Goal: Information Seeking & Learning: Learn about a topic

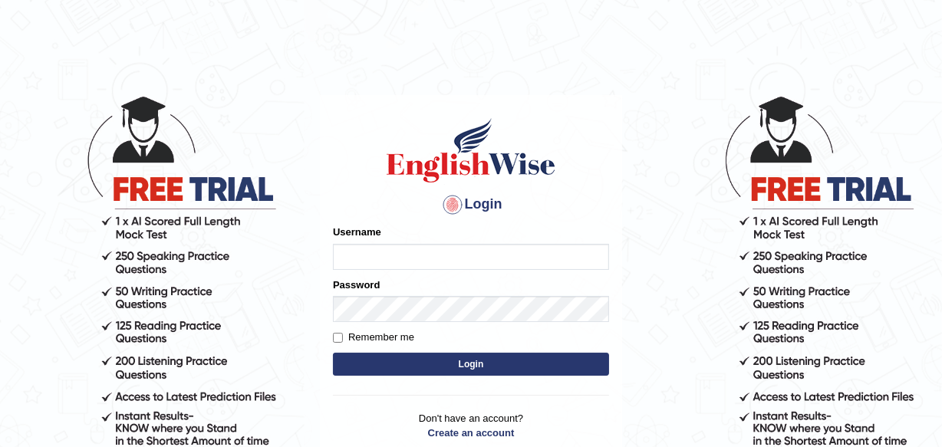
type input "charles_D"
click at [469, 361] on button "Login" at bounding box center [471, 364] width 276 height 23
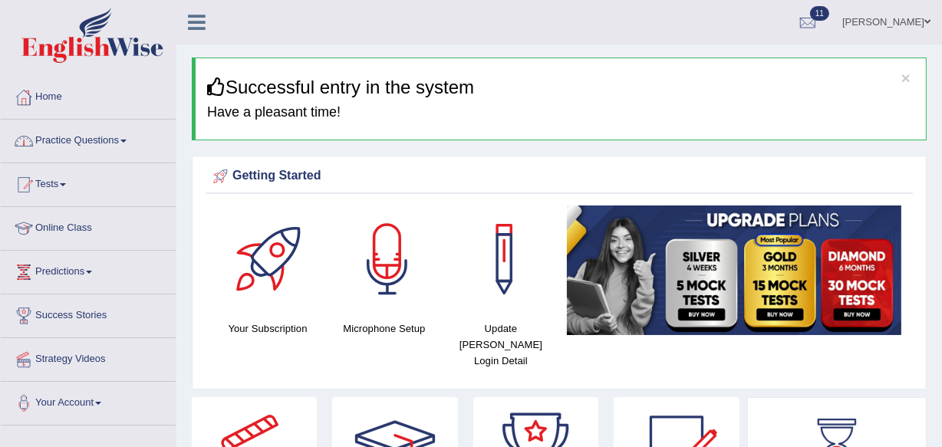
click at [127, 140] on span at bounding box center [123, 141] width 6 height 3
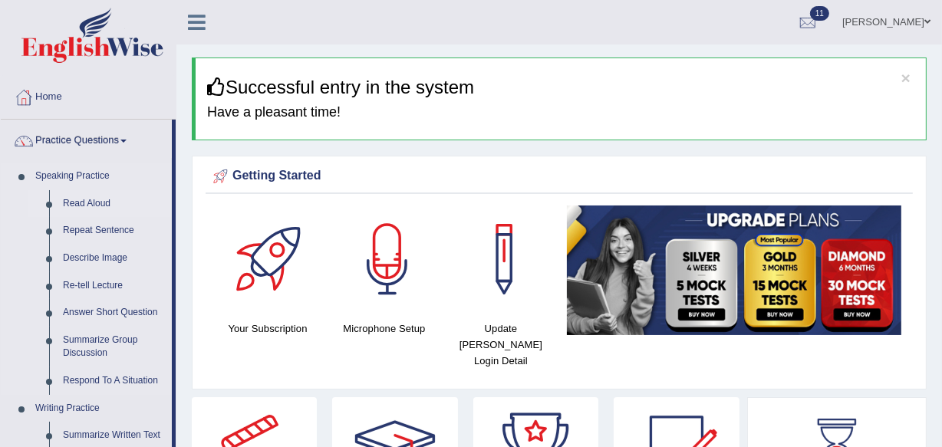
click at [92, 198] on link "Read Aloud" at bounding box center [114, 204] width 116 height 28
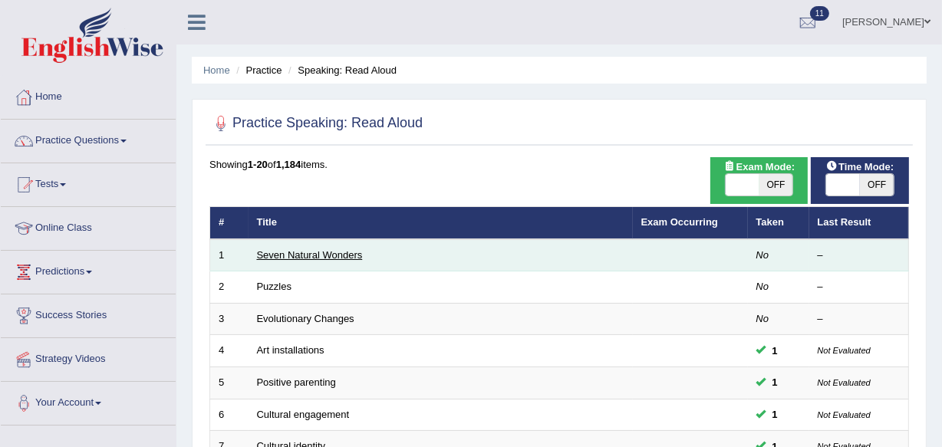
click at [299, 254] on link "Seven Natural Wonders" at bounding box center [310, 255] width 106 height 12
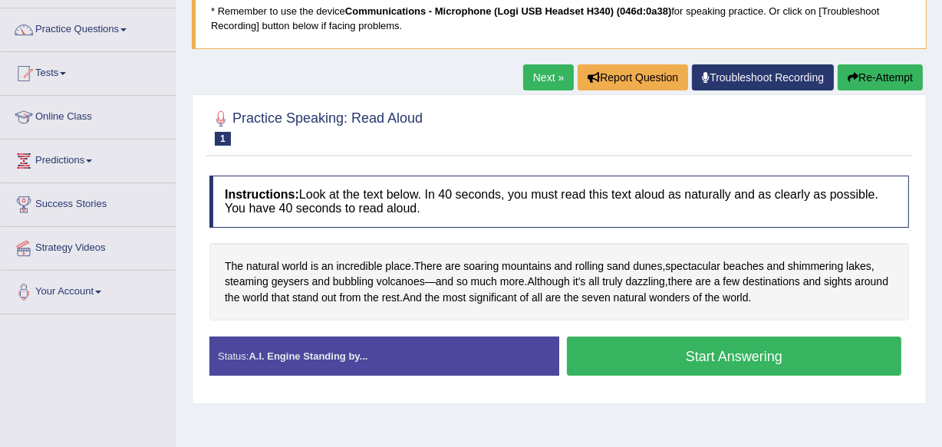
scroll to position [120, 0]
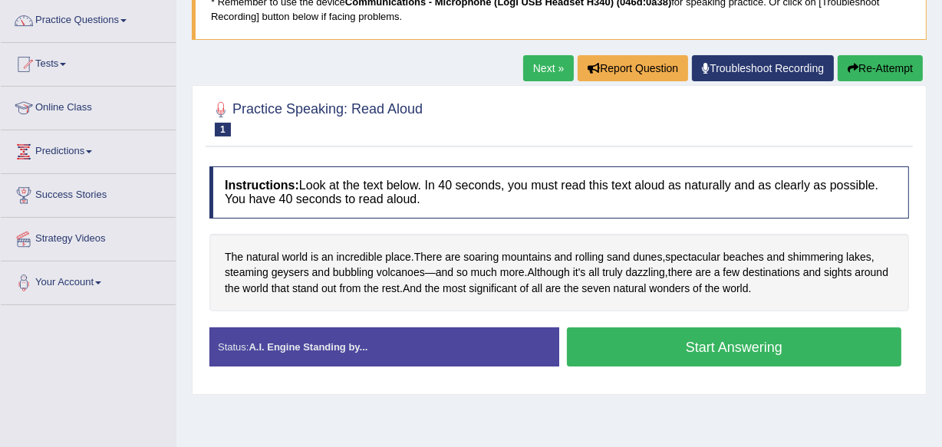
click at [721, 340] on button "Start Answering" at bounding box center [734, 346] width 334 height 39
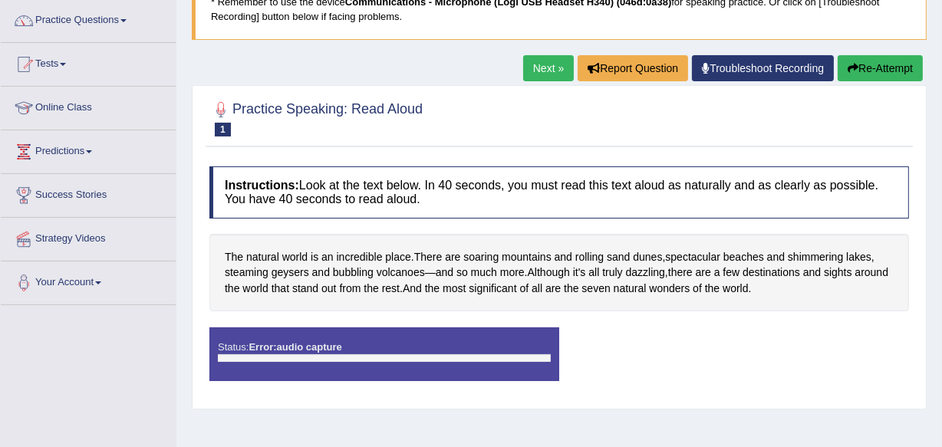
click at [761, 64] on link "Troubleshoot Recording" at bounding box center [763, 68] width 142 height 26
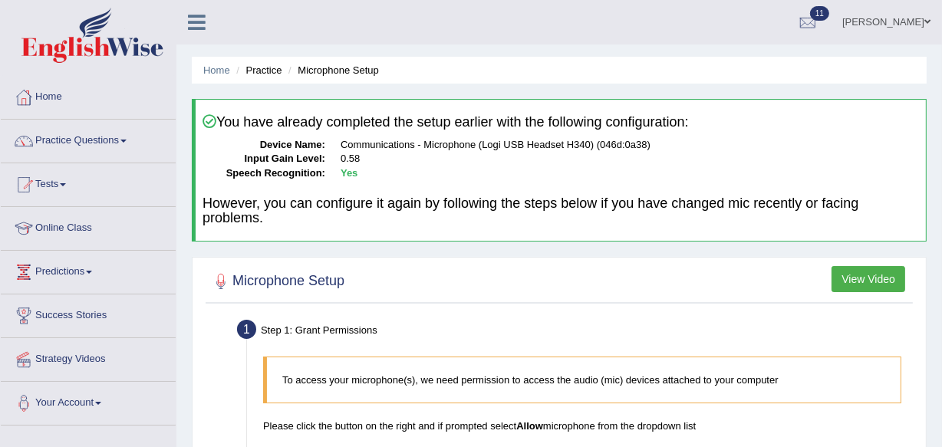
click at [871, 276] on button "View Video" at bounding box center [868, 279] width 74 height 26
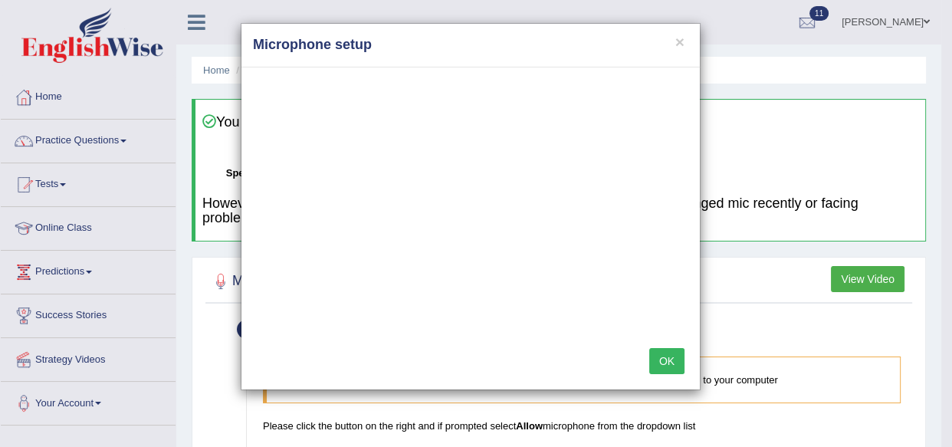
click at [670, 355] on button "OK" at bounding box center [667, 361] width 35 height 26
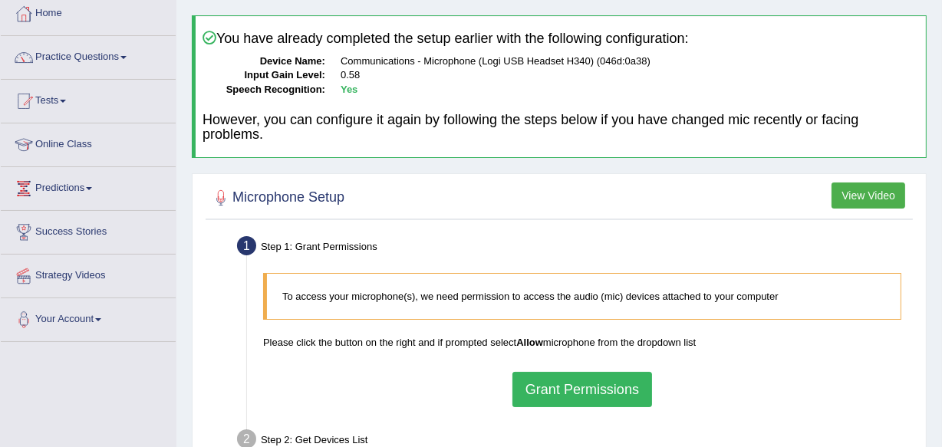
scroll to position [136, 0]
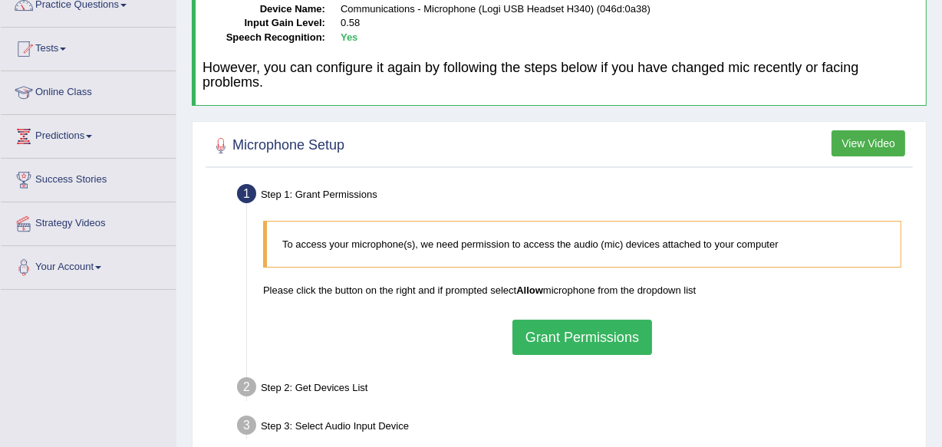
click at [591, 342] on button "Grant Permissions" at bounding box center [582, 337] width 140 height 35
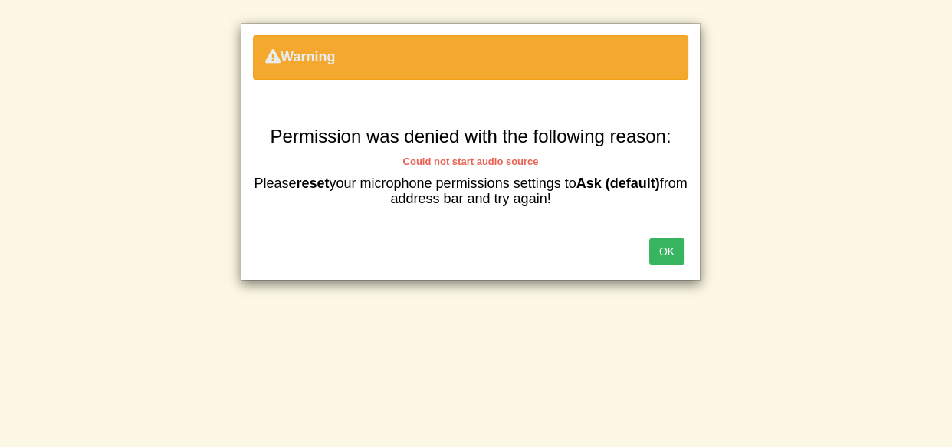
click at [666, 252] on button "OK" at bounding box center [667, 251] width 35 height 26
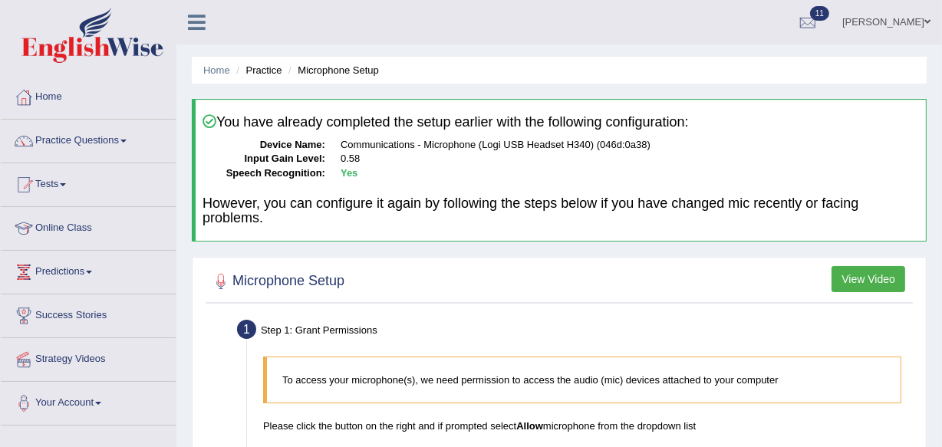
click at [62, 230] on link "Online Class" at bounding box center [88, 226] width 175 height 38
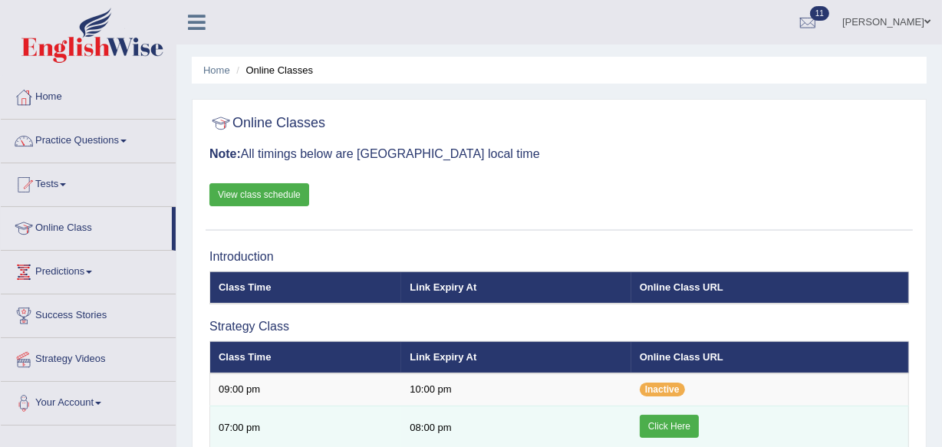
click at [666, 422] on link "Click Here" at bounding box center [669, 426] width 59 height 23
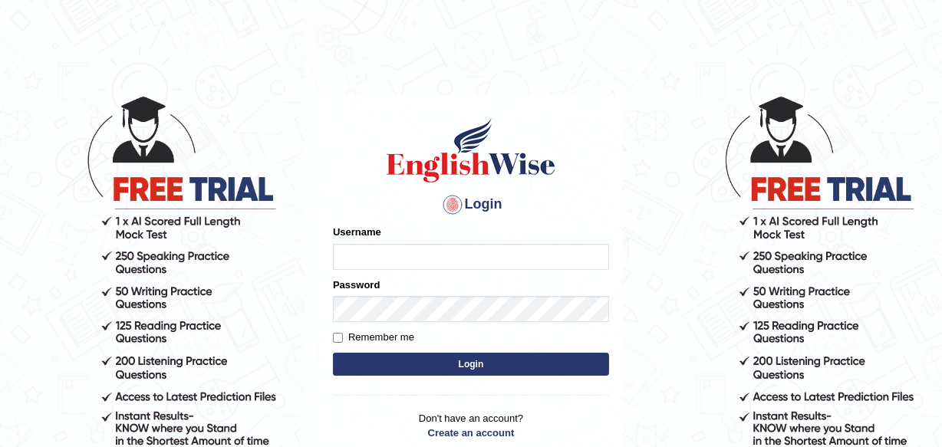
type input "charles_D"
click at [472, 363] on button "Login" at bounding box center [471, 364] width 276 height 23
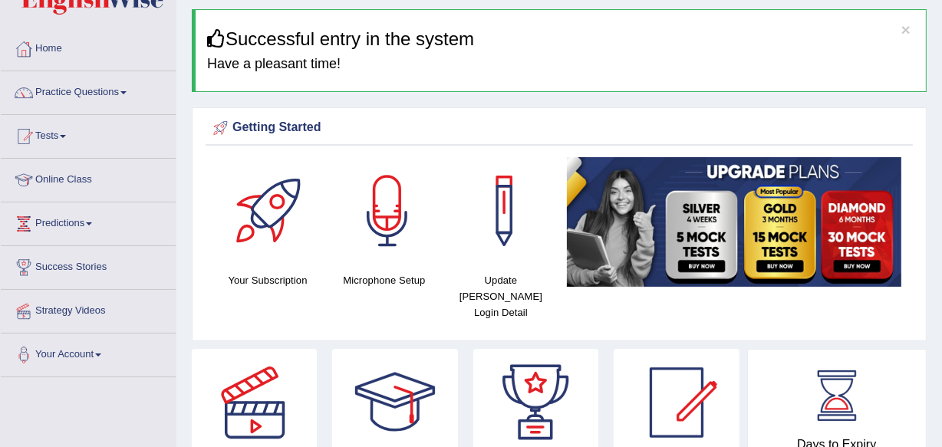
scroll to position [12, 0]
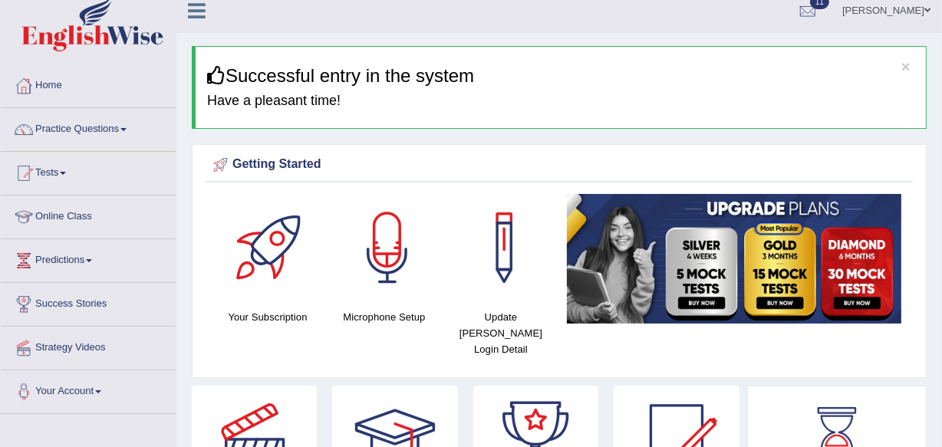
click at [124, 125] on link "Practice Questions" at bounding box center [88, 127] width 175 height 38
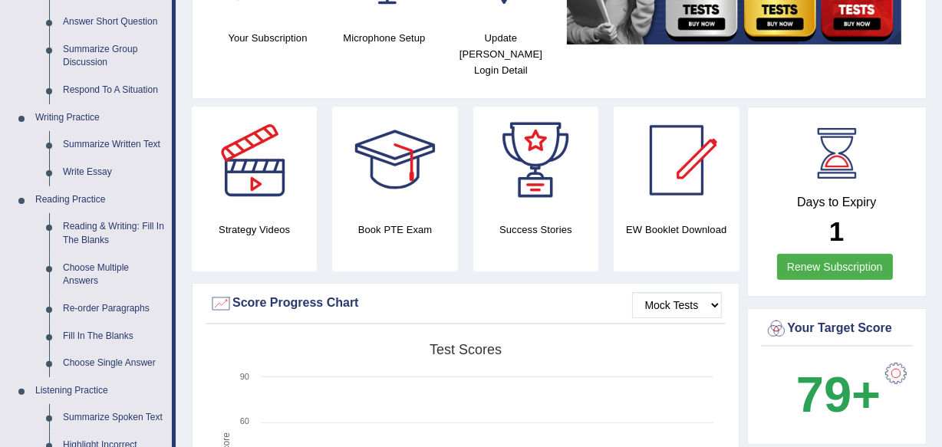
scroll to position [318, 0]
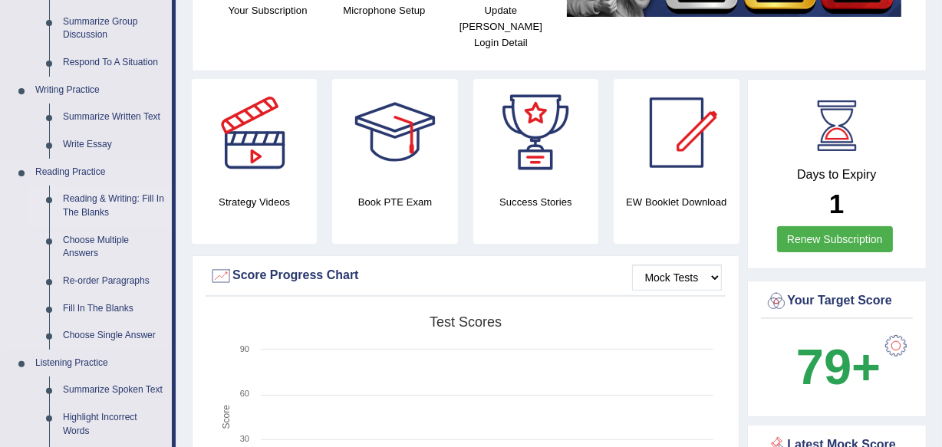
click at [95, 203] on link "Reading & Writing: Fill In The Blanks" at bounding box center [114, 206] width 116 height 41
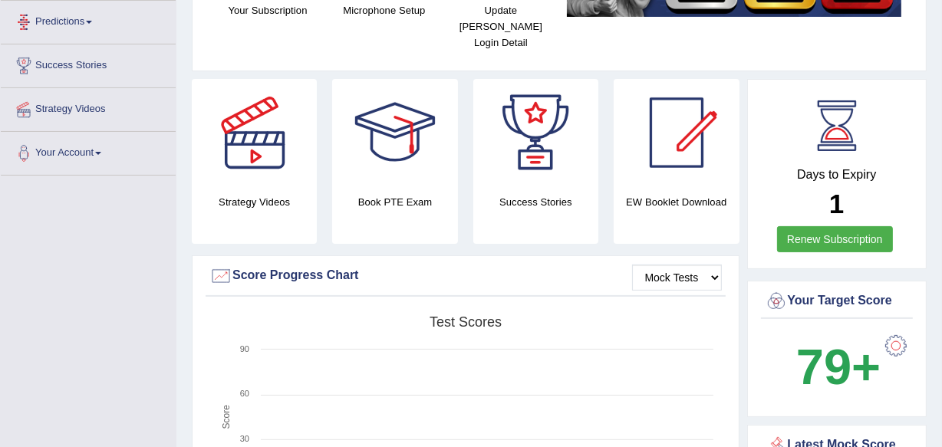
scroll to position [583, 0]
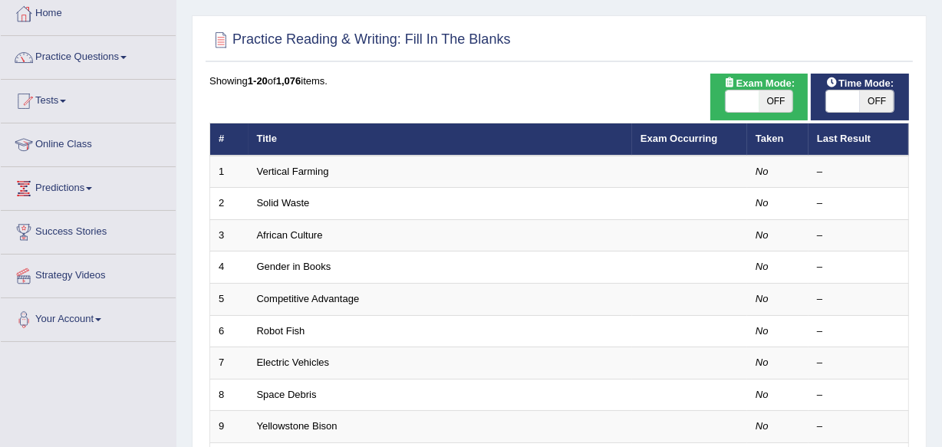
scroll to position [111, 0]
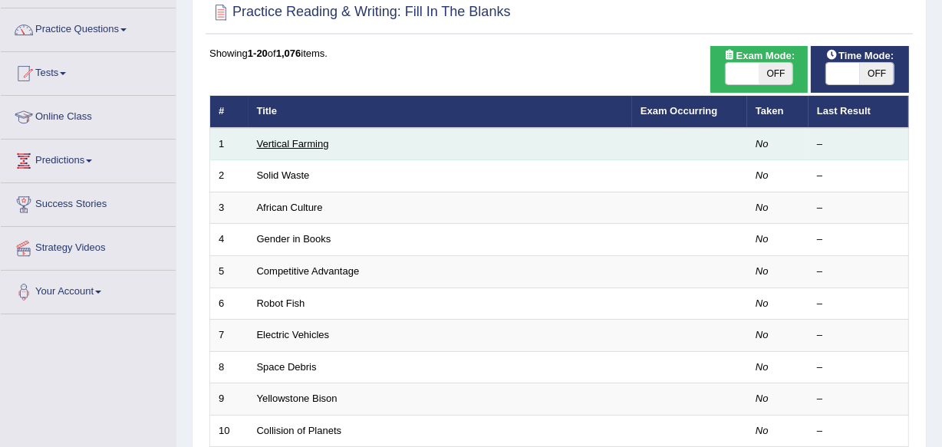
click at [291, 140] on link "Vertical Farming" at bounding box center [293, 144] width 72 height 12
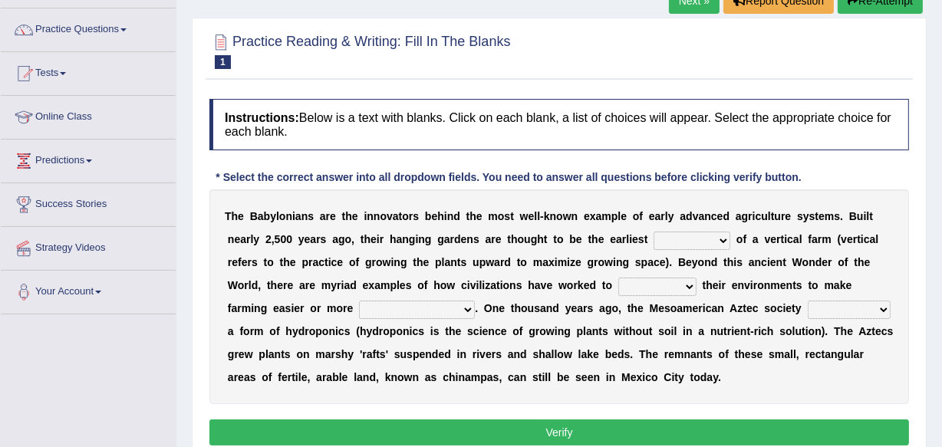
scroll to position [139, 0]
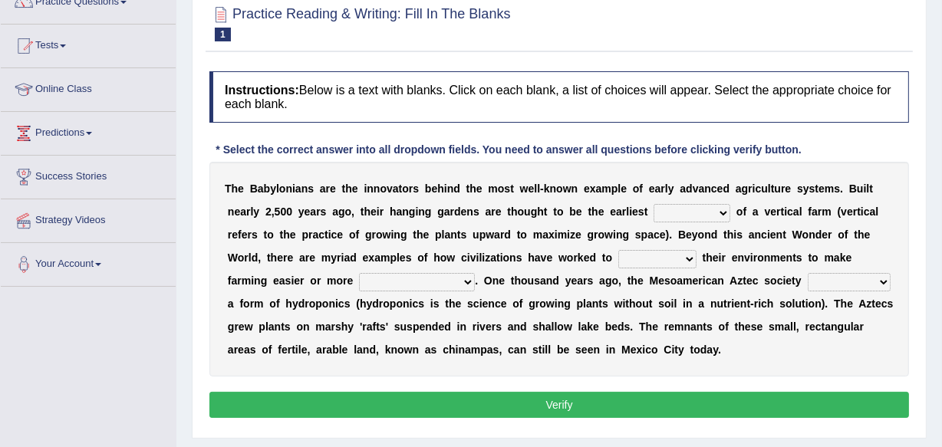
click at [723, 213] on select "prototype failure discredit protocol" at bounding box center [691, 213] width 77 height 18
select select "prototype"
click at [653, 204] on select "prototype failure discredit protocol" at bounding box center [691, 213] width 77 height 18
click at [684, 255] on select "manipulate escape respect disarrange" at bounding box center [657, 259] width 78 height 18
select select "manipulate"
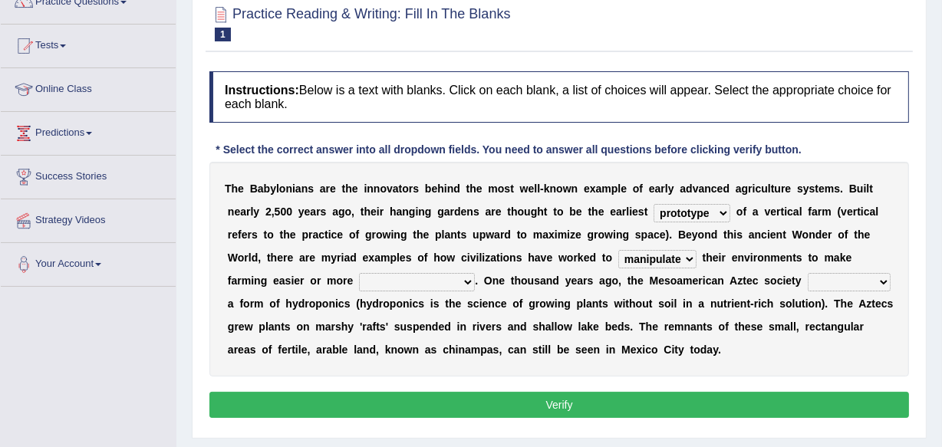
click at [618, 250] on select "manipulate escape respect disarrange" at bounding box center [657, 259] width 78 height 18
click at [467, 281] on select "productive constructive connective counterproductive" at bounding box center [417, 282] width 116 height 18
select select "productive"
click at [359, 273] on select "productive constructive connective counterproductive" at bounding box center [417, 282] width 116 height 18
click at [880, 278] on select "domineered volunteered pioneered engineered" at bounding box center [849, 282] width 83 height 18
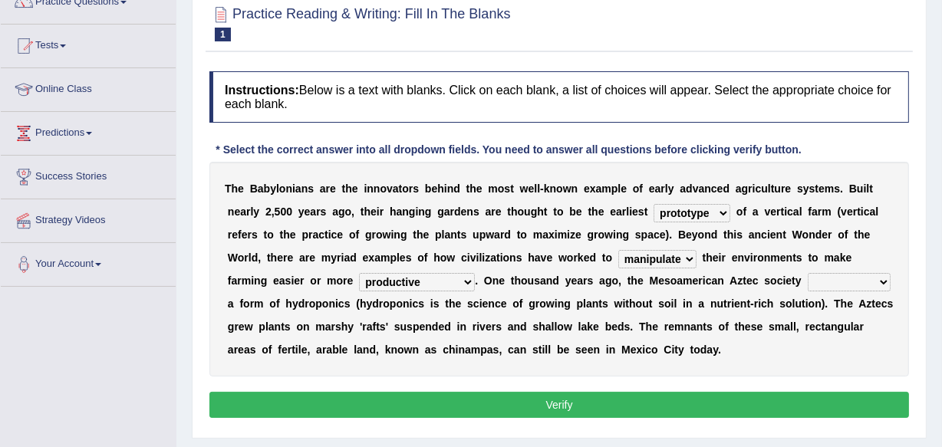
select select "pioneered"
click at [808, 273] on select "domineered volunteered pioneered engineered" at bounding box center [849, 282] width 83 height 18
click at [565, 402] on button "Verify" at bounding box center [558, 405] width 699 height 26
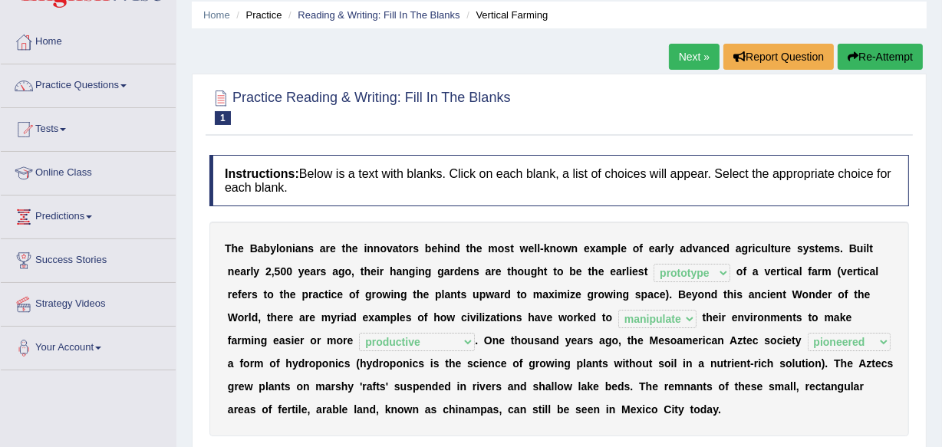
scroll to position [28, 0]
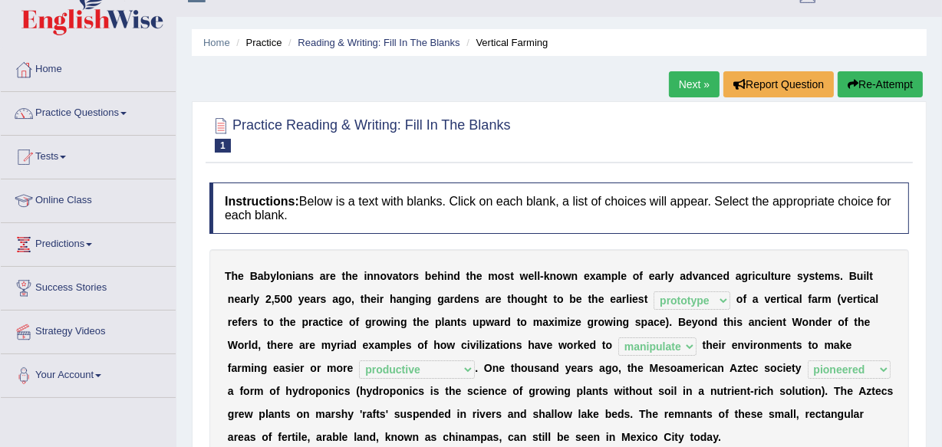
click at [692, 73] on link "Next »" at bounding box center [694, 84] width 51 height 26
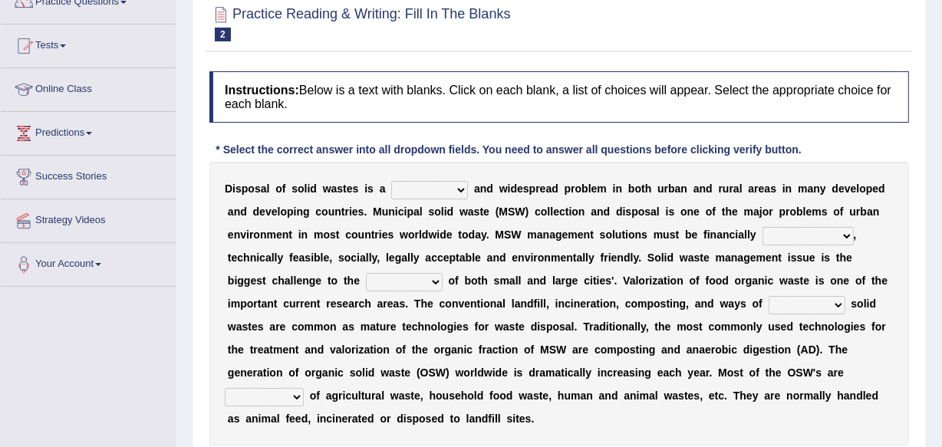
scroll to position [167, 0]
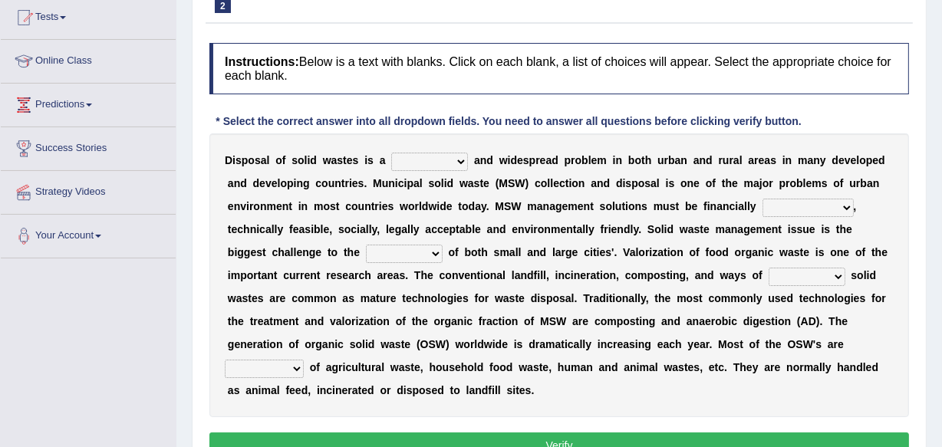
click at [460, 160] on select "slanting stinging stalling shafting" at bounding box center [429, 162] width 77 height 18
select select "shafting"
click at [391, 153] on select "slanting stinging stalling shafting" at bounding box center [429, 162] width 77 height 18
click at [844, 205] on select "unattainable sustainable objectionable treasonable" at bounding box center [807, 208] width 91 height 18
select select "sustainable"
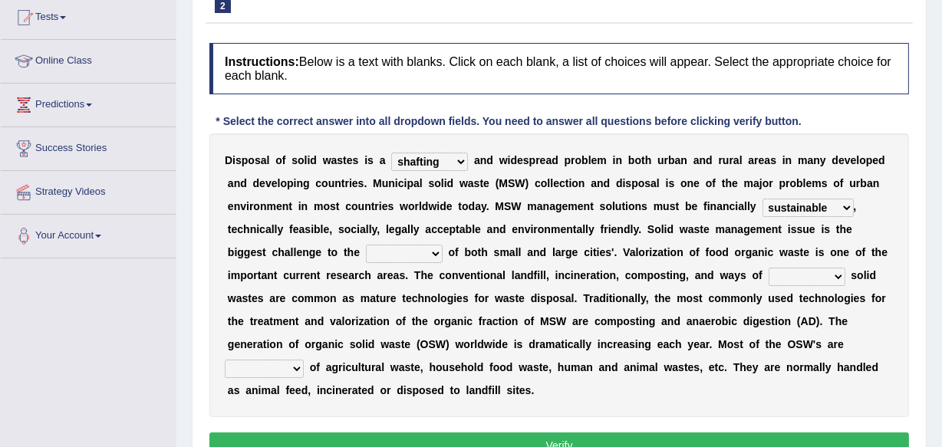
click at [762, 199] on select "unattainable sustainable objectionable treasonable" at bounding box center [807, 208] width 91 height 18
click at [432, 252] on select "plants culture authorities history" at bounding box center [404, 254] width 77 height 18
select select "authorities"
click at [366, 245] on select "plants culture authorities history" at bounding box center [404, 254] width 77 height 18
click at [836, 271] on select "reserving preserving deserving handling" at bounding box center [806, 277] width 77 height 18
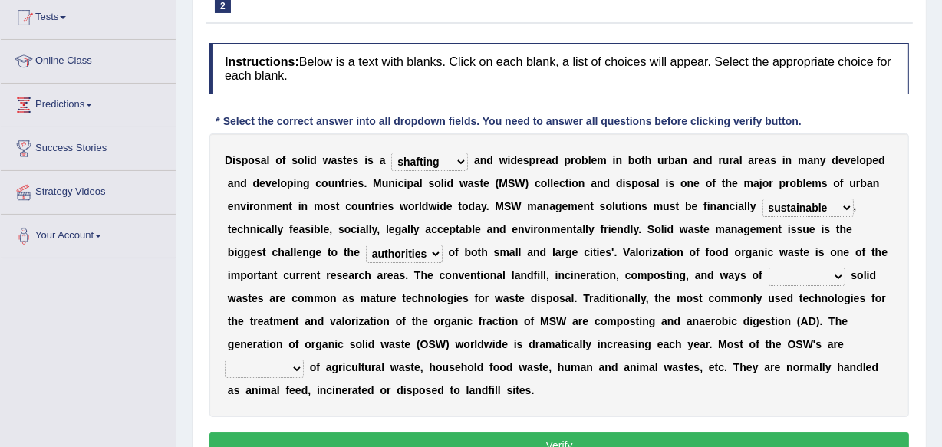
select select "handling"
click at [768, 268] on select "reserving preserving deserving handling" at bounding box center [806, 277] width 77 height 18
click at [294, 368] on select "composed disposed composing disposing" at bounding box center [264, 369] width 79 height 18
select select "composed"
click at [225, 360] on select "composed disposed composing disposing" at bounding box center [264, 369] width 79 height 18
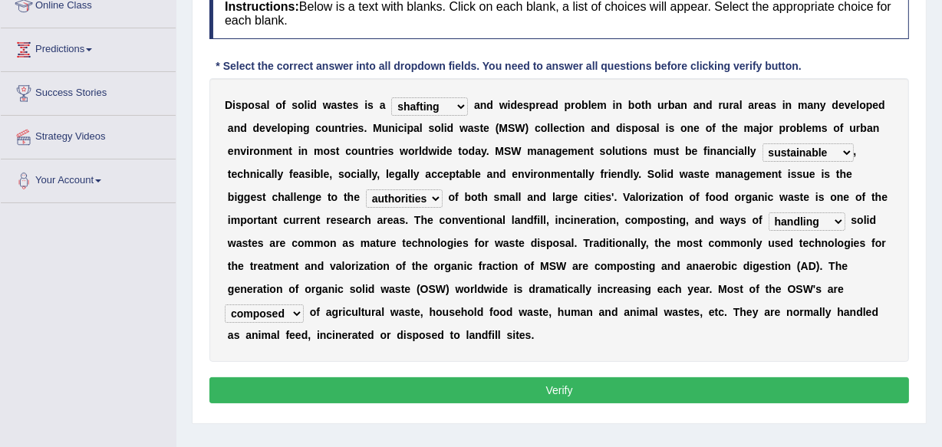
scroll to position [232, 0]
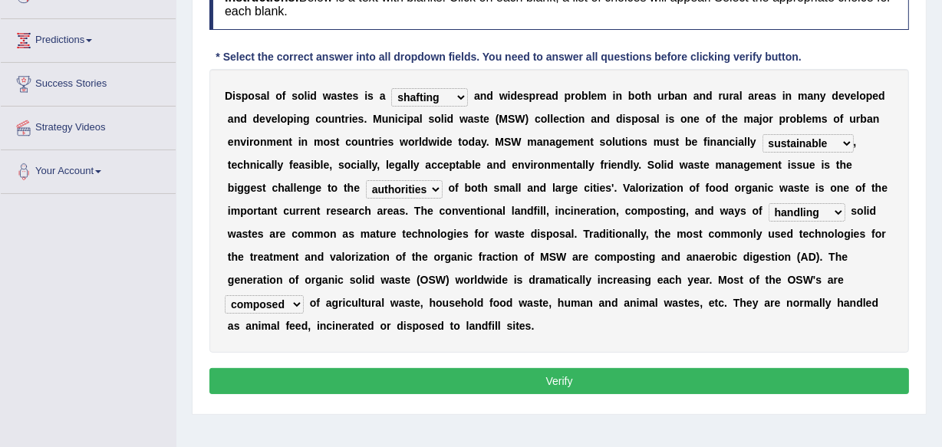
click at [550, 383] on button "Verify" at bounding box center [558, 381] width 699 height 26
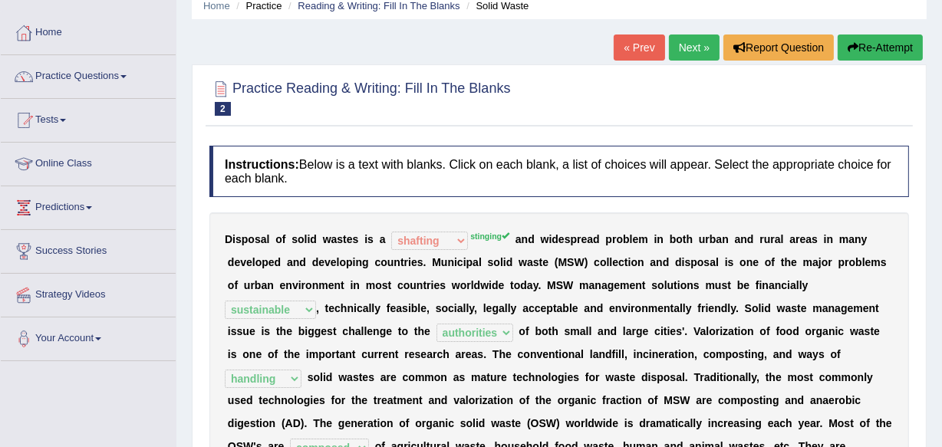
scroll to position [21, 0]
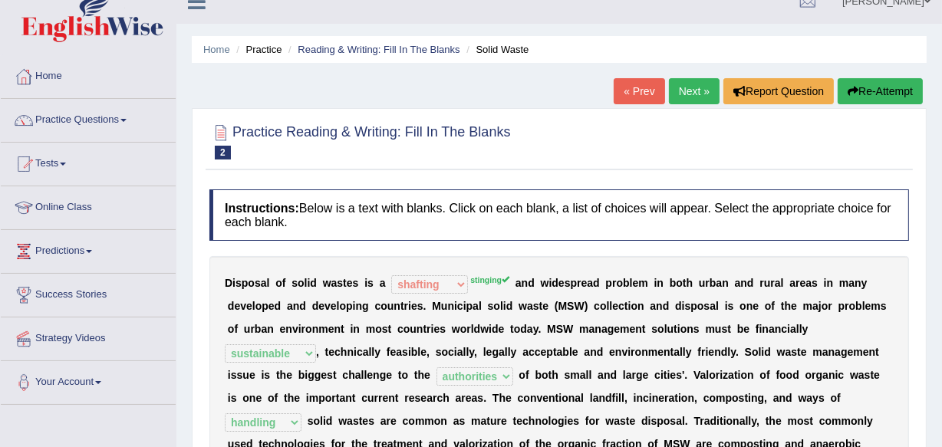
click at [691, 91] on link "Next »" at bounding box center [694, 91] width 51 height 26
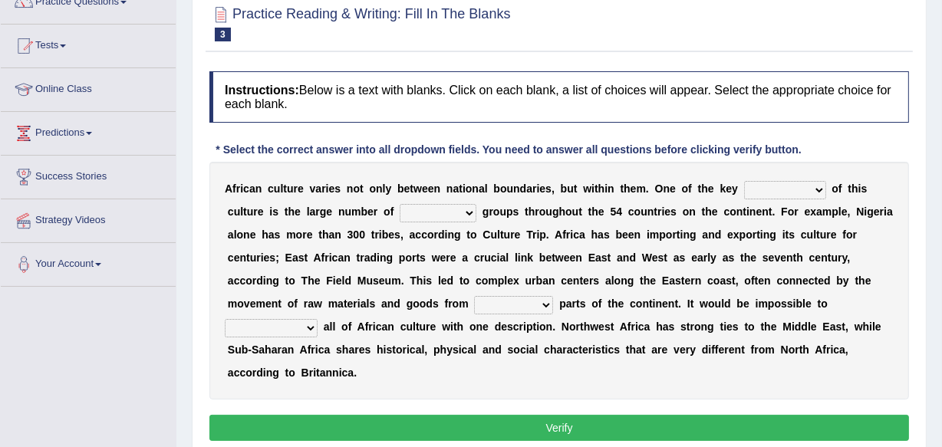
scroll to position [167, 0]
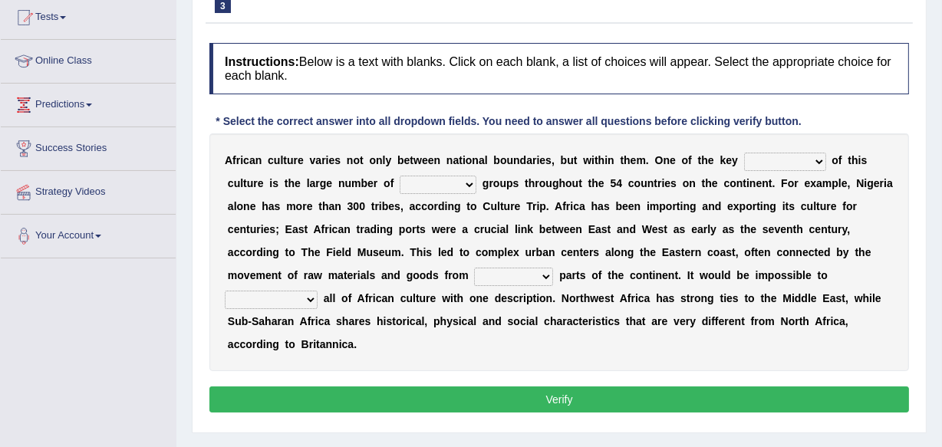
click at [817, 163] on select "conjectures features issues doubts" at bounding box center [785, 162] width 82 height 18
select select "issues"
click at [744, 153] on select "conjectures features issues doubts" at bounding box center [785, 162] width 82 height 18
click at [467, 183] on select "ethic ethnic eugenic epic" at bounding box center [438, 185] width 77 height 18
select select "ethnic"
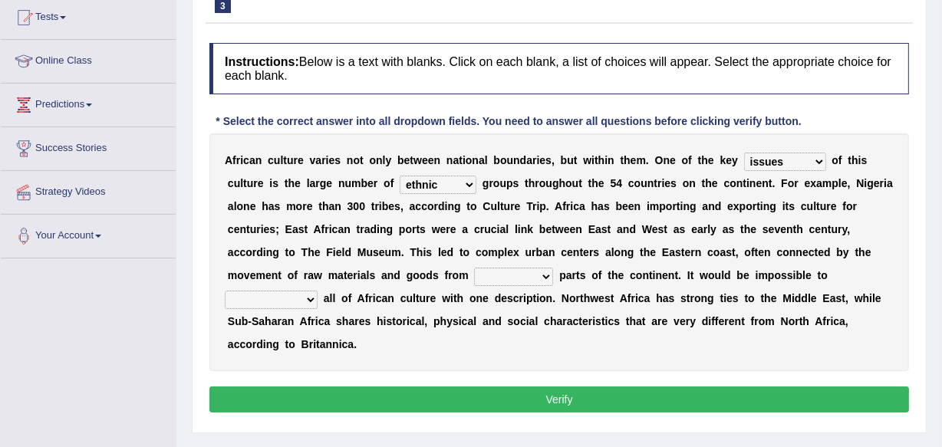
click at [400, 176] on select "ethic ethnic eugenic epic" at bounding box center [438, 185] width 77 height 18
click at [546, 275] on select "forelocked interlocked unlocked landlocked" at bounding box center [513, 277] width 79 height 18
select select "landlocked"
click at [474, 268] on select "forelocked interlocked unlocked landlocked" at bounding box center [513, 277] width 79 height 18
click at [310, 301] on select "characterize conceptualize symbolize synthesize" at bounding box center [271, 300] width 93 height 18
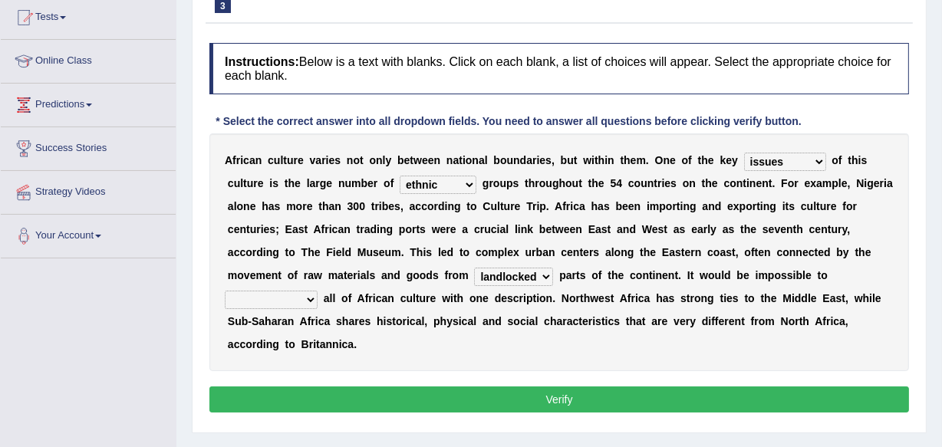
select select "characterize"
click at [225, 291] on select "characterize conceptualize symbolize synthesize" at bounding box center [271, 300] width 93 height 18
click at [552, 400] on button "Verify" at bounding box center [558, 400] width 699 height 26
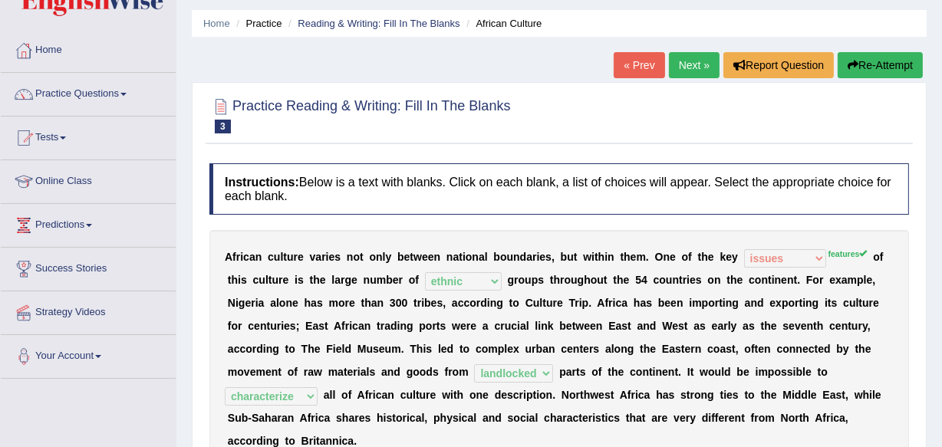
scroll to position [19, 0]
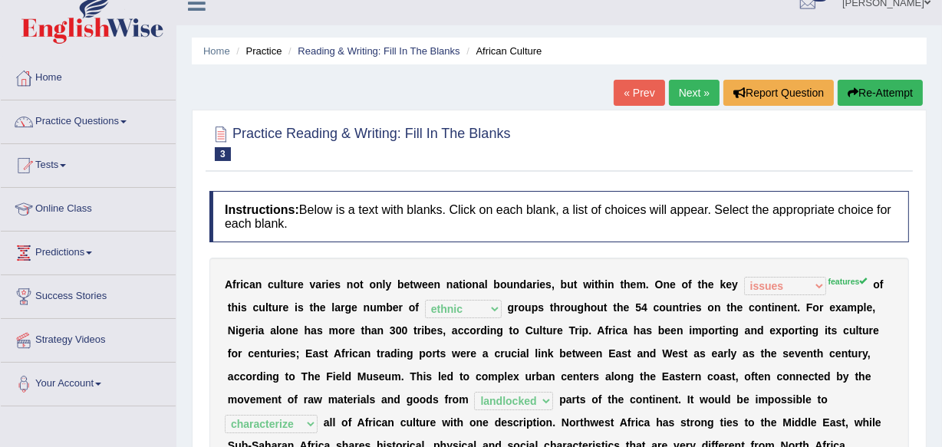
click at [690, 86] on link "Next »" at bounding box center [694, 93] width 51 height 26
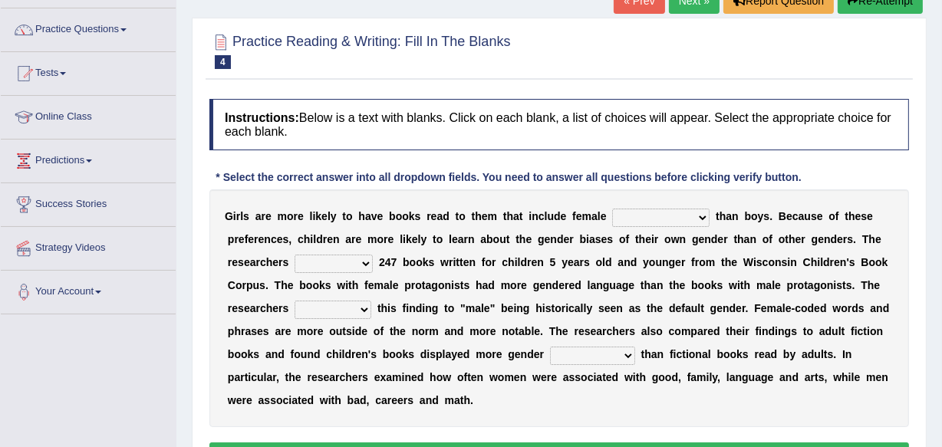
scroll to position [174, 0]
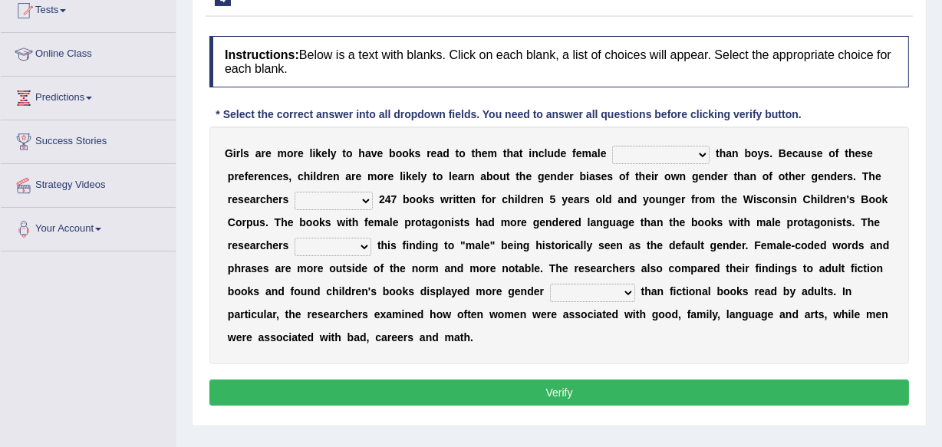
click at [703, 153] on select "protagonists cosmogonists agonists expressionists" at bounding box center [660, 155] width 97 height 18
select select "protagonists"
click at [612, 146] on select "protagonists cosmogonists agonists expressionists" at bounding box center [660, 155] width 97 height 18
click at [363, 199] on select "hydrolyzed paralyzed catalyzed analyzed" at bounding box center [333, 201] width 78 height 18
select select "analyzed"
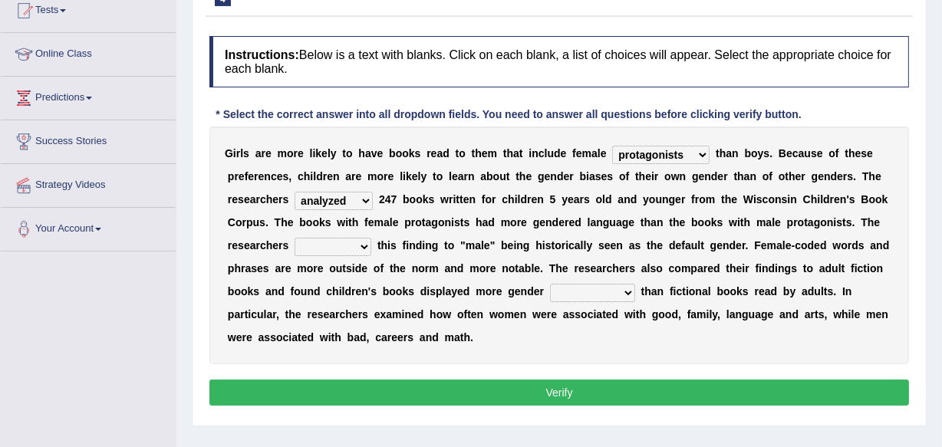
click at [294, 192] on select "hydrolyzed paralyzed catalyzed analyzed" at bounding box center [333, 201] width 78 height 18
click at [363, 246] on select "contribute tribute distribute attribute" at bounding box center [332, 247] width 77 height 18
select select "attribute"
click at [294, 238] on select "contribute tribute distribute attribute" at bounding box center [332, 247] width 77 height 18
click at [626, 290] on select "stereotypes teletypes prototypes electrotypes" at bounding box center [592, 293] width 85 height 18
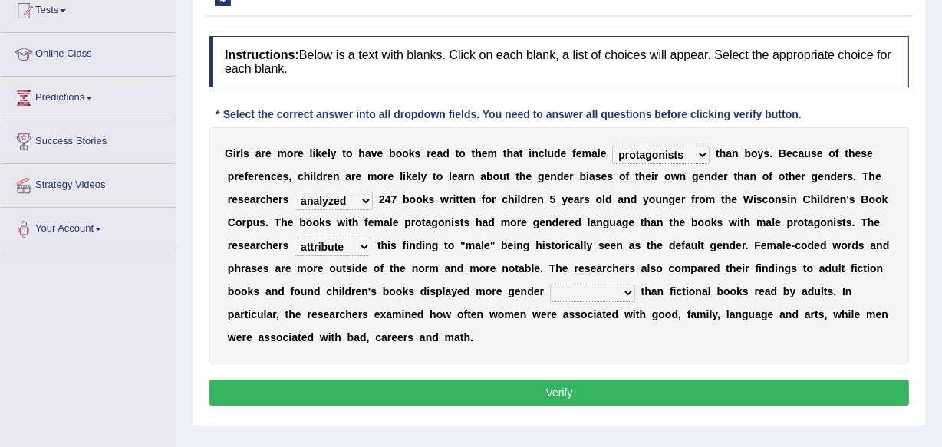
select select "stereotypes"
click at [550, 284] on select "stereotypes teletypes prototypes electrotypes" at bounding box center [592, 293] width 85 height 18
click at [556, 387] on button "Verify" at bounding box center [558, 393] width 699 height 26
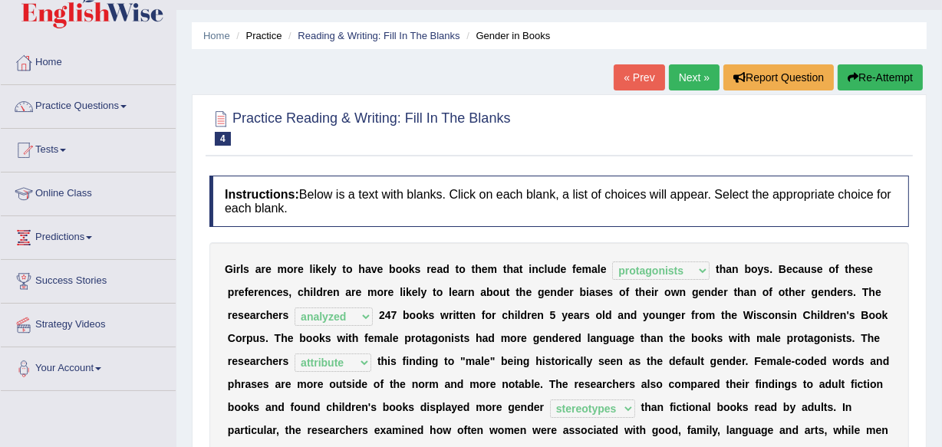
scroll to position [7, 0]
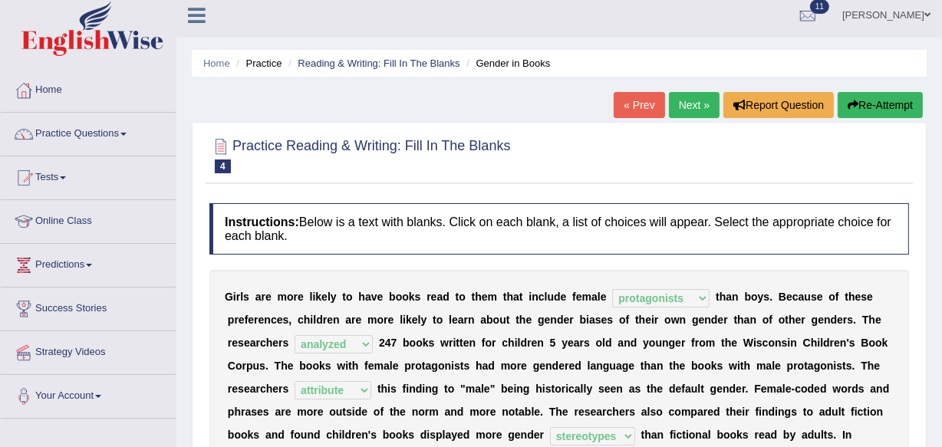
click at [689, 103] on link "Next »" at bounding box center [694, 105] width 51 height 26
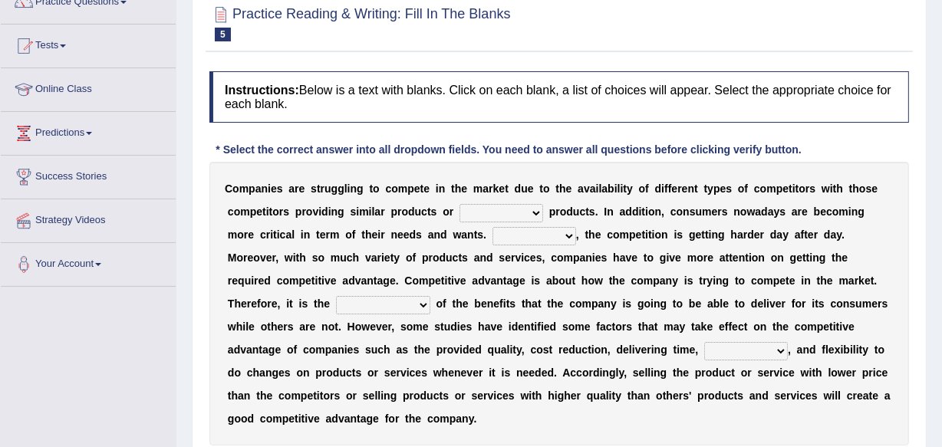
scroll to position [167, 0]
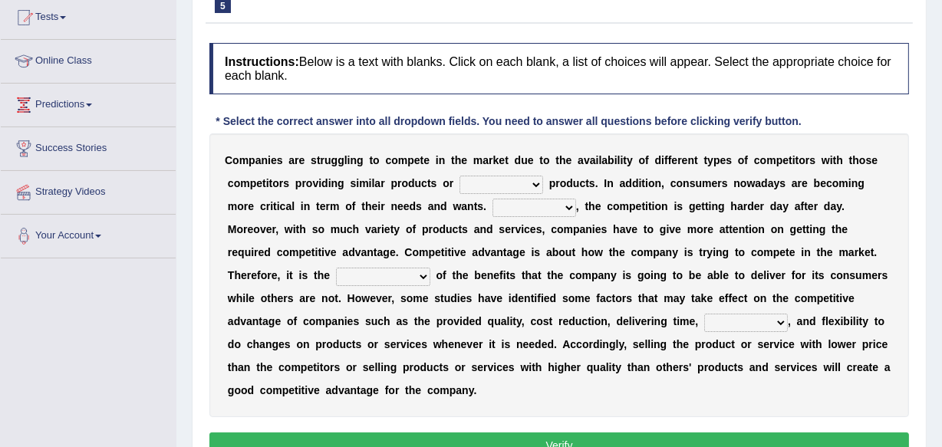
click at [533, 185] on select "constitution restitution substitution institution" at bounding box center [501, 185] width 84 height 18
select select "substitution"
click at [459, 176] on select "constitution restitution substitution institution" at bounding box center [501, 185] width 84 height 18
click at [564, 205] on select "However Instead Additionally Therefore" at bounding box center [534, 208] width 84 height 18
select select "Therefore"
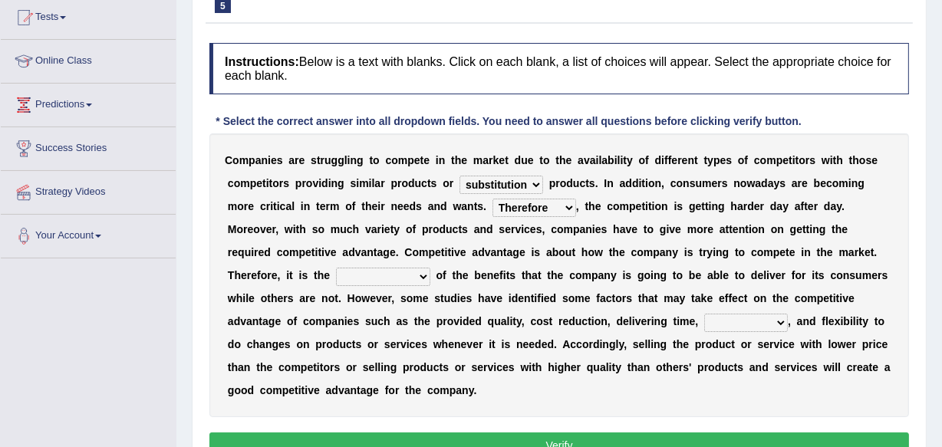
click at [492, 199] on select "However Instead Additionally Therefore" at bounding box center [534, 208] width 84 height 18
click at [422, 276] on select "dissemination ordination determination incarnation" at bounding box center [383, 277] width 94 height 18
select select "determination"
click at [336, 268] on select "dissemination ordination determination incarnation" at bounding box center [383, 277] width 94 height 18
click at [777, 324] on select "captivation aggregation deprivation innovation" at bounding box center [746, 323] width 84 height 18
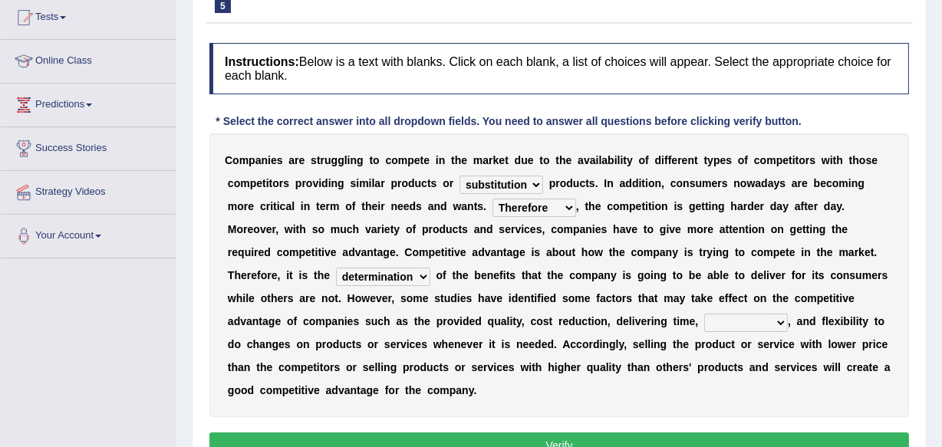
select select "innovation"
click at [704, 314] on select "captivation aggregation deprivation innovation" at bounding box center [746, 323] width 84 height 18
click at [543, 436] on button "Verify" at bounding box center [558, 446] width 699 height 26
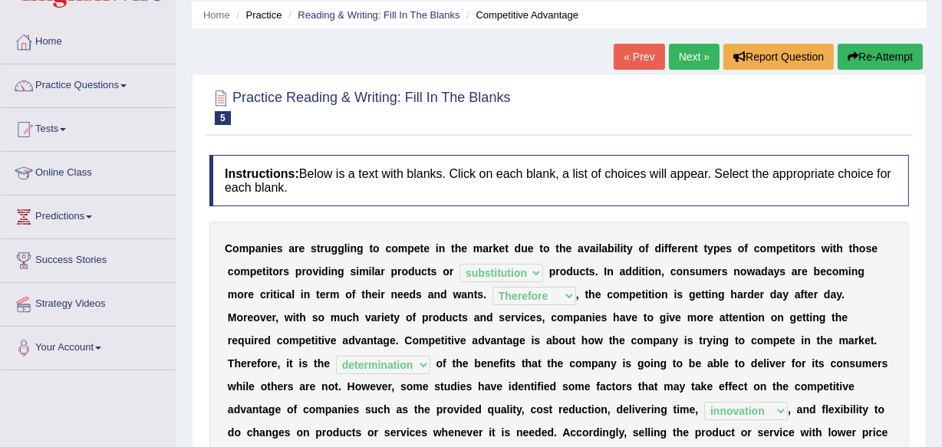
scroll to position [28, 0]
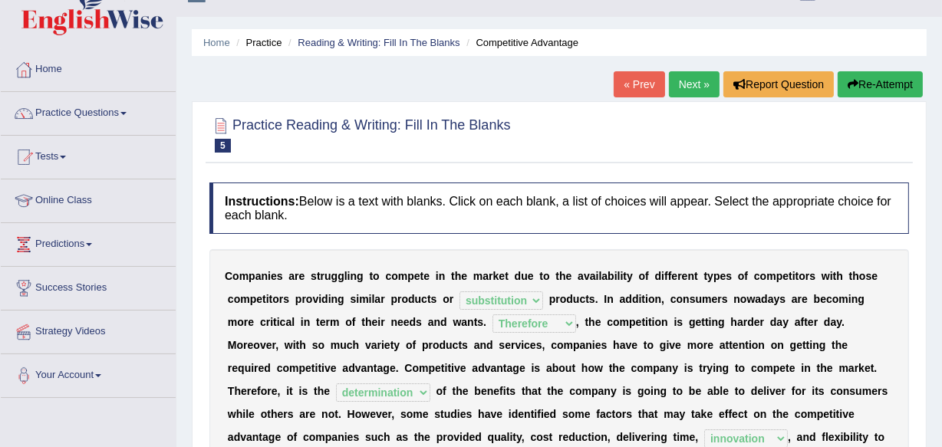
click at [689, 84] on link "Next »" at bounding box center [694, 84] width 51 height 26
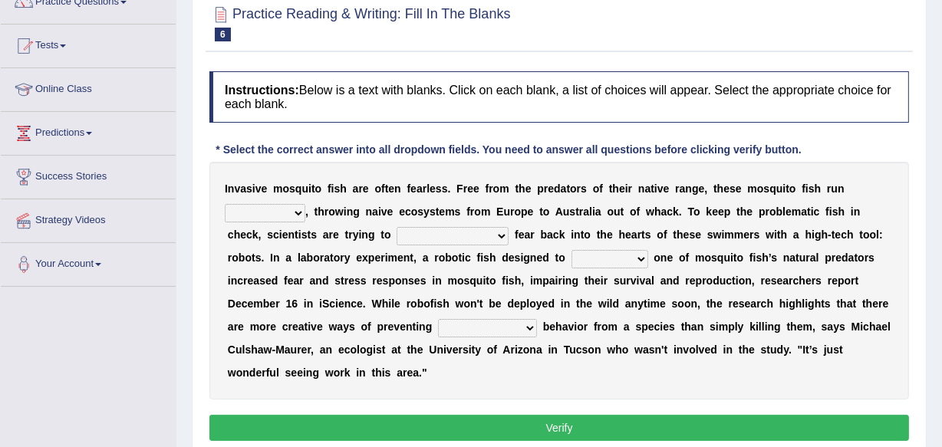
scroll to position [167, 0]
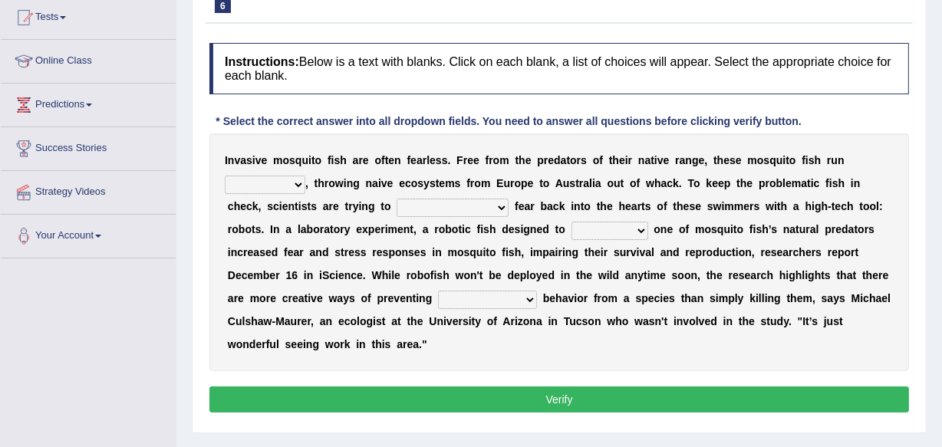
click at [298, 183] on select "occupant flippant rampant concordant" at bounding box center [265, 185] width 81 height 18
select select "rampant"
click at [225, 176] on select "occupant flippant rampant concordant" at bounding box center [265, 185] width 81 height 18
click at [465, 207] on select "accept spike strike [PERSON_NAME]" at bounding box center [452, 208] width 112 height 18
select select "accept"
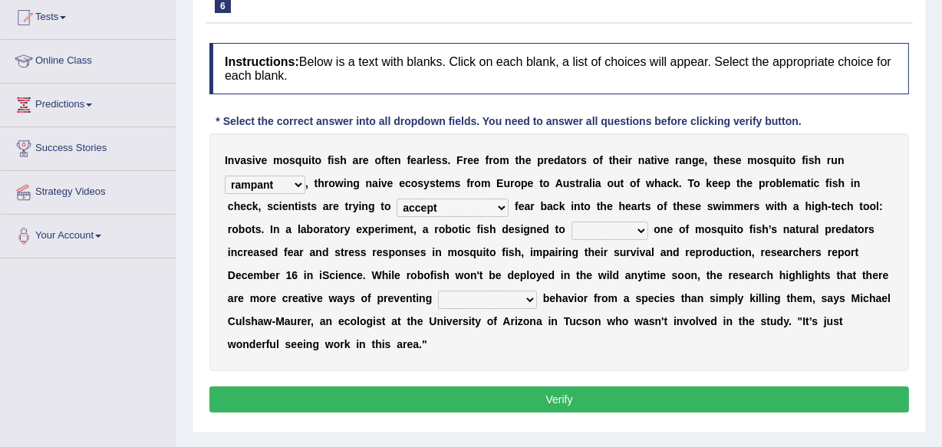
click at [396, 199] on select "accept spike strike [PERSON_NAME]" at bounding box center [452, 208] width 112 height 18
click at [597, 230] on select "bequest mimic battle conquest" at bounding box center [609, 231] width 77 height 18
select select "battle"
click at [571, 222] on select "bequest mimic battle conquest" at bounding box center [609, 231] width 77 height 18
click at [476, 301] on select "unprivileged unprecedented uncharted unwanted" at bounding box center [487, 300] width 99 height 18
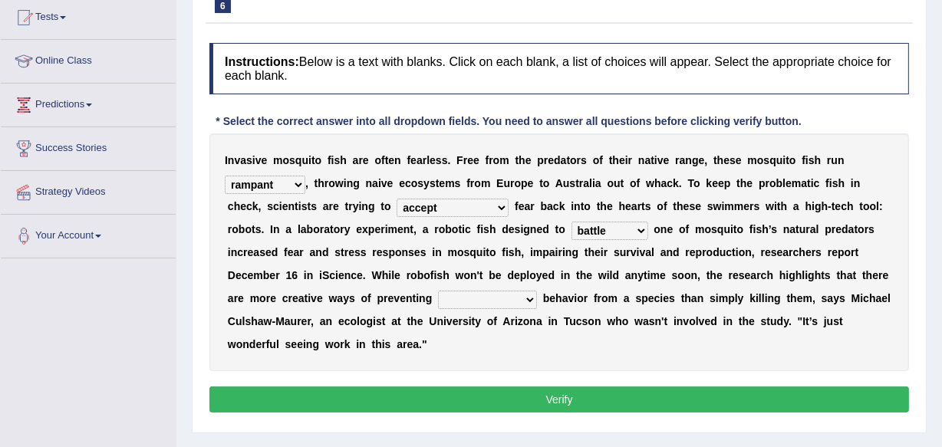
select select "unprecedented"
click at [438, 291] on select "unprivileged unprecedented uncharted unwanted" at bounding box center [487, 300] width 99 height 18
click at [561, 396] on button "Verify" at bounding box center [558, 400] width 699 height 26
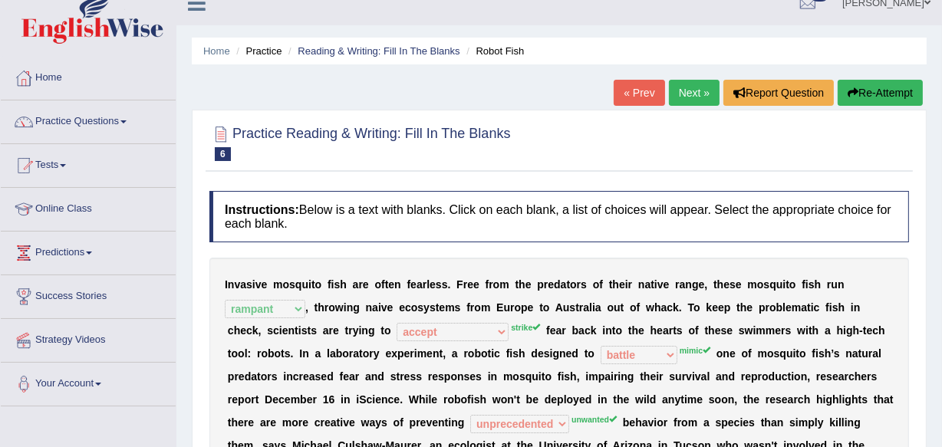
scroll to position [0, 0]
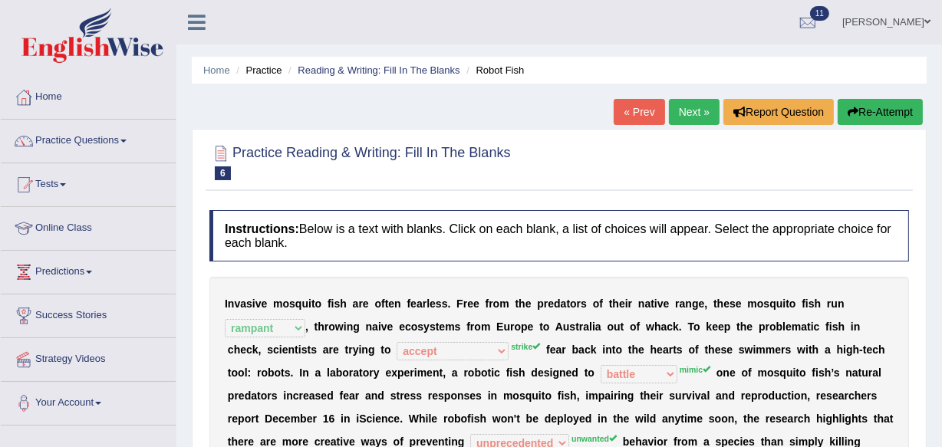
click at [698, 108] on link "Next »" at bounding box center [694, 112] width 51 height 26
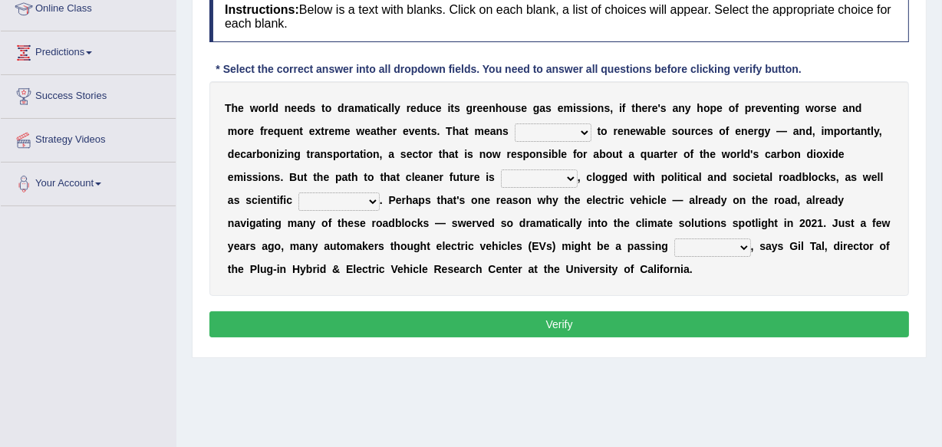
scroll to position [247, 0]
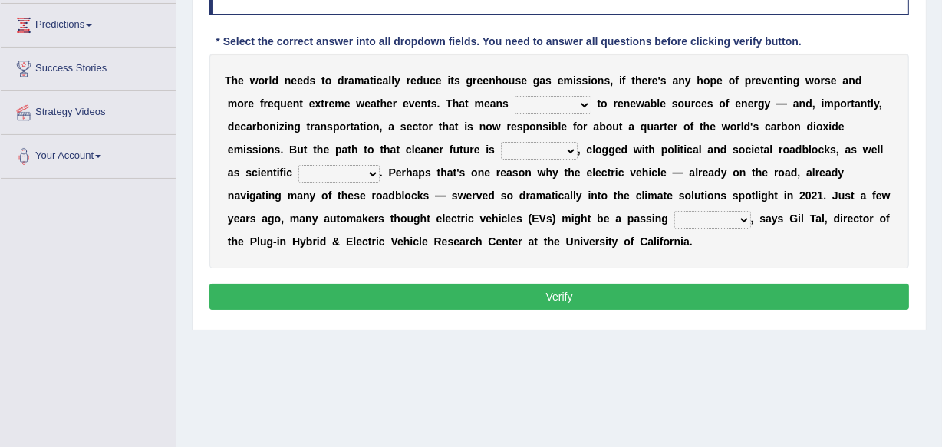
click at [584, 100] on select "grafting drafting crafting shifting" at bounding box center [553, 105] width 77 height 18
select select "shifting"
click at [515, 96] on select "grafting drafting crafting shifting" at bounding box center [553, 105] width 77 height 18
click at [567, 149] on select "daunting daunted daunt dauntless" at bounding box center [539, 151] width 77 height 18
select select "daunted"
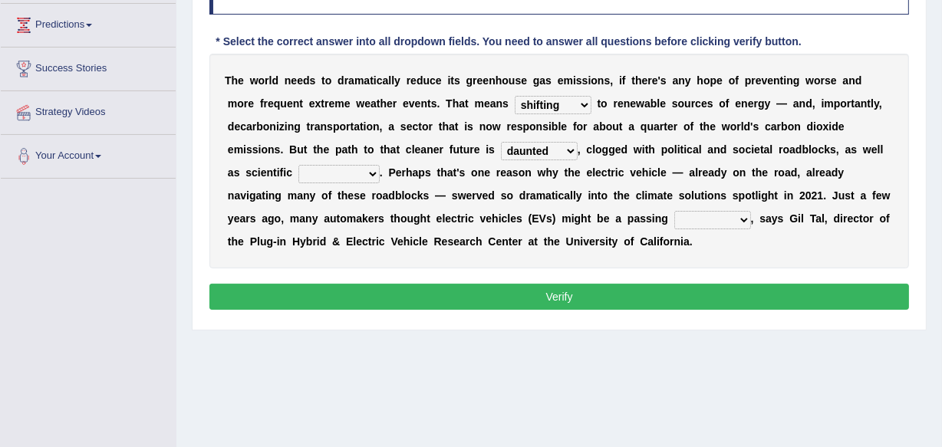
click at [501, 142] on select "daunting daunted daunt dauntless" at bounding box center [539, 151] width 77 height 18
click at [370, 171] on select "spectacles obstacles tentacles receptacles" at bounding box center [338, 174] width 81 height 18
select select "obstacles"
click at [298, 165] on select "spectacles obstacles tentacles receptacles" at bounding box center [338, 174] width 81 height 18
click at [742, 215] on select "fad gad tad lad" at bounding box center [712, 220] width 77 height 18
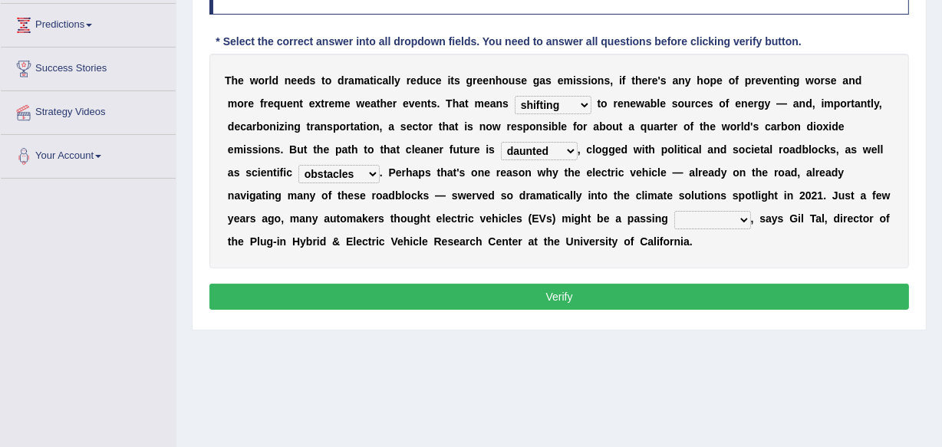
select select "gad"
click at [674, 211] on select "fad gad tad lad" at bounding box center [712, 220] width 77 height 18
click at [570, 291] on button "Verify" at bounding box center [558, 297] width 699 height 26
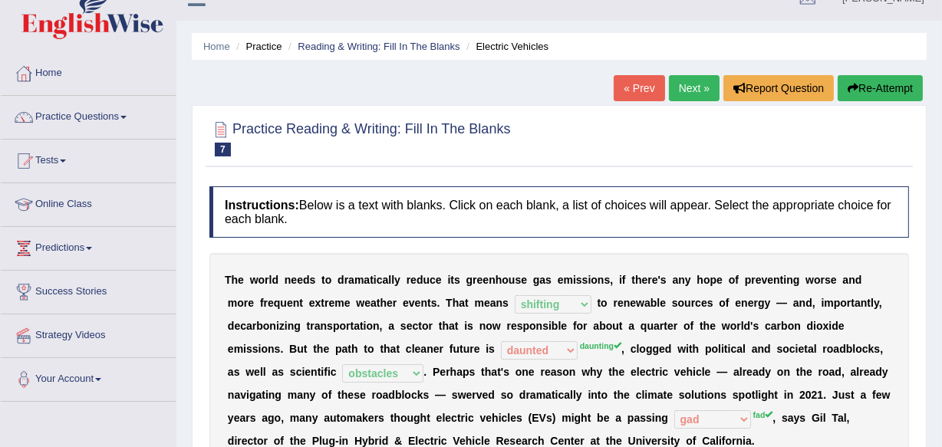
scroll to position [0, 0]
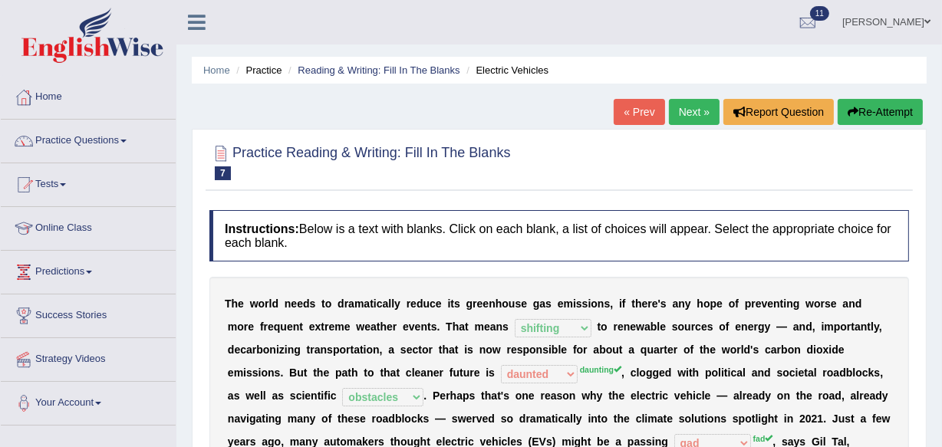
click at [689, 108] on link "Next »" at bounding box center [694, 112] width 51 height 26
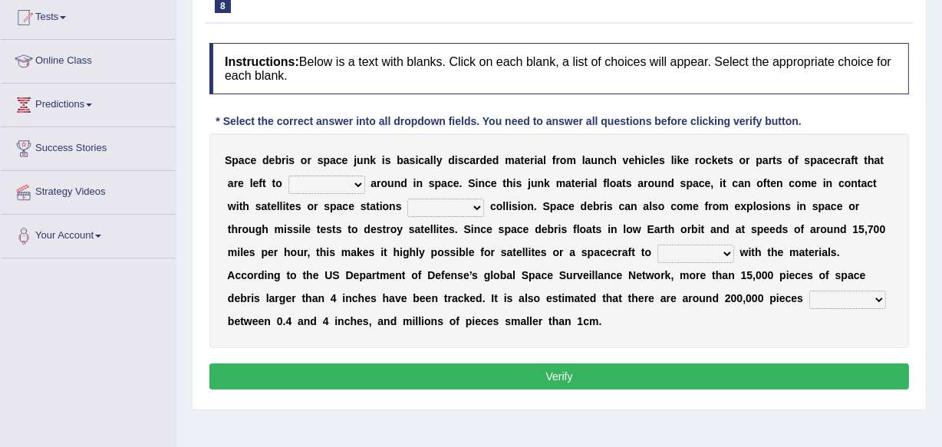
scroll to position [204, 0]
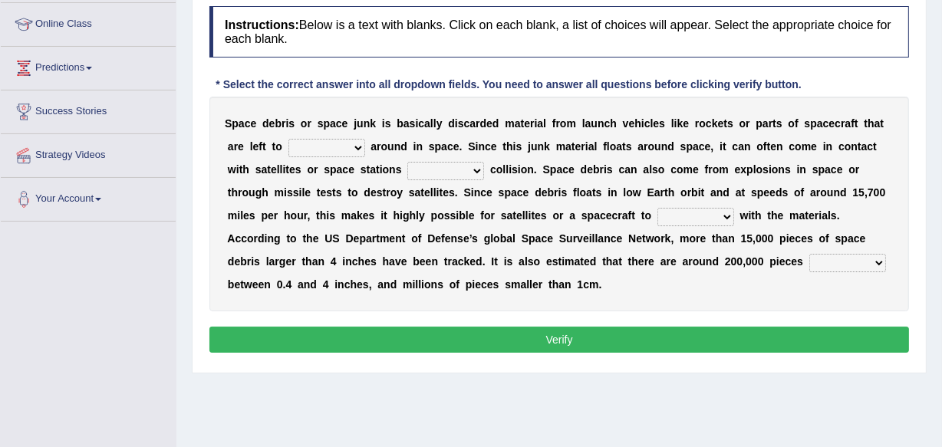
click at [356, 146] on select "twist center roam loll" at bounding box center [326, 148] width 77 height 18
select select "roam"
click at [288, 139] on select "twist center roam loll" at bounding box center [326, 148] width 77 height 18
click at [475, 167] on select "risks risk risked risking" at bounding box center [445, 171] width 77 height 18
select select "risking"
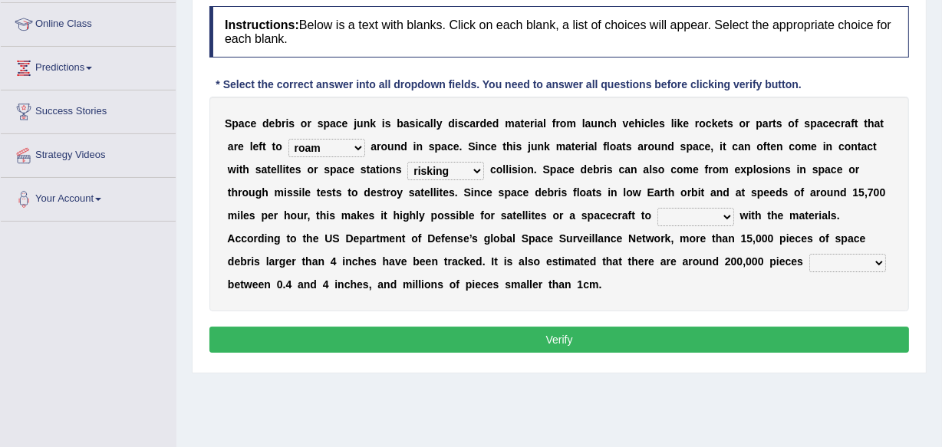
click at [407, 162] on select "risks risk risked risking" at bounding box center [445, 171] width 77 height 18
click at [729, 214] on select "collect collate collide collocate" at bounding box center [695, 217] width 77 height 18
select select "collocate"
click at [657, 208] on select "collect collate collide collocate" at bounding box center [695, 217] width 77 height 18
click at [878, 258] on select "sized sizing size sizes" at bounding box center [847, 263] width 77 height 18
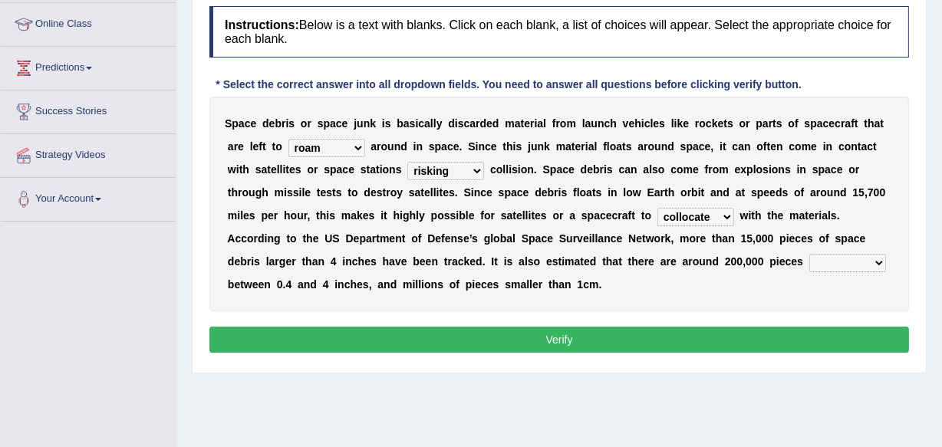
select select "sized"
click at [809, 254] on select "sized sizing size sizes" at bounding box center [847, 263] width 77 height 18
click at [580, 338] on button "Verify" at bounding box center [558, 340] width 699 height 26
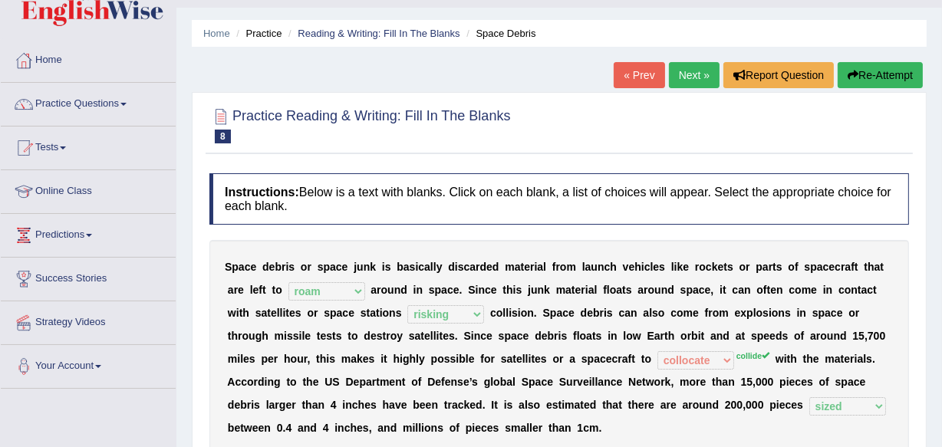
scroll to position [0, 0]
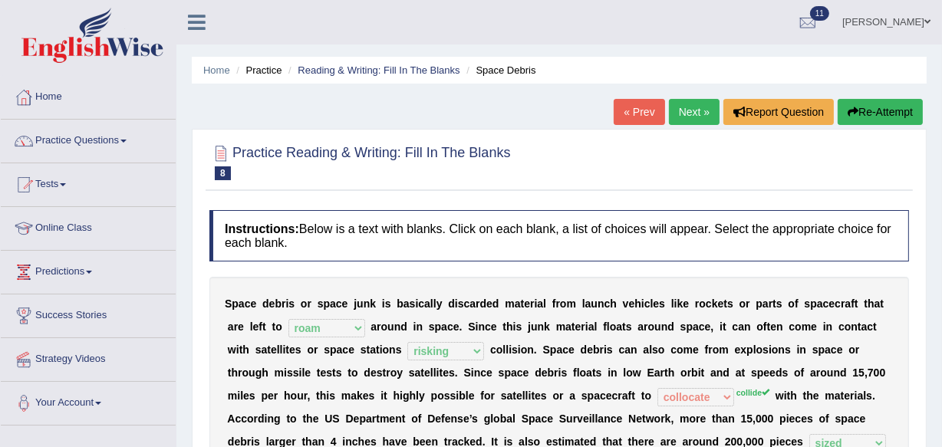
click at [701, 107] on link "Next »" at bounding box center [694, 112] width 51 height 26
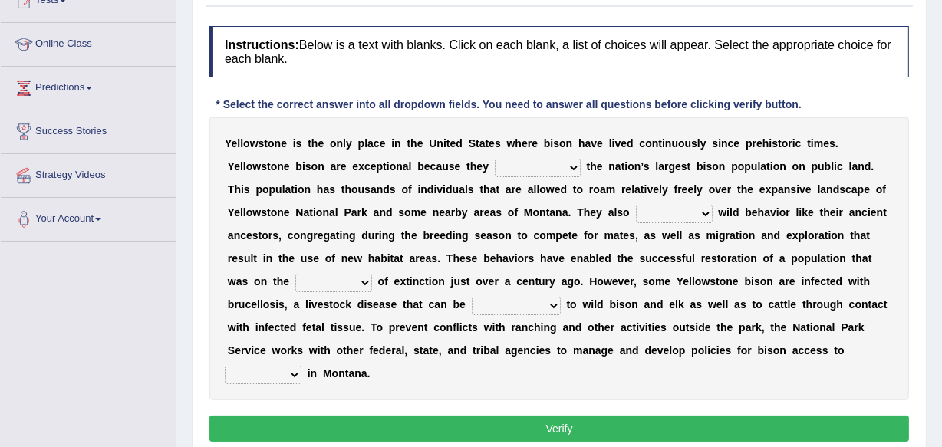
scroll to position [230, 0]
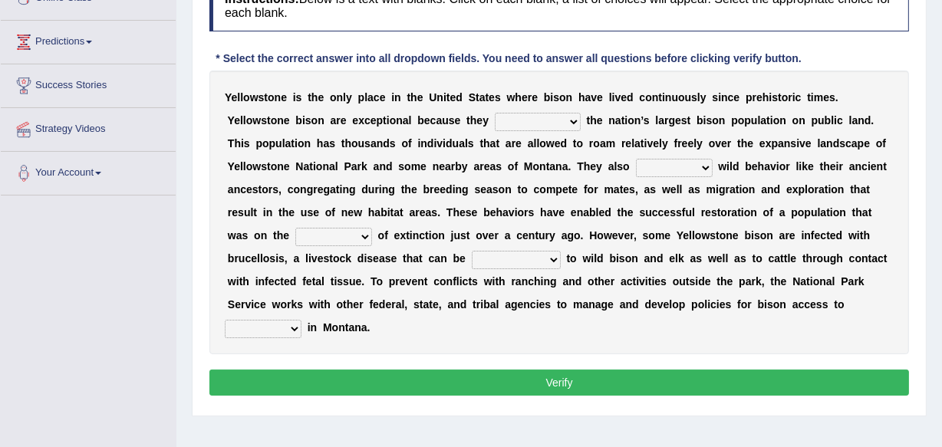
click at [571, 117] on select "congregate comprise consist compromise" at bounding box center [538, 122] width 86 height 18
select select "consist"
click at [495, 113] on select "congregate comprise consist compromise" at bounding box center [538, 122] width 86 height 18
click at [705, 163] on select "exhibit disregard resist encourage" at bounding box center [674, 168] width 77 height 18
click at [636, 159] on select "exhibit disregard resist encourage" at bounding box center [674, 168] width 77 height 18
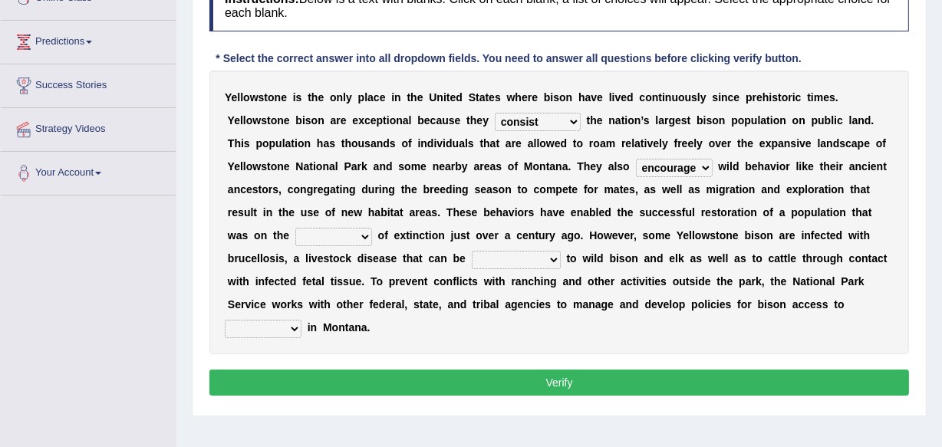
click at [702, 165] on select "exhibit disregard resist encourage" at bounding box center [674, 168] width 77 height 18
select select "exhibit"
click at [636, 159] on select "exhibit disregard resist encourage" at bounding box center [674, 168] width 77 height 18
click at [364, 235] on select "brine brink danger brindle" at bounding box center [333, 237] width 77 height 18
click at [295, 228] on select "brine brink danger brindle" at bounding box center [333, 237] width 77 height 18
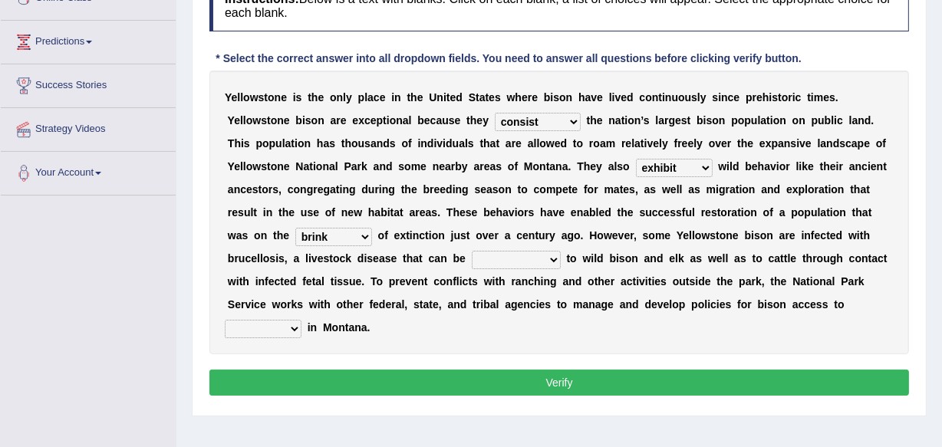
click at [363, 232] on select "brine brink danger brindle" at bounding box center [333, 237] width 77 height 18
click at [412, 321] on div "Y e l l o w s t o n e i s t h e o n l y p l a c e i n t h e U n i t e d S t a t…" at bounding box center [558, 213] width 699 height 284
click at [364, 235] on select "brine brink danger brindle" at bounding box center [333, 237] width 77 height 18
select select "danger"
click at [295, 228] on select "brine brink danger brindle" at bounding box center [333, 237] width 77 height 18
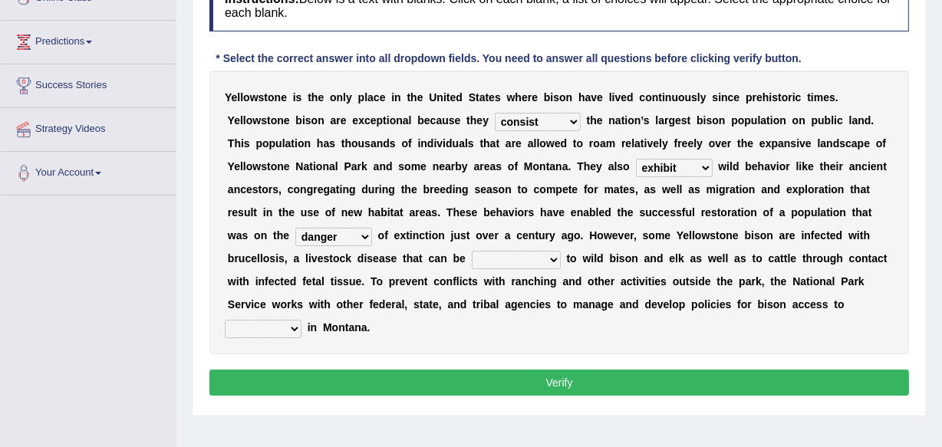
click at [552, 255] on select "transplanted transported transgressed transmitted" at bounding box center [516, 260] width 89 height 18
select select "transmitted"
click at [472, 251] on select "transplanted transported transgressed transmitted" at bounding box center [516, 260] width 89 height 18
click at [291, 329] on select "habitat habitat habitant food" at bounding box center [263, 329] width 77 height 18
select select "food"
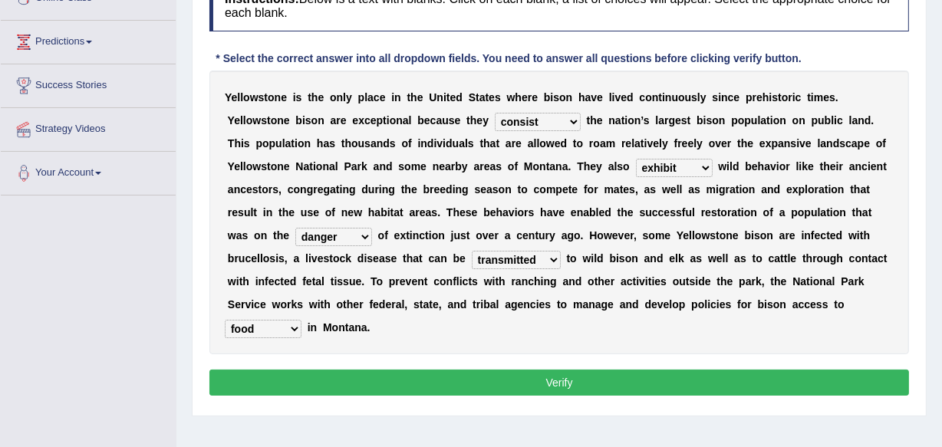
click at [225, 320] on select "habitat habitat habitant food" at bounding box center [263, 329] width 77 height 18
click at [560, 380] on button "Verify" at bounding box center [558, 383] width 699 height 26
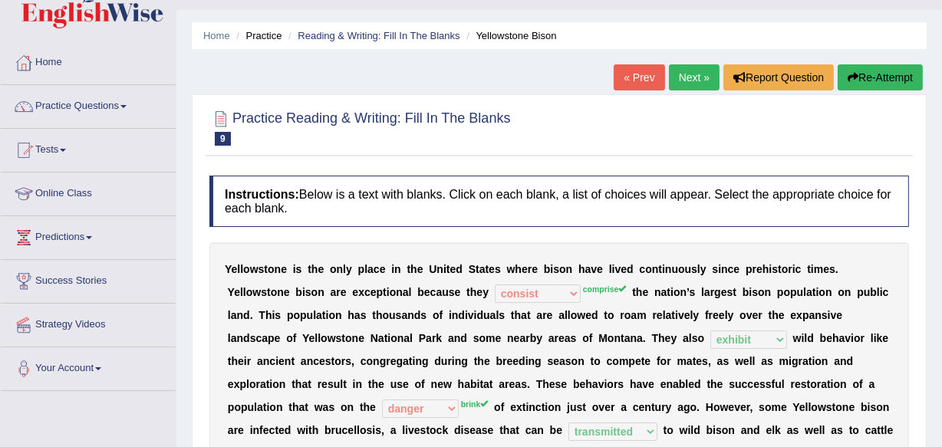
scroll to position [7, 0]
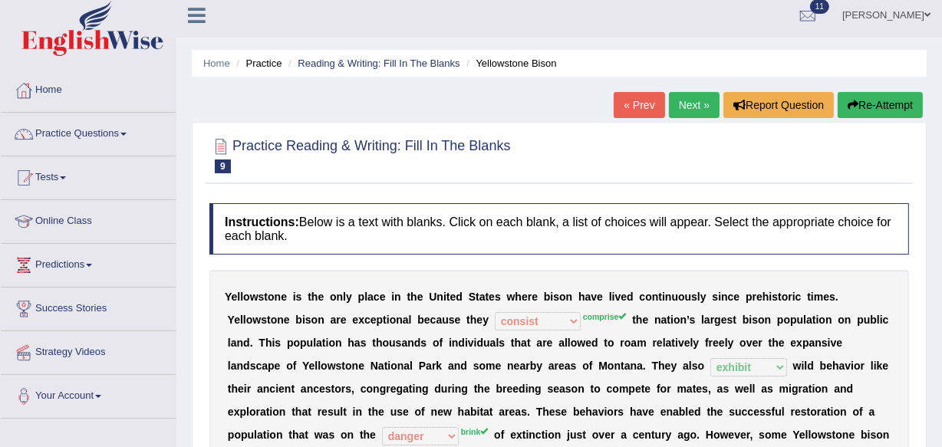
click at [689, 101] on link "Next »" at bounding box center [694, 105] width 51 height 26
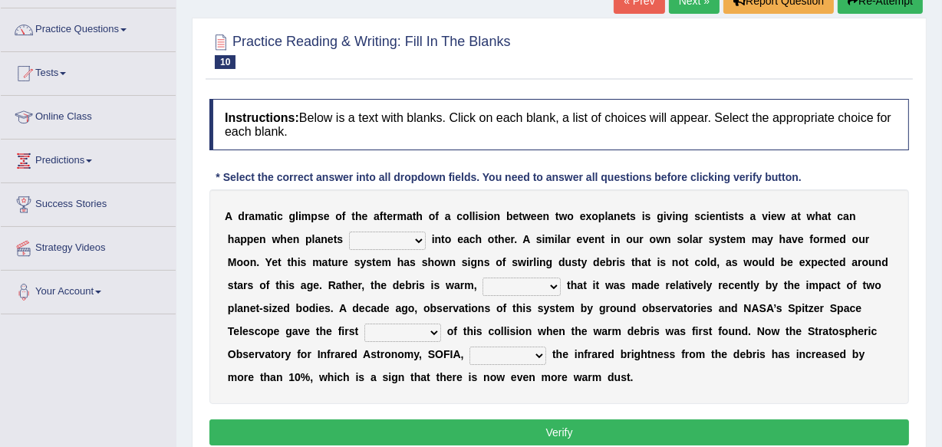
scroll to position [139, 0]
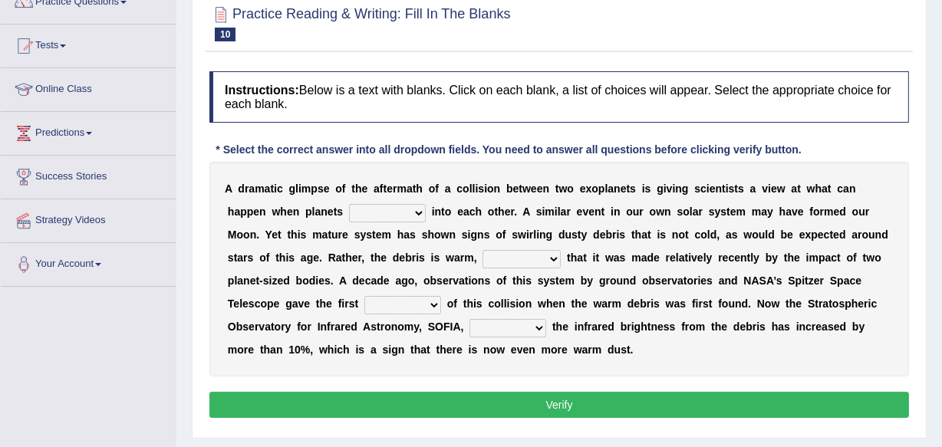
click at [419, 212] on select "crash explore roam implode" at bounding box center [387, 213] width 77 height 18
select select "explore"
click at [349, 204] on select "crash explore roam implode" at bounding box center [387, 213] width 77 height 18
click at [552, 255] on select "reinforcing sentencing forging conducing" at bounding box center [521, 259] width 78 height 18
select select "reinforcing"
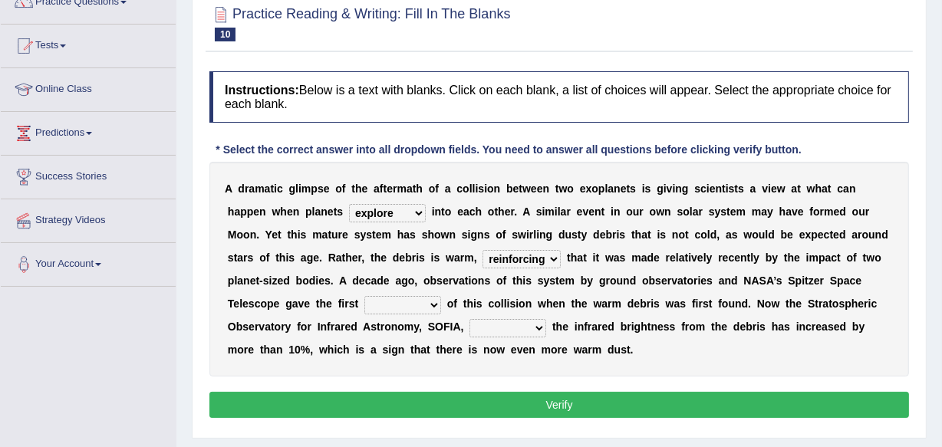
click at [482, 250] on select "reinforcing sentencing forging conducing" at bounding box center [521, 259] width 78 height 18
click at [433, 298] on select "pints faints hints taints" at bounding box center [402, 305] width 77 height 18
select select "pints"
click at [364, 296] on select "pints faints hints taints" at bounding box center [402, 305] width 77 height 18
click at [538, 326] on select "concealed revealed repealed unsealed" at bounding box center [507, 328] width 77 height 18
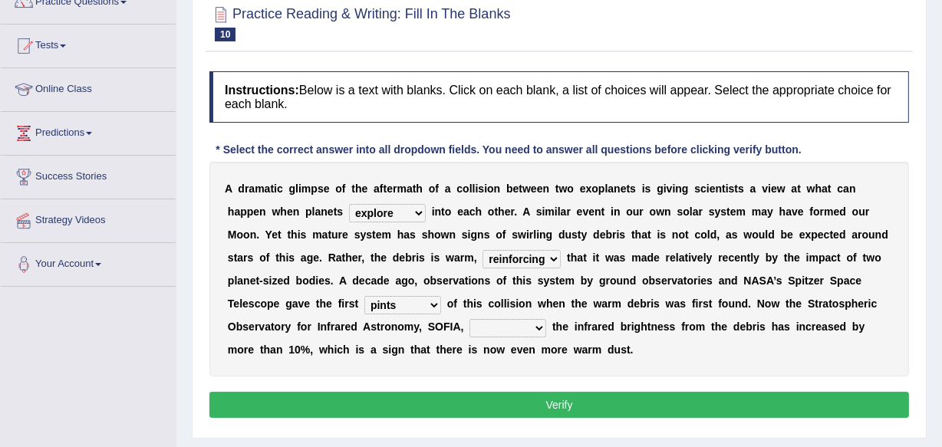
select select "revealed"
click at [469, 319] on select "concealed revealed repealed unsealed" at bounding box center [507, 328] width 77 height 18
click at [560, 400] on button "Verify" at bounding box center [558, 405] width 699 height 26
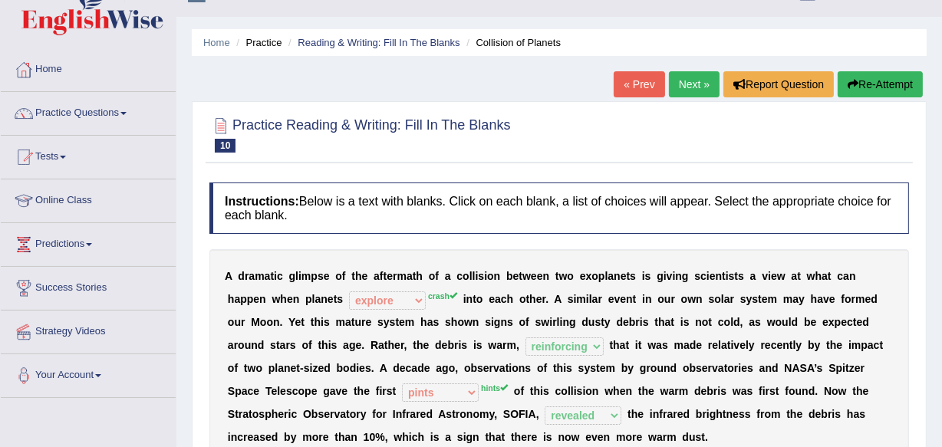
scroll to position [0, 0]
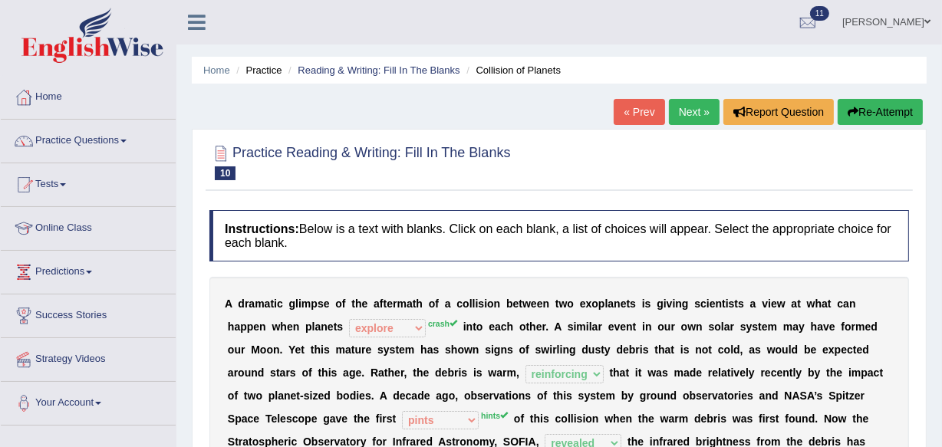
click at [686, 117] on link "Next »" at bounding box center [694, 112] width 51 height 26
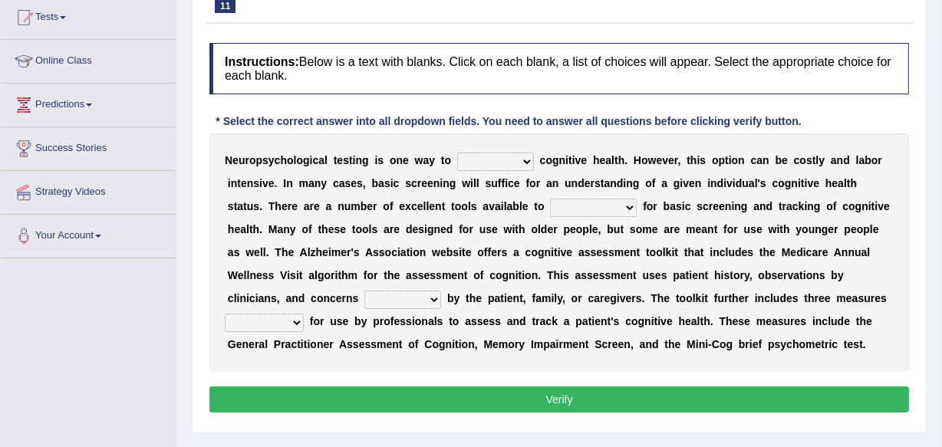
scroll to position [204, 0]
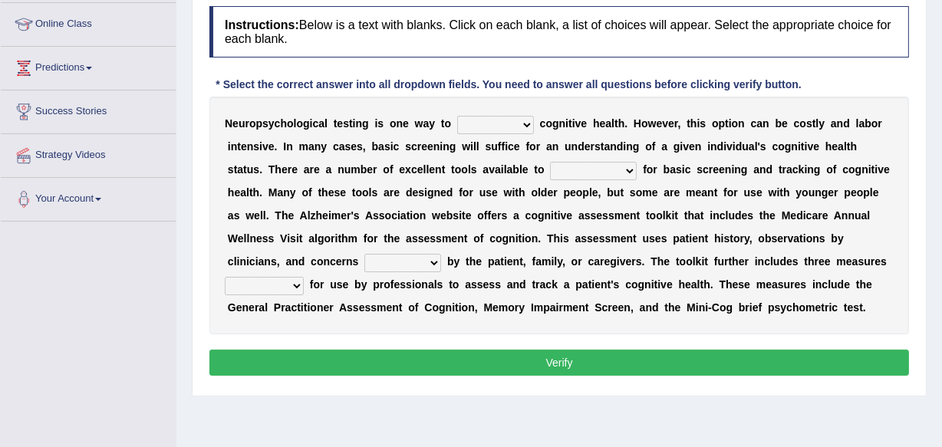
click at [527, 120] on select "obsess assess possess access" at bounding box center [495, 125] width 77 height 18
select select "access"
click at [457, 116] on select "obsess assess possess access" at bounding box center [495, 125] width 77 height 18
click at [627, 169] on select "stationers practitioners petitioners questioners" at bounding box center [593, 171] width 87 height 18
select select "practitioners"
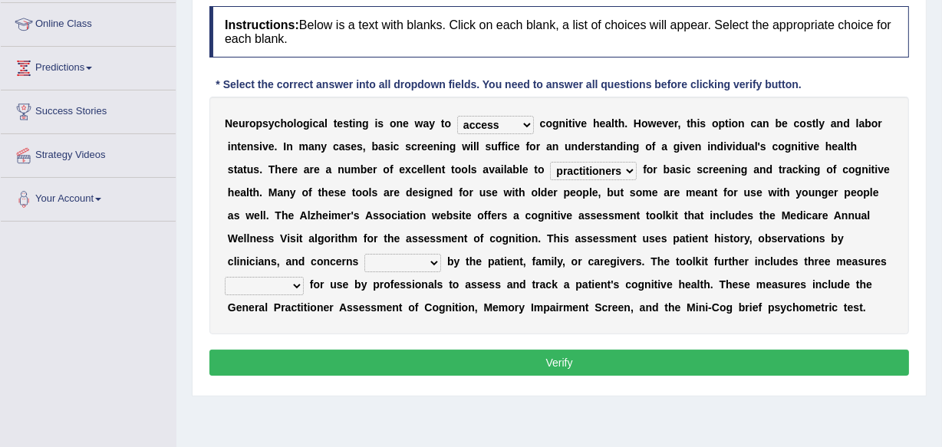
click at [550, 162] on select "stationers practitioners petitioners questioners" at bounding box center [593, 171] width 87 height 18
click at [436, 261] on select "raised rising arising praised" at bounding box center [402, 263] width 77 height 18
select select "raised"
click at [364, 254] on select "raised rising arising praised" at bounding box center [402, 263] width 77 height 18
click at [294, 287] on select "validated intimidated dilapidated antedated" at bounding box center [264, 286] width 79 height 18
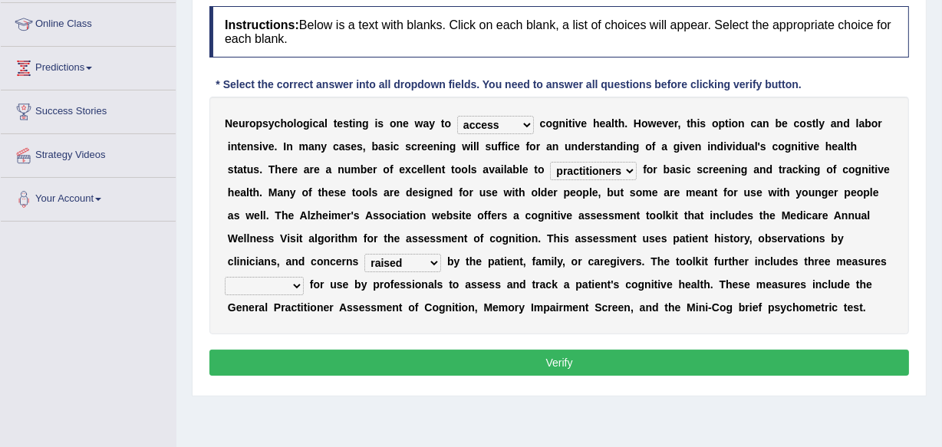
select select "validated"
click at [225, 277] on select "validated intimidated dilapidated antedated" at bounding box center [264, 286] width 79 height 18
click at [563, 353] on button "Verify" at bounding box center [558, 363] width 699 height 26
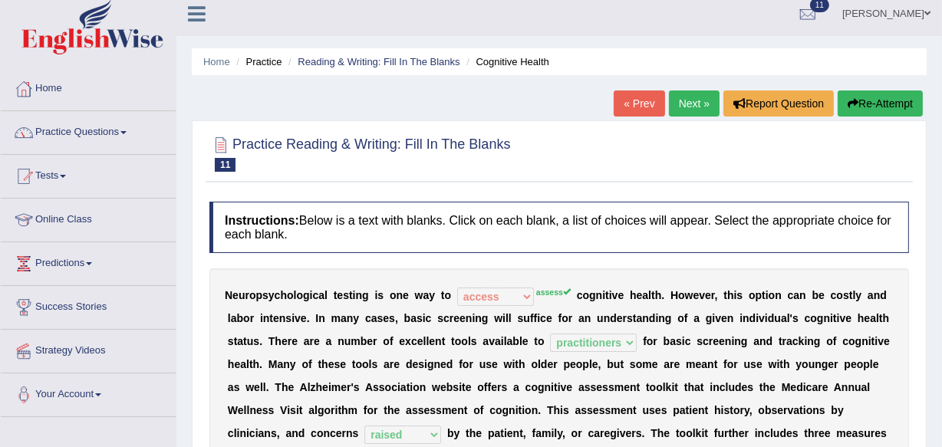
scroll to position [0, 0]
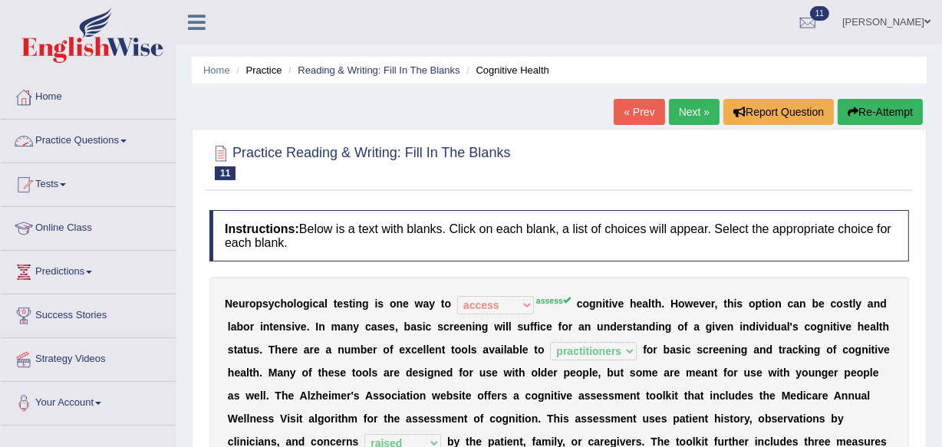
click at [129, 138] on link "Practice Questions" at bounding box center [88, 139] width 175 height 38
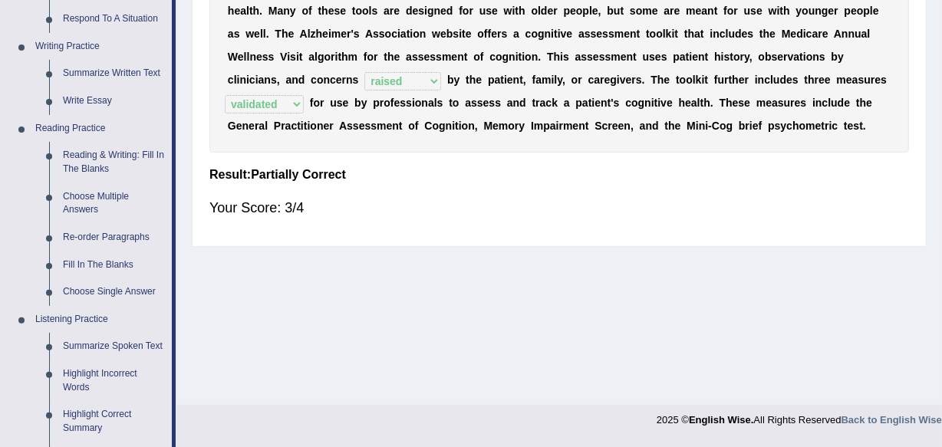
scroll to position [399, 0]
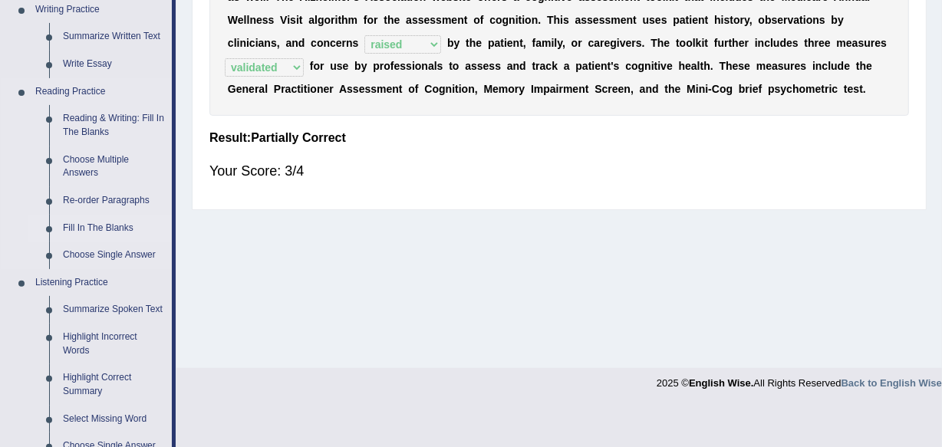
click at [82, 225] on link "Fill In The Blanks" at bounding box center [114, 229] width 116 height 28
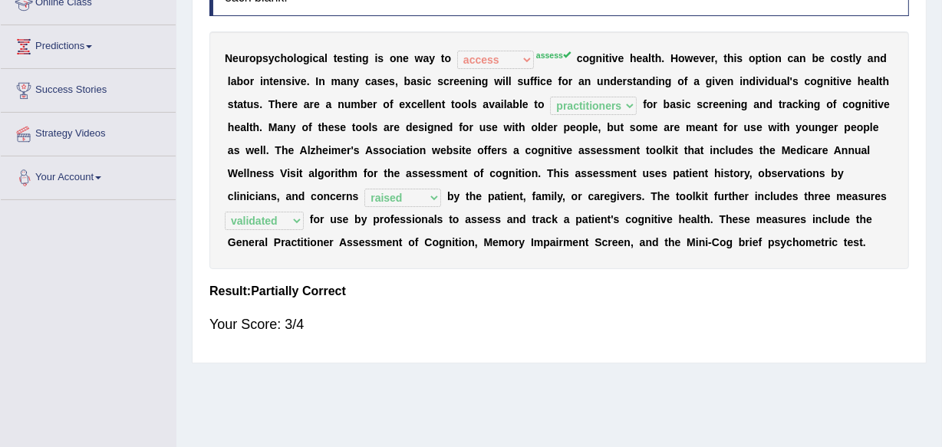
scroll to position [353, 0]
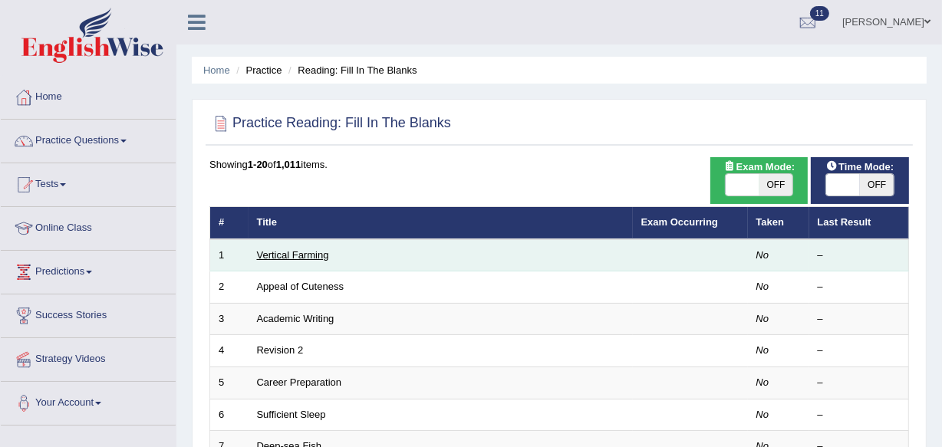
click at [284, 255] on link "Vertical Farming" at bounding box center [293, 255] width 72 height 12
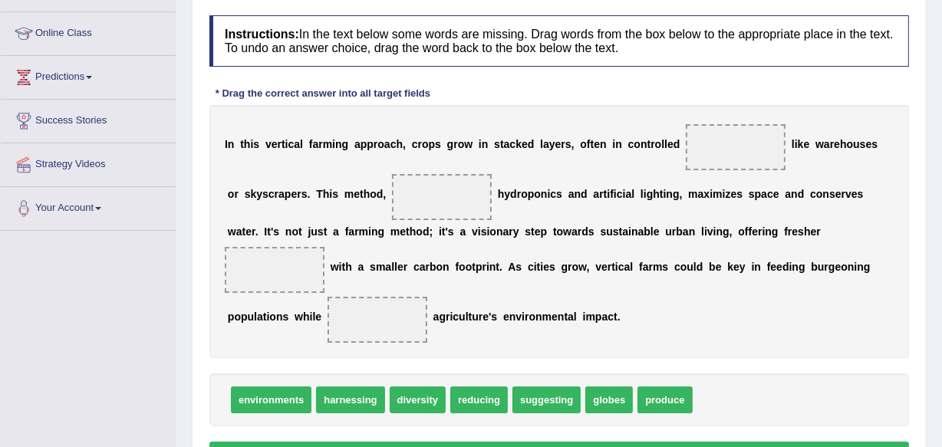
scroll to position [222, 0]
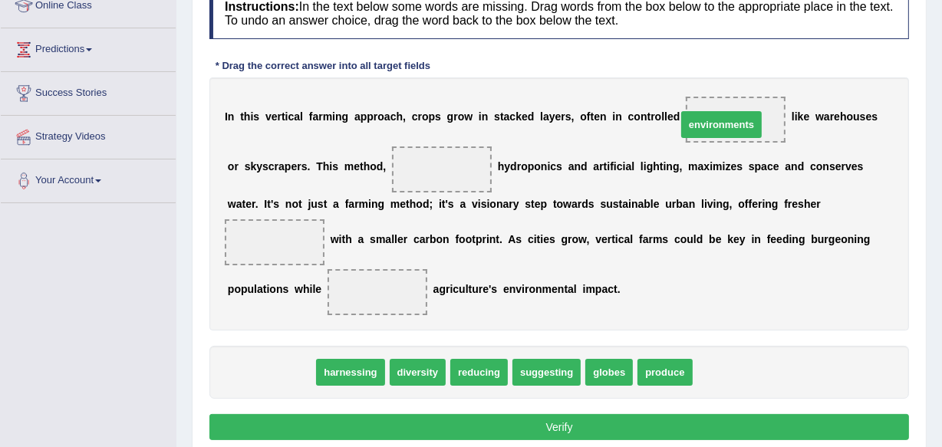
drag, startPoint x: 248, startPoint y: 370, endPoint x: 699, endPoint y: 123, distance: 513.8
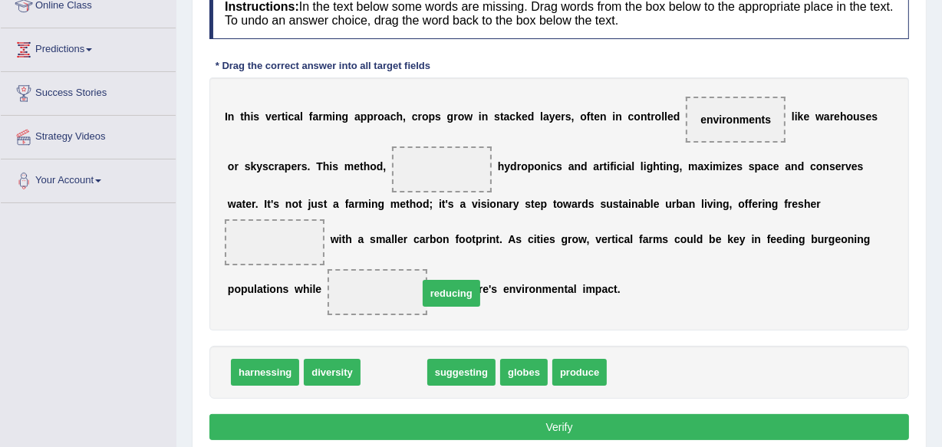
drag, startPoint x: 393, startPoint y: 369, endPoint x: 451, endPoint y: 248, distance: 134.5
click at [451, 280] on span "reducing" at bounding box center [452, 293] width 58 height 27
drag, startPoint x: 390, startPoint y: 369, endPoint x: 429, endPoint y: 168, distance: 204.7
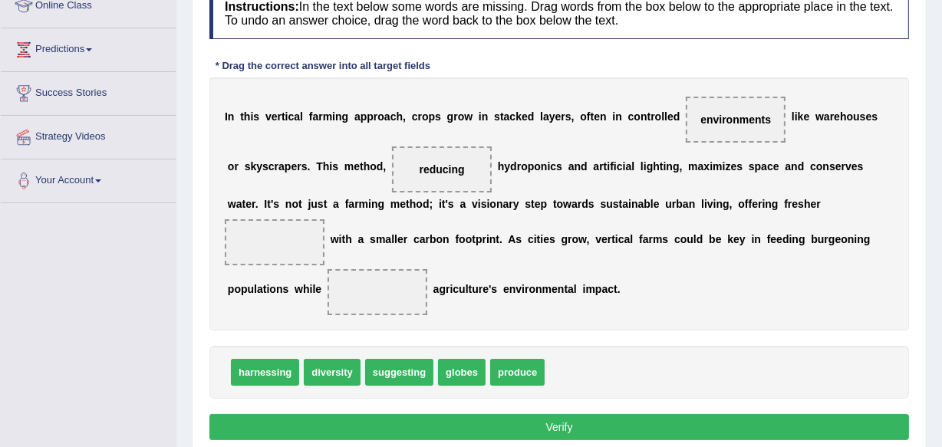
drag, startPoint x: 502, startPoint y: 370, endPoint x: 469, endPoint y: 140, distance: 232.4
drag, startPoint x: 517, startPoint y: 372, endPoint x: 498, endPoint y: 341, distance: 36.2
drag, startPoint x: 524, startPoint y: 371, endPoint x: 506, endPoint y: 300, distance: 73.5
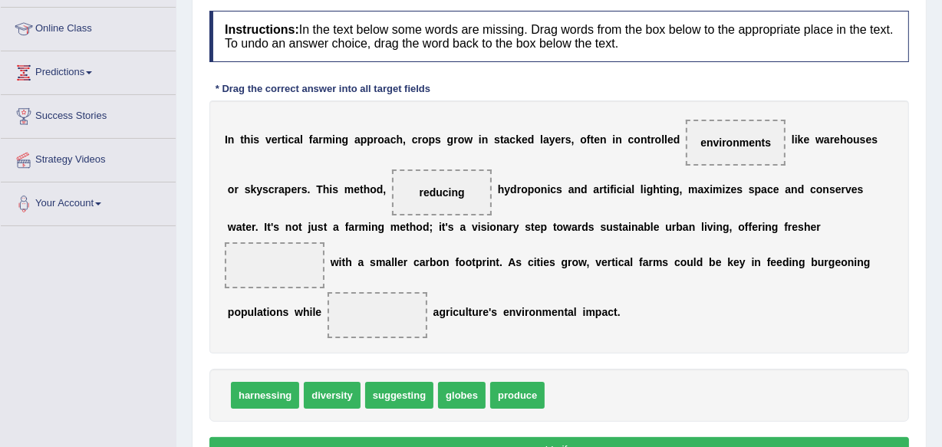
scroll to position [198, 0]
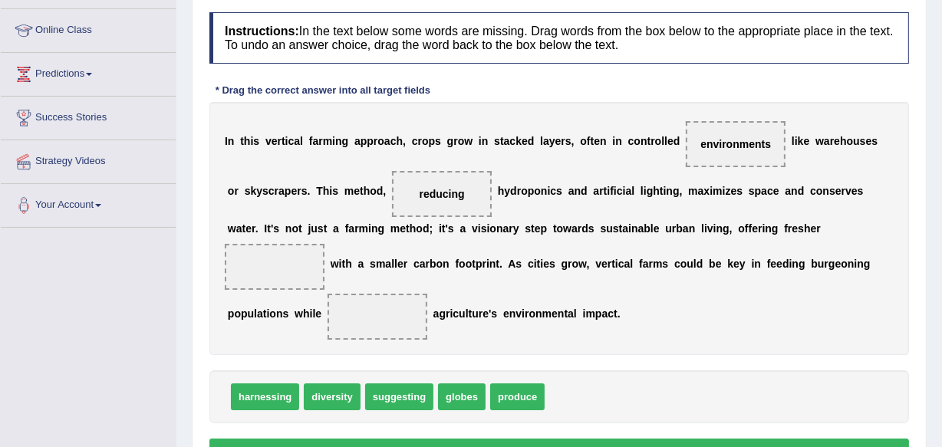
drag, startPoint x: 511, startPoint y: 396, endPoint x: 508, endPoint y: 153, distance: 243.1
drag, startPoint x: 517, startPoint y: 393, endPoint x: 283, endPoint y: 269, distance: 264.8
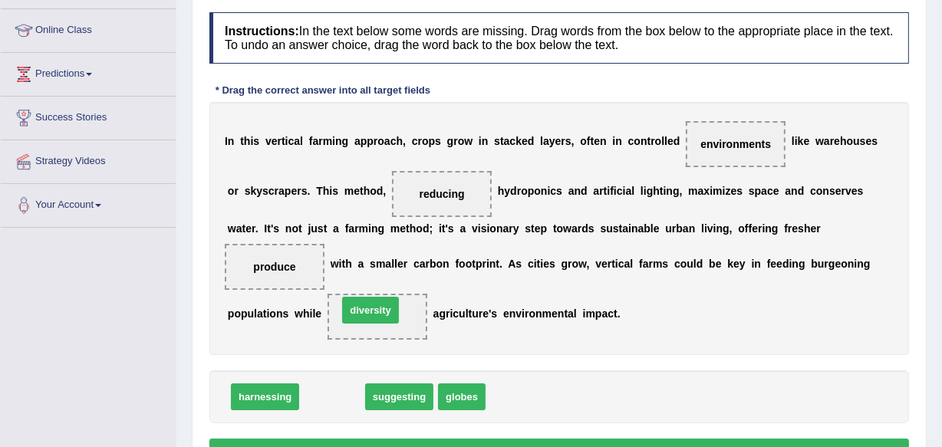
drag, startPoint x: 340, startPoint y: 402, endPoint x: 378, endPoint y: 318, distance: 92.0
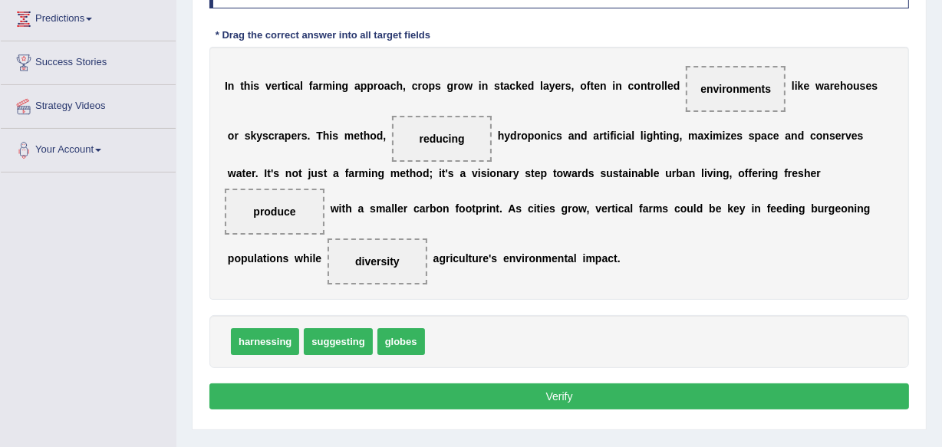
scroll to position [281, 0]
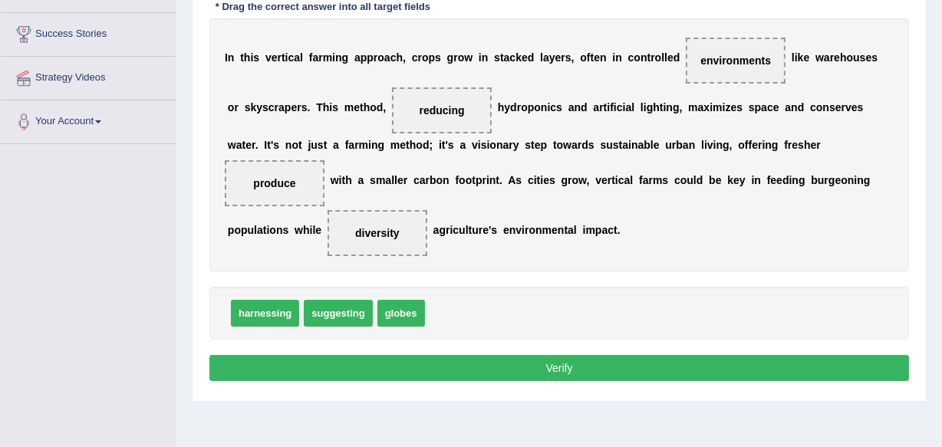
click at [567, 361] on button "Verify" at bounding box center [558, 368] width 699 height 26
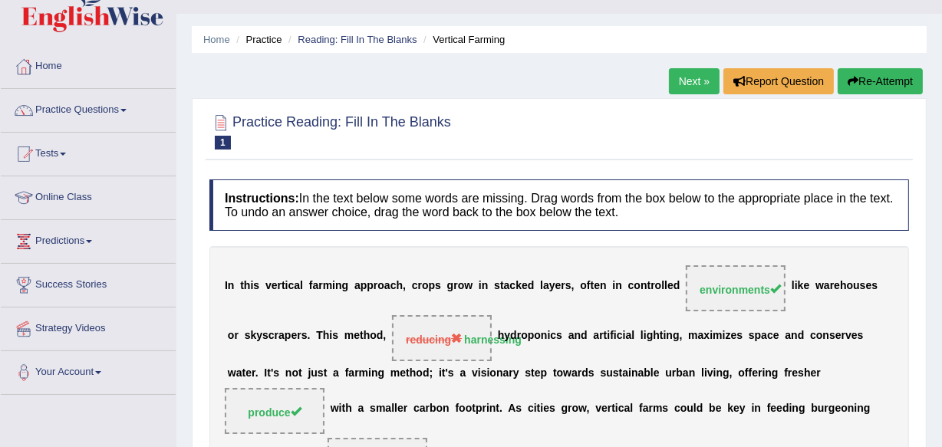
scroll to position [0, 0]
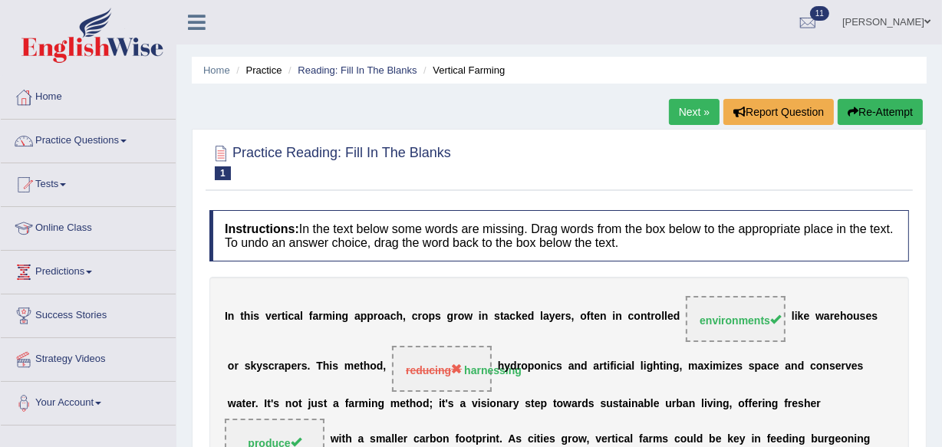
click at [689, 110] on link "Next »" at bounding box center [694, 112] width 51 height 26
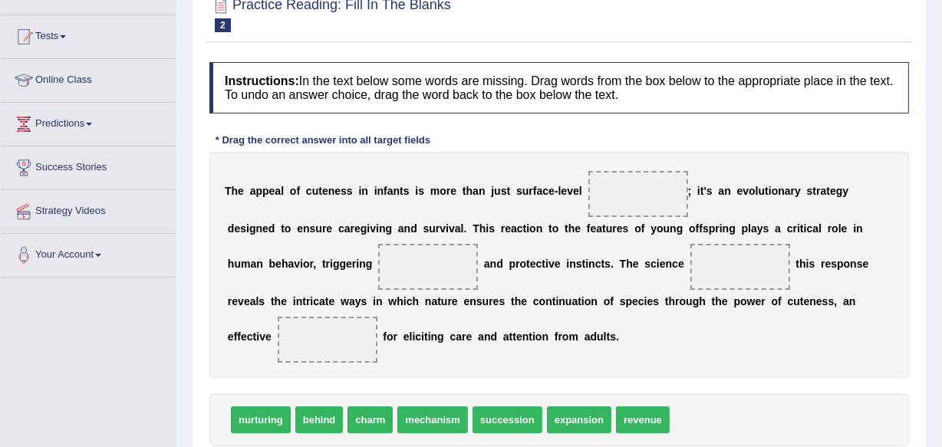
scroll to position [176, 0]
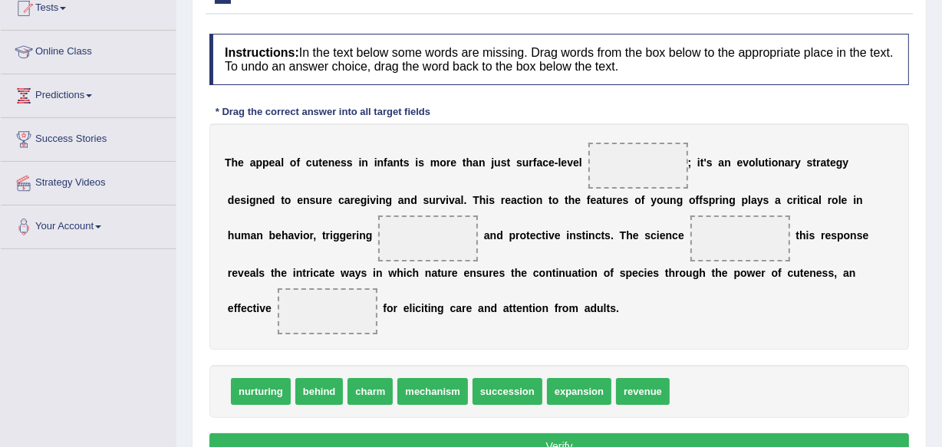
drag, startPoint x: 365, startPoint y: 390, endPoint x: 439, endPoint y: 338, distance: 90.2
drag, startPoint x: 366, startPoint y: 382, endPoint x: 630, endPoint y: 163, distance: 343.1
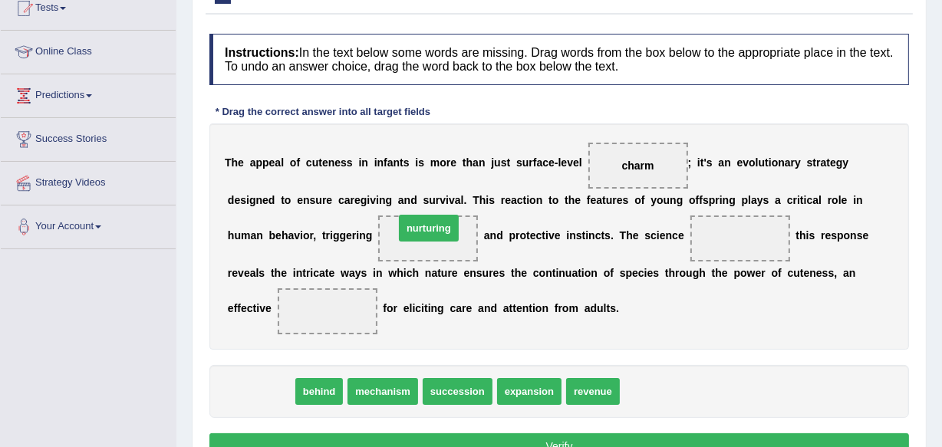
drag, startPoint x: 265, startPoint y: 385, endPoint x: 432, endPoint y: 226, distance: 230.5
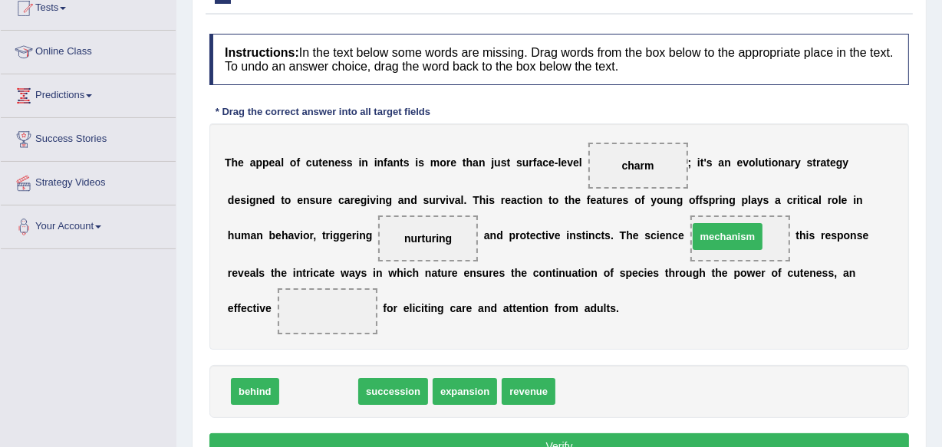
drag, startPoint x: 325, startPoint y: 389, endPoint x: 738, endPoint y: 234, distance: 441.4
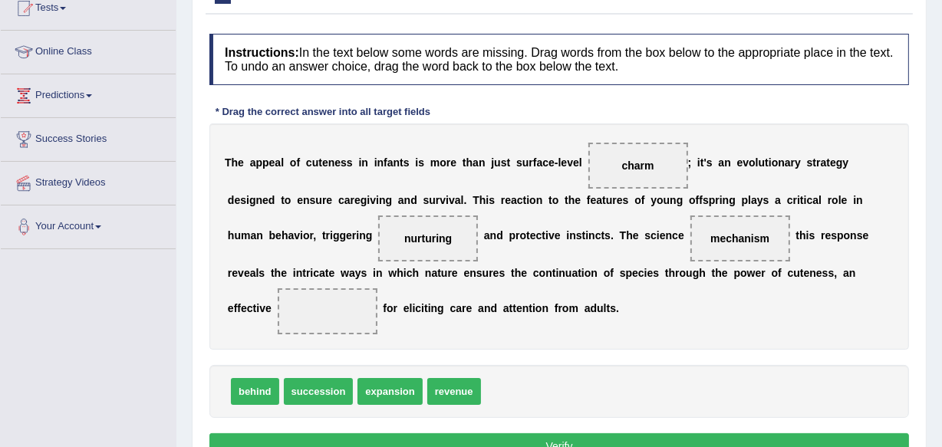
drag, startPoint x: 321, startPoint y: 383, endPoint x: 333, endPoint y: 310, distance: 74.5
drag, startPoint x: 326, startPoint y: 392, endPoint x: 331, endPoint y: 298, distance: 93.7
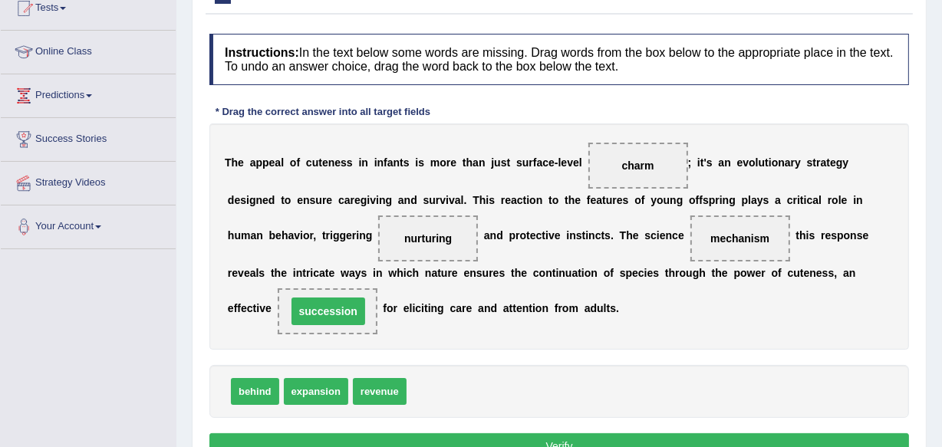
click at [332, 299] on span "succession" at bounding box center [328, 312] width 74 height 28
click at [466, 313] on b "e" at bounding box center [469, 308] width 6 height 12
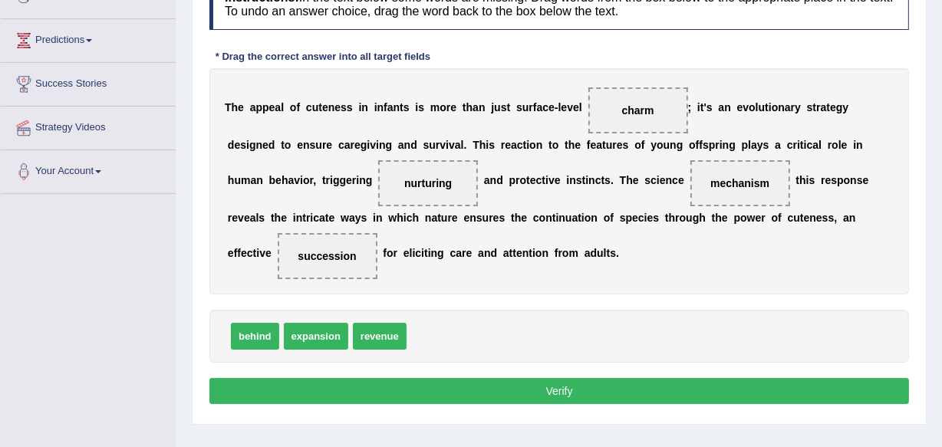
scroll to position [260, 0]
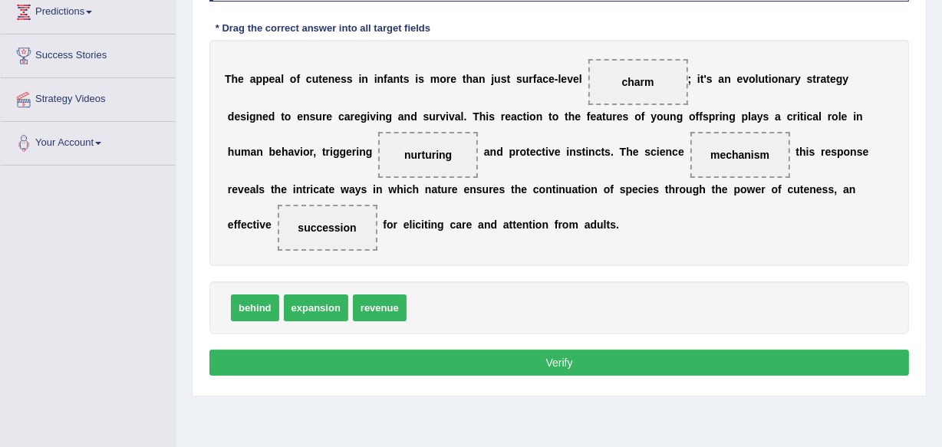
click at [555, 365] on button "Verify" at bounding box center [558, 363] width 699 height 26
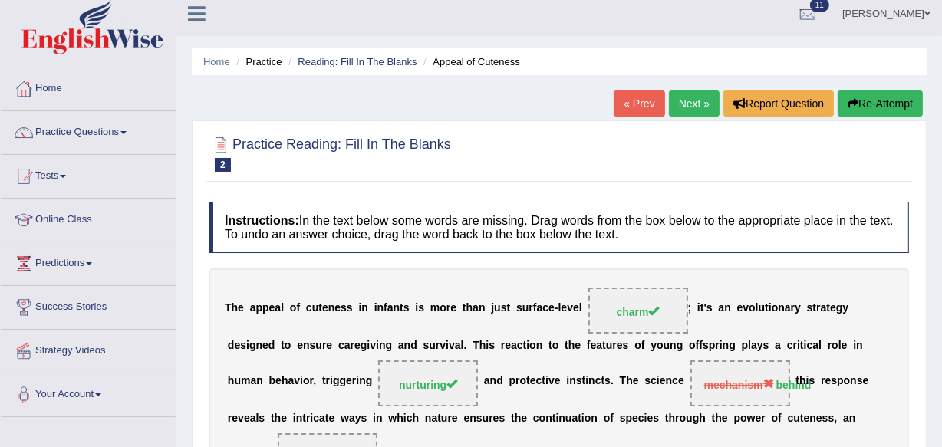
scroll to position [0, 0]
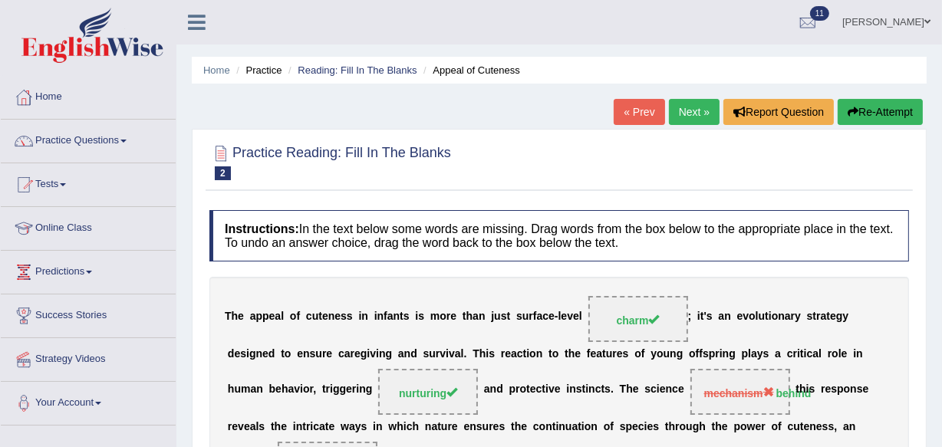
click at [692, 115] on link "Next »" at bounding box center [694, 112] width 51 height 26
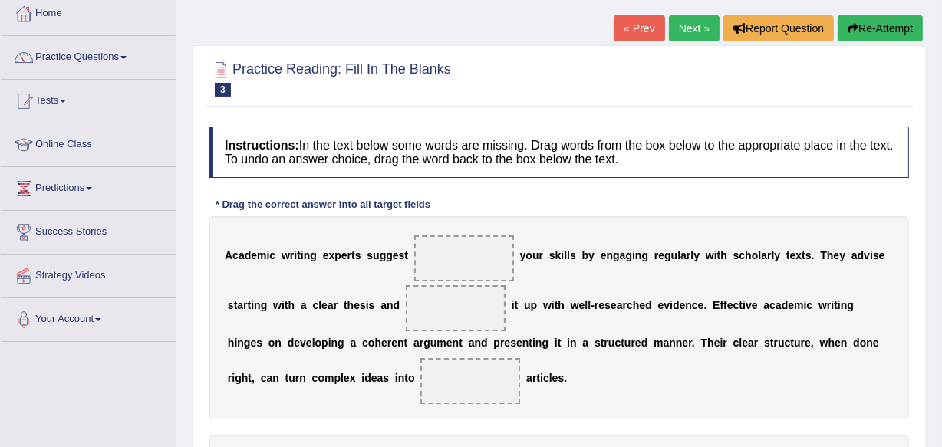
scroll to position [176, 0]
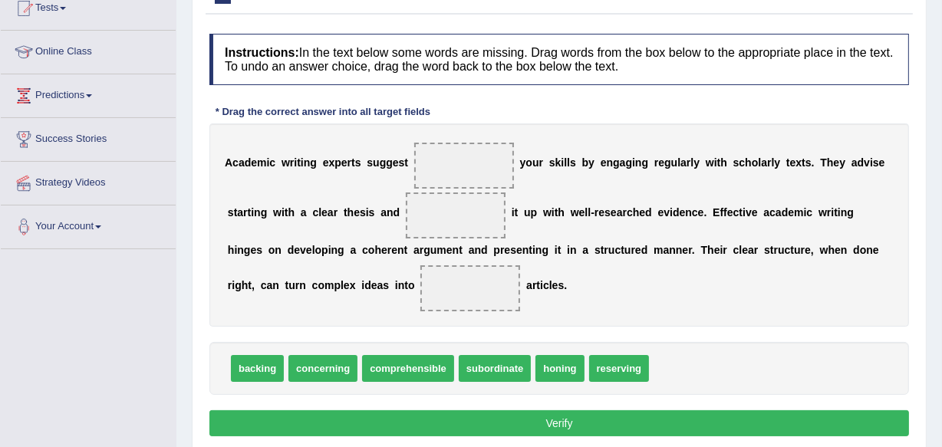
click at [941, 271] on html "Toggle navigation Home Practice Questions Speaking Practice Read Aloud Repeat S…" at bounding box center [471, 47] width 942 height 447
drag, startPoint x: 253, startPoint y: 367, endPoint x: 450, endPoint y: 167, distance: 280.9
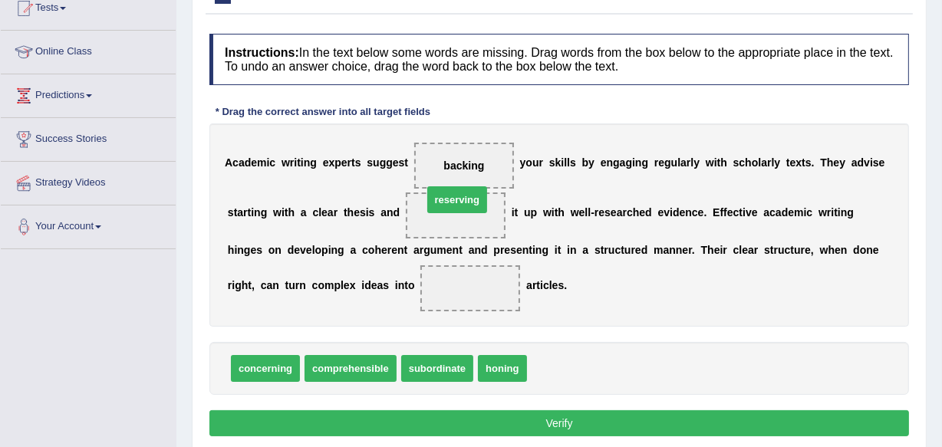
drag, startPoint x: 559, startPoint y: 372, endPoint x: 455, endPoint y: 206, distance: 196.4
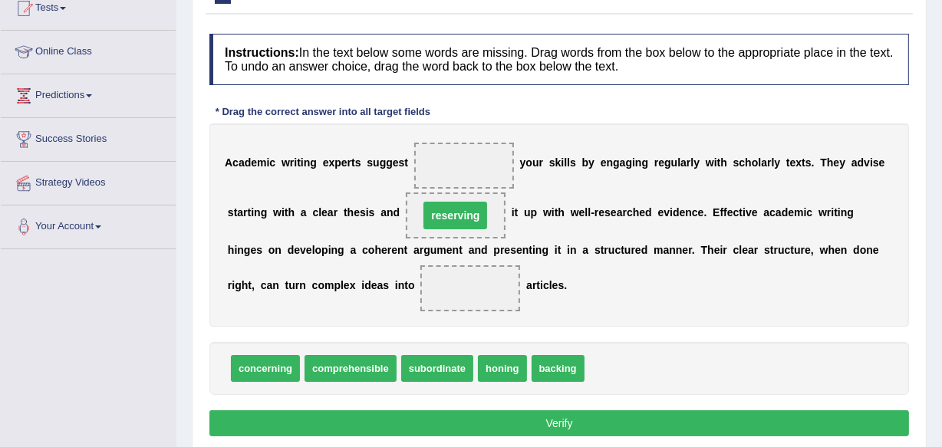
click at [455, 206] on span "reserving" at bounding box center [455, 216] width 64 height 28
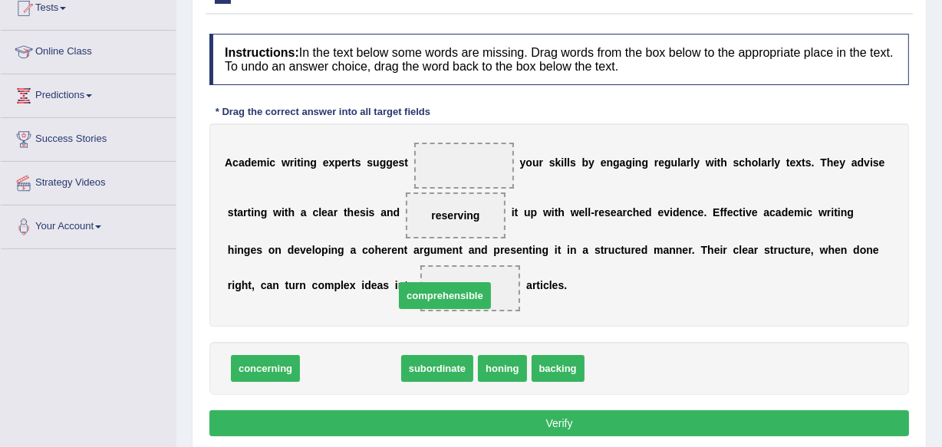
drag, startPoint x: 344, startPoint y: 367, endPoint x: 442, endPoint y: 295, distance: 122.0
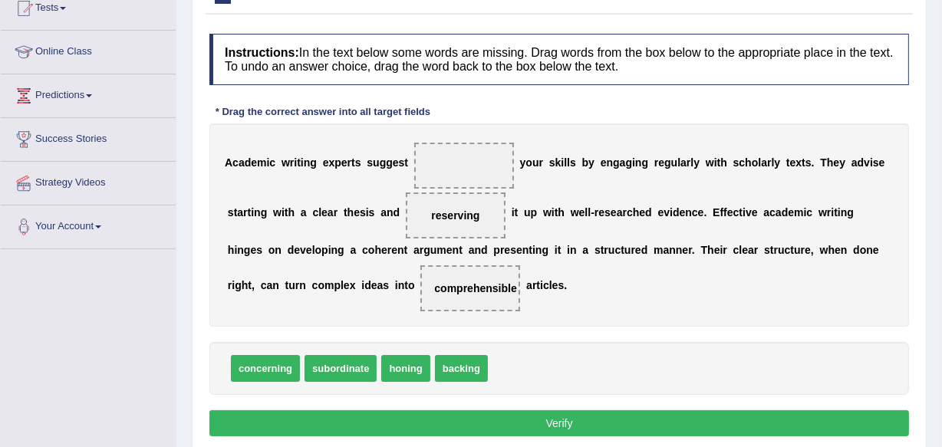
click at [567, 414] on button "Verify" at bounding box center [558, 423] width 699 height 26
drag, startPoint x: 447, startPoint y: 368, endPoint x: 465, endPoint y: 147, distance: 221.6
click at [465, 147] on span "backing" at bounding box center [464, 166] width 100 height 46
click at [561, 419] on button "Verify" at bounding box center [558, 423] width 699 height 26
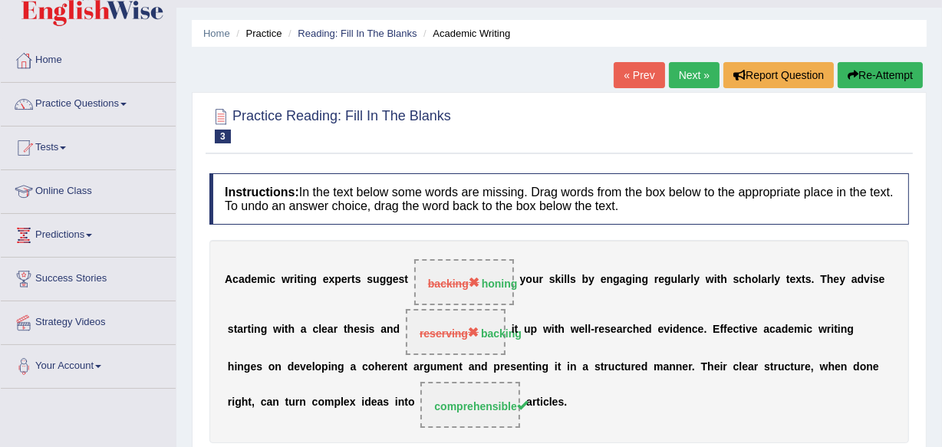
scroll to position [8, 0]
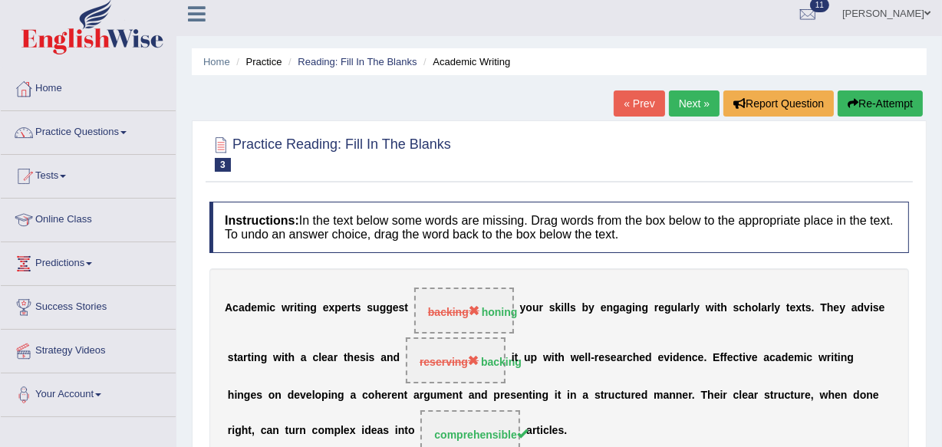
click at [688, 110] on link "Next »" at bounding box center [694, 103] width 51 height 26
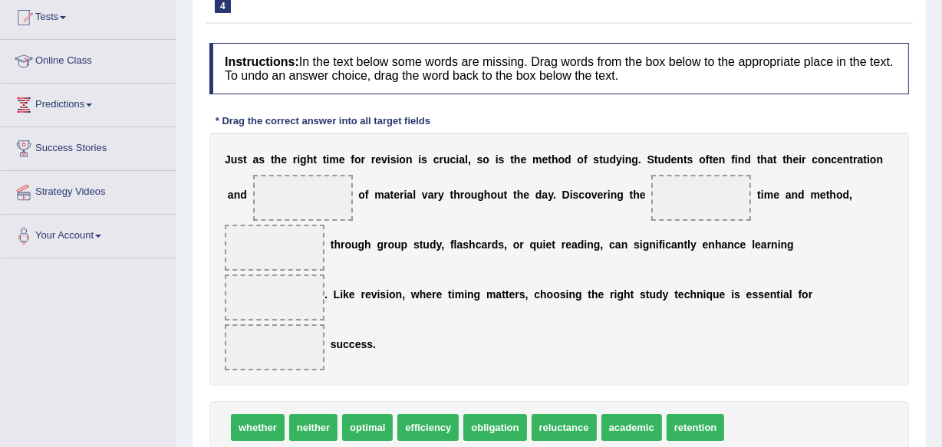
scroll to position [195, 0]
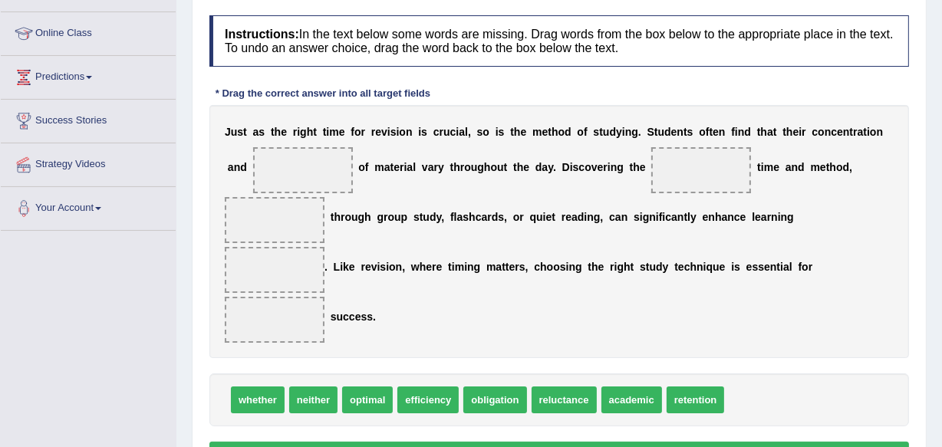
drag, startPoint x: 381, startPoint y: 123, endPoint x: 390, endPoint y: 128, distance: 10.7
click at [390, 128] on div "J u s t a s t h e r i g h t t i m e f o r r e v i s i o n i s c r u c i a l , s…" at bounding box center [558, 231] width 699 height 253
click at [751, 130] on b at bounding box center [754, 132] width 6 height 12
click at [229, 253] on span at bounding box center [275, 270] width 100 height 46
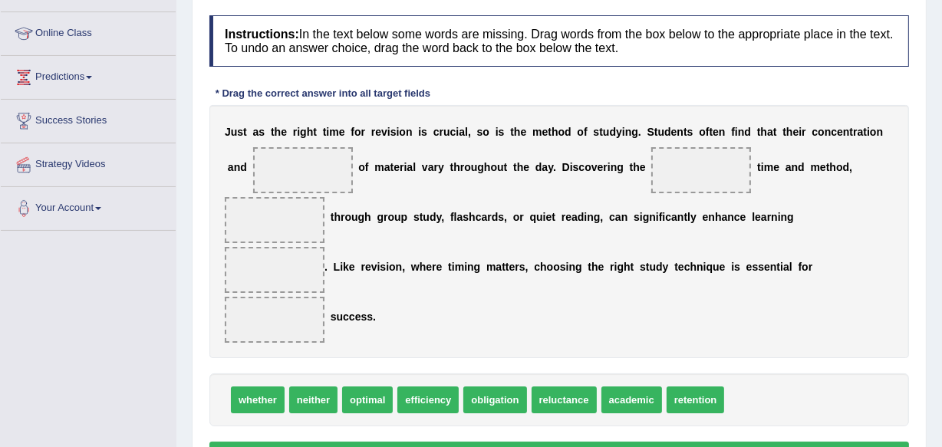
drag, startPoint x: 229, startPoint y: 253, endPoint x: 222, endPoint y: 283, distance: 30.7
click at [222, 283] on div "J u s t a s t h e r i g h t t i m e f o r r e v i s i o n i s c r u c i a l , s…" at bounding box center [558, 231] width 699 height 253
drag, startPoint x: 423, startPoint y: 395, endPoint x: 436, endPoint y: 145, distance: 250.3
click at [414, 414] on div "whether neither optimal efficiency obligation reluctance academic retention" at bounding box center [558, 399] width 699 height 53
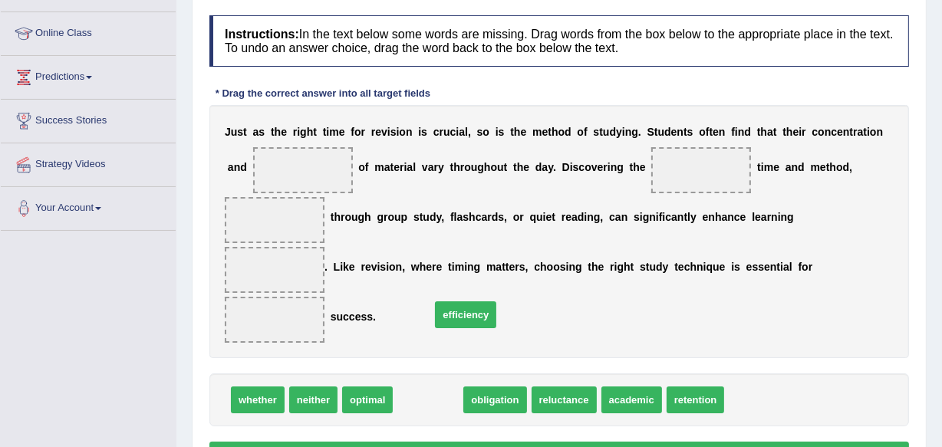
drag, startPoint x: 414, startPoint y: 393, endPoint x: 452, endPoint y: 308, distance: 93.0
click at [452, 308] on span "efficiency" at bounding box center [465, 314] width 61 height 27
click at [423, 393] on span "efficiency" at bounding box center [427, 400] width 61 height 27
drag, startPoint x: 423, startPoint y: 393, endPoint x: 396, endPoint y: 255, distance: 140.6
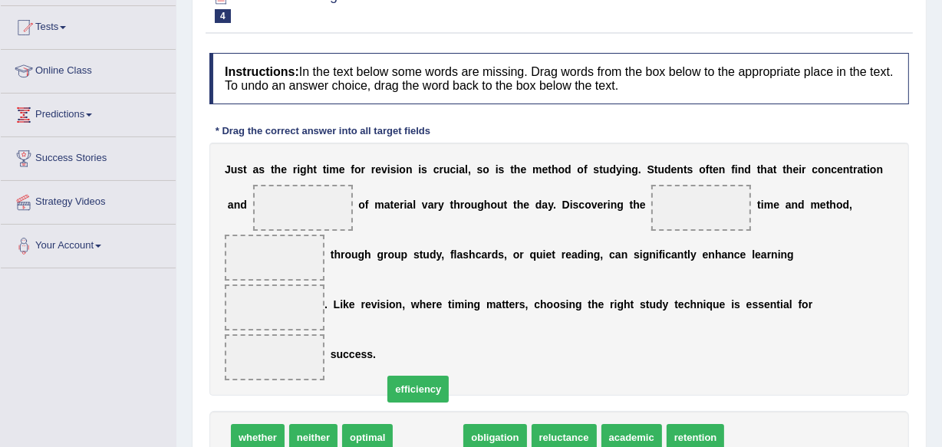
drag, startPoint x: 433, startPoint y: 429, endPoint x: 423, endPoint y: 381, distance: 49.3
click at [423, 381] on span "efficiency" at bounding box center [417, 389] width 61 height 27
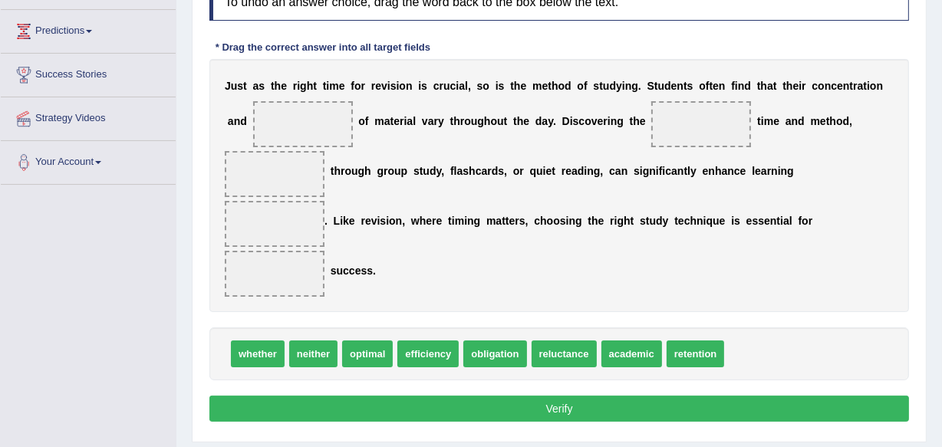
scroll to position [268, 0]
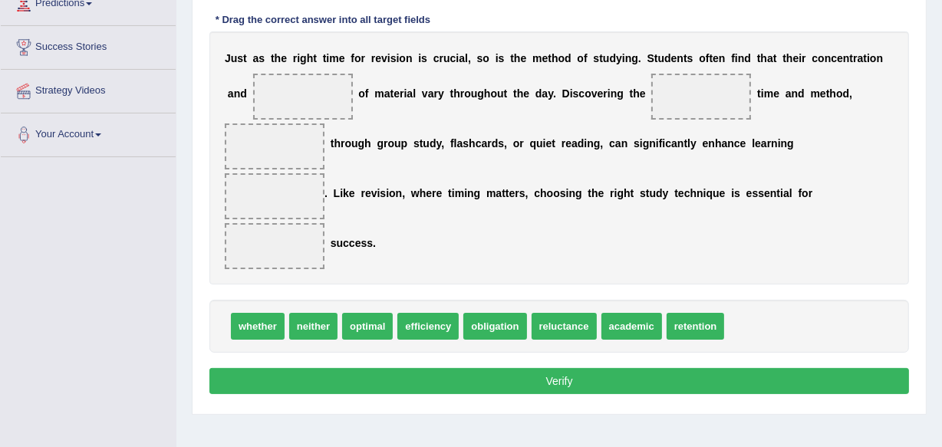
drag, startPoint x: 436, startPoint y: 317, endPoint x: 456, endPoint y: 172, distance: 147.0
drag, startPoint x: 422, startPoint y: 315, endPoint x: 303, endPoint y: 81, distance: 263.0
click at [267, 322] on span "whether" at bounding box center [258, 326] width 54 height 27
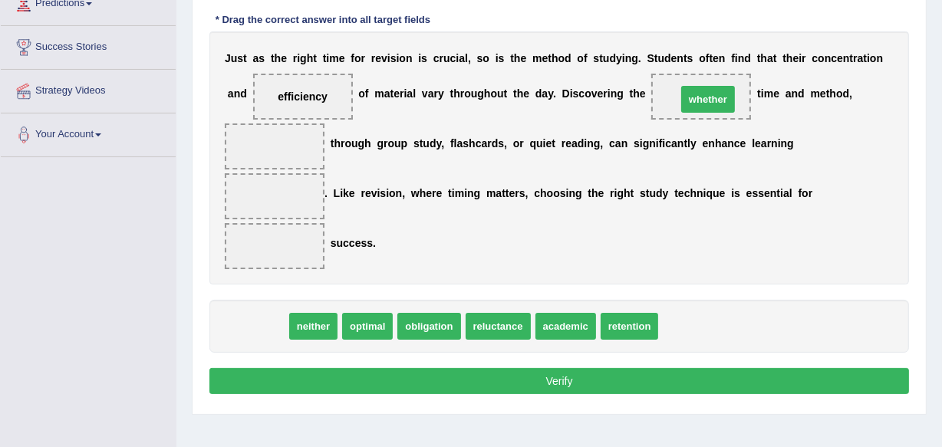
drag, startPoint x: 262, startPoint y: 321, endPoint x: 715, endPoint y: 94, distance: 507.2
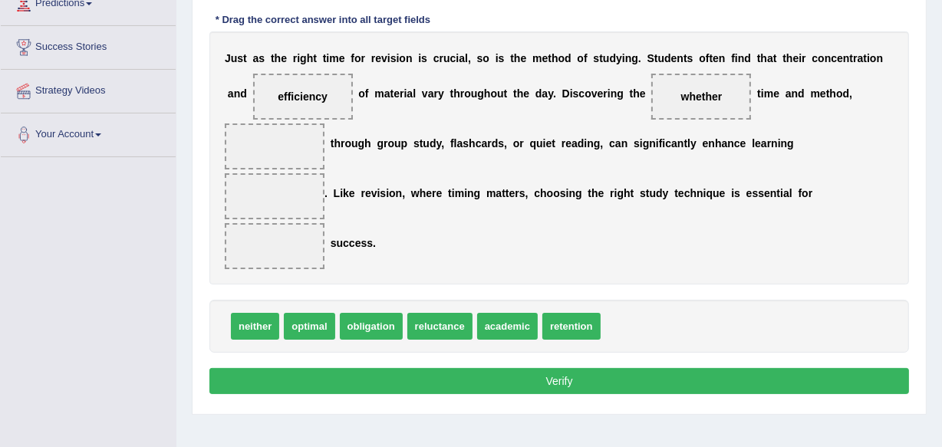
drag, startPoint x: 507, startPoint y: 331, endPoint x: 605, endPoint y: 189, distance: 171.9
drag, startPoint x: 511, startPoint y: 324, endPoint x: 721, endPoint y: 88, distance: 316.1
drag, startPoint x: 571, startPoint y: 322, endPoint x: 291, endPoint y: 146, distance: 330.8
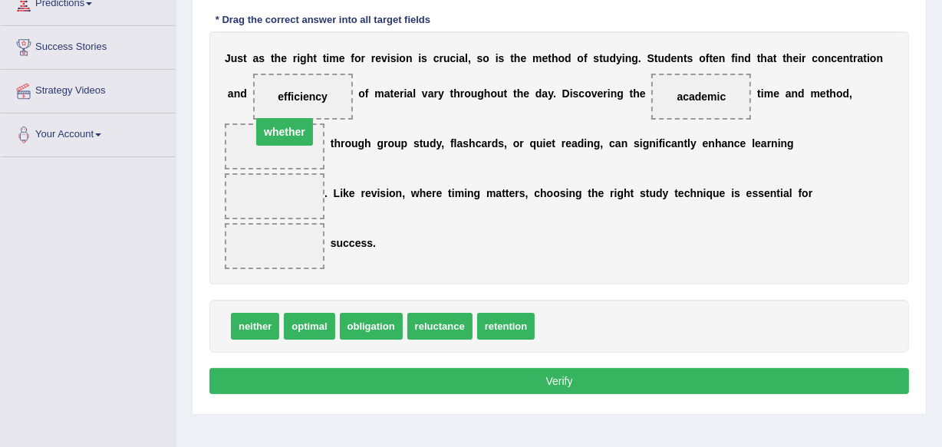
drag, startPoint x: 291, startPoint y: 146, endPoint x: 301, endPoint y: 139, distance: 12.1
click at [301, 139] on span "whether" at bounding box center [275, 146] width 100 height 46
drag, startPoint x: 369, startPoint y: 219, endPoint x: 277, endPoint y: -48, distance: 282.3
drag, startPoint x: 277, startPoint y: -48, endPoint x: 689, endPoint y: 190, distance: 476.2
click at [690, 190] on b "h" at bounding box center [693, 193] width 7 height 12
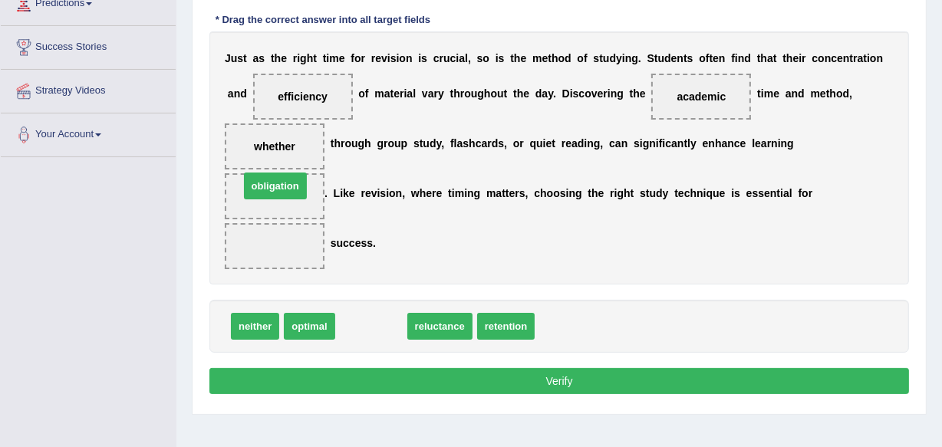
drag, startPoint x: 380, startPoint y: 321, endPoint x: 285, endPoint y: 183, distance: 168.1
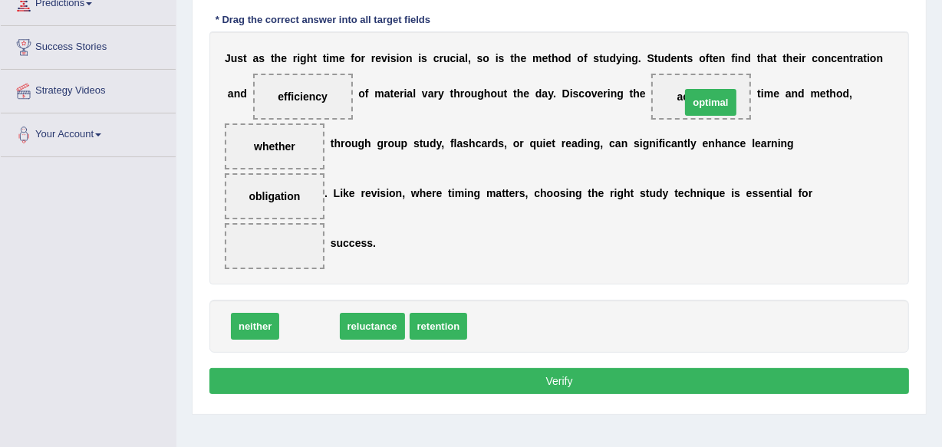
drag, startPoint x: 311, startPoint y: 329, endPoint x: 712, endPoint y: 105, distance: 459.3
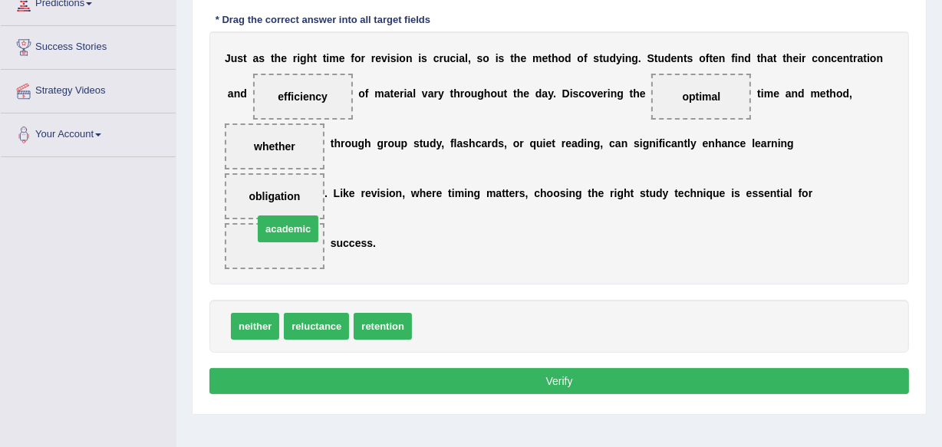
drag, startPoint x: 444, startPoint y: 314, endPoint x: 285, endPoint y: 216, distance: 186.6
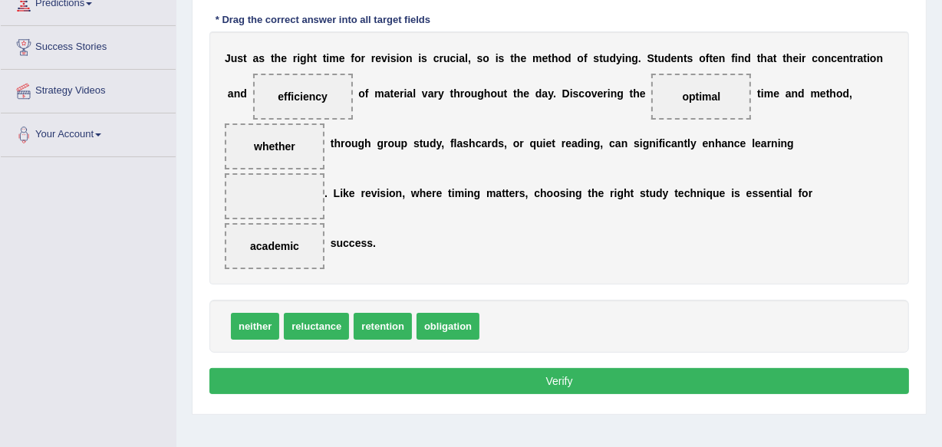
click at [449, 321] on span "obligation" at bounding box center [447, 326] width 63 height 27
drag, startPoint x: 449, startPoint y: 321, endPoint x: 275, endPoint y: 187, distance: 219.8
click at [573, 373] on button "Verify" at bounding box center [558, 381] width 699 height 26
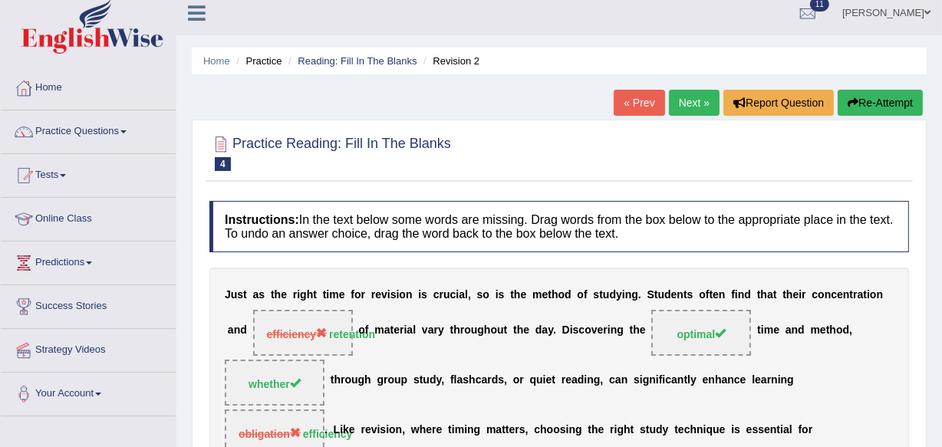
scroll to position [0, 0]
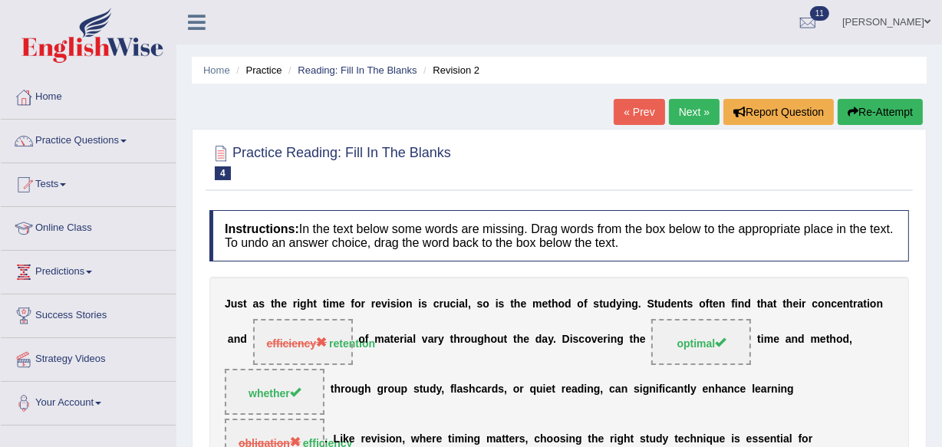
click at [690, 120] on link "Next »" at bounding box center [694, 112] width 51 height 26
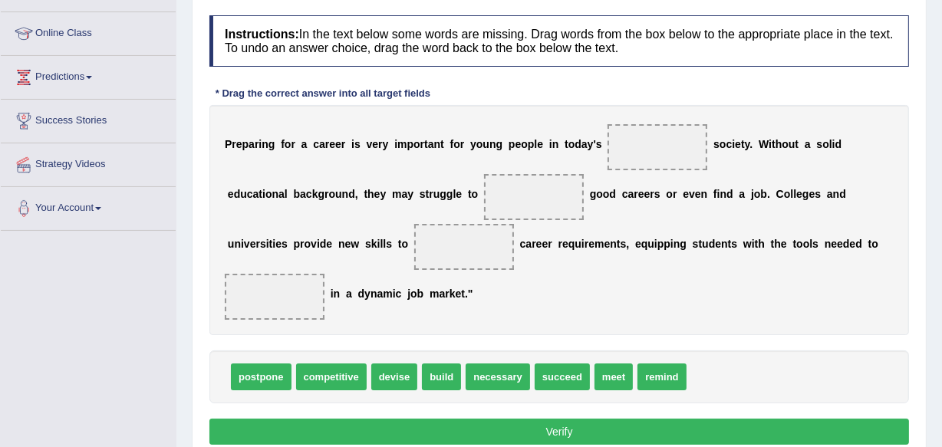
scroll to position [222, 0]
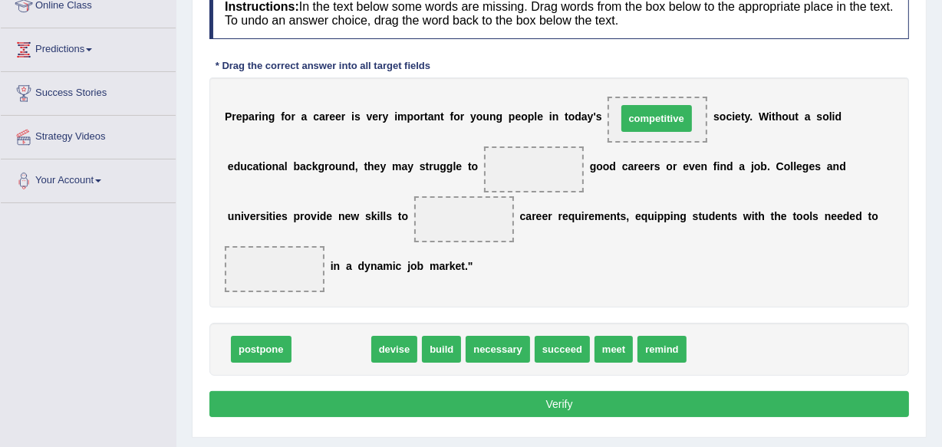
drag, startPoint x: 340, startPoint y: 344, endPoint x: 665, endPoint y: 116, distance: 397.4
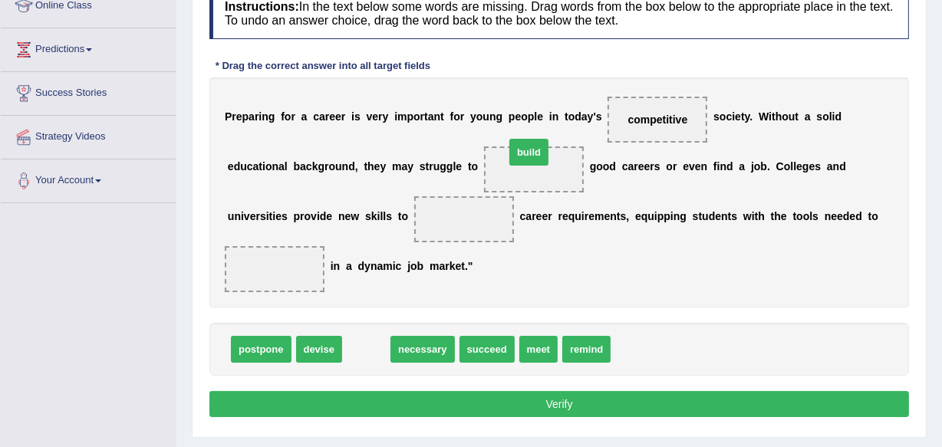
drag, startPoint x: 367, startPoint y: 347, endPoint x: 530, endPoint y: 151, distance: 255.4
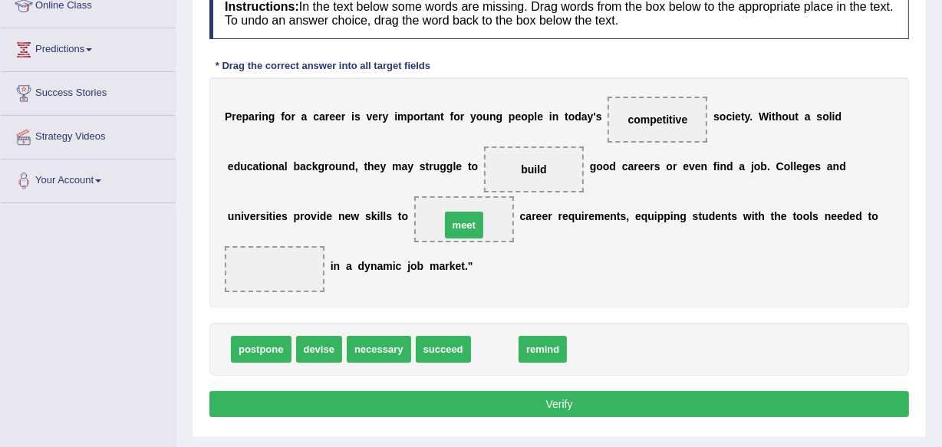
drag, startPoint x: 498, startPoint y: 348, endPoint x: 468, endPoint y: 224, distance: 128.0
drag, startPoint x: 444, startPoint y: 354, endPoint x: 439, endPoint y: 219, distance: 134.3
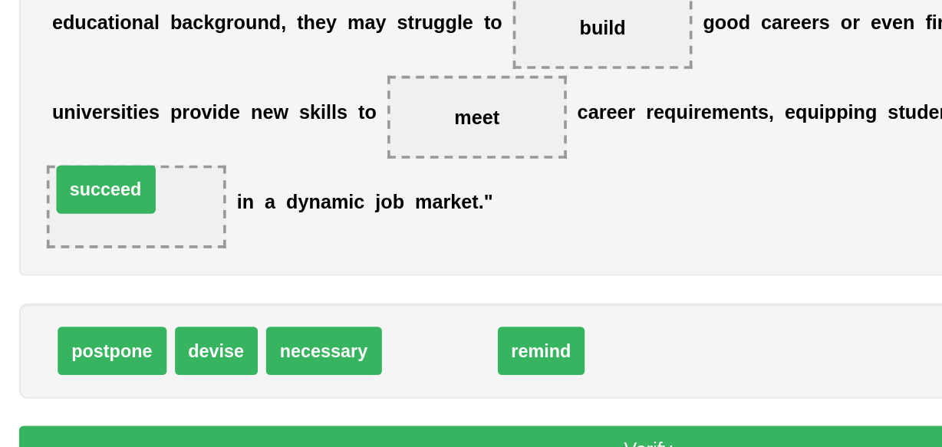
drag, startPoint x: 432, startPoint y: 348, endPoint x: 246, endPoint y: 258, distance: 206.1
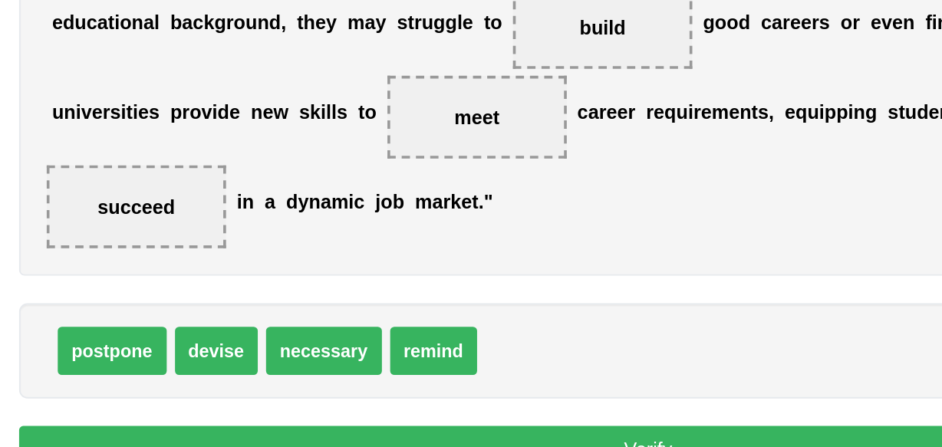
drag, startPoint x: 372, startPoint y: 340, endPoint x: 412, endPoint y: 212, distance: 133.4
drag, startPoint x: 386, startPoint y: 350, endPoint x: 429, endPoint y: 297, distance: 69.2
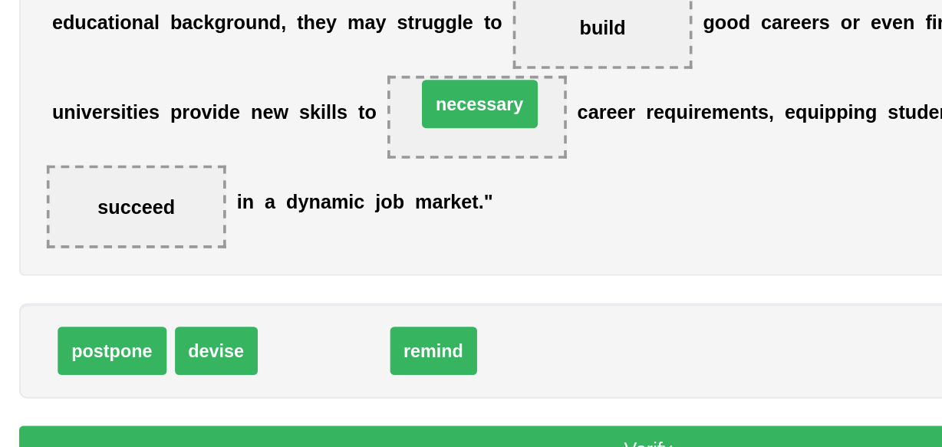
drag, startPoint x: 367, startPoint y: 351, endPoint x: 453, endPoint y: 221, distance: 156.1
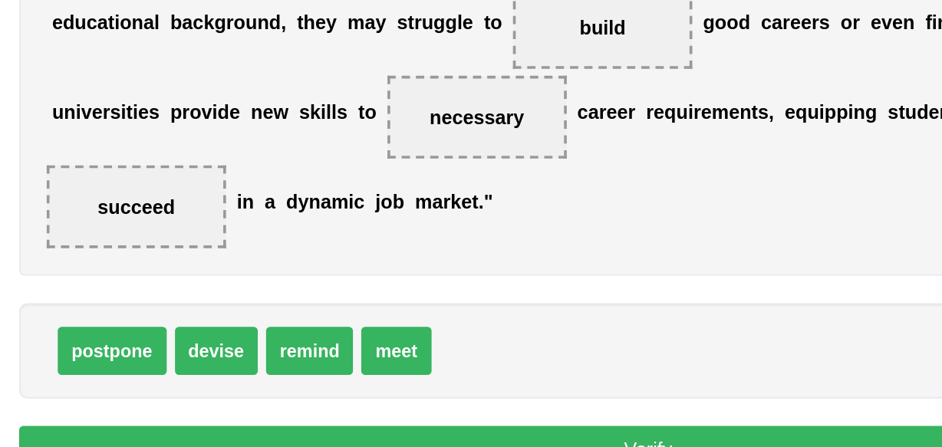
click at [534, 393] on button "Verify" at bounding box center [558, 404] width 699 height 26
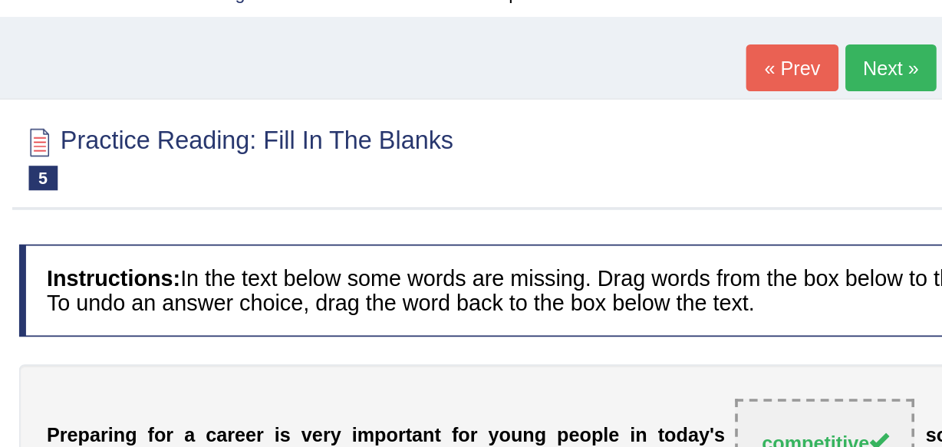
scroll to position [66, 0]
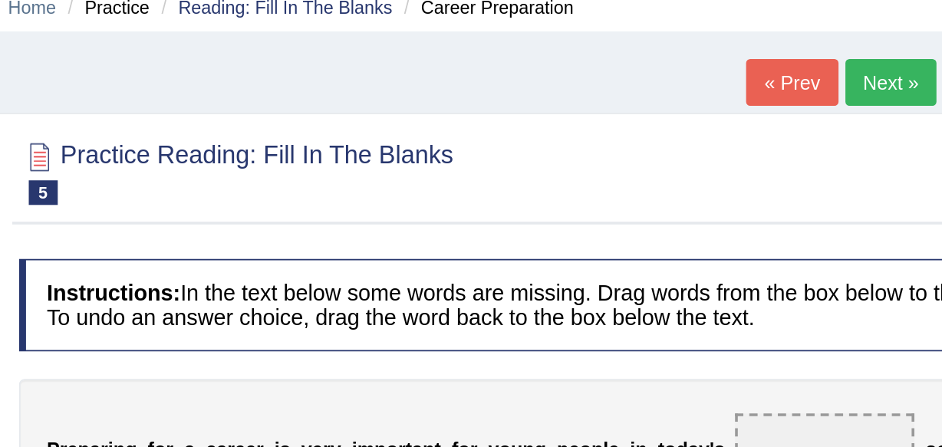
click at [677, 63] on div "Practice Reading: Fill In The Blanks 5 Career Preparation Instructions: In the …" at bounding box center [559, 333] width 735 height 541
click at [687, 44] on link "Next »" at bounding box center [694, 46] width 51 height 26
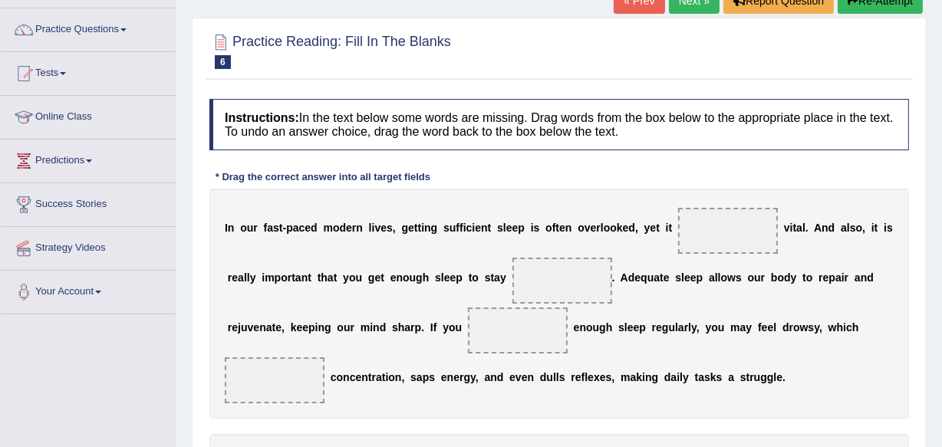
scroll to position [148, 0]
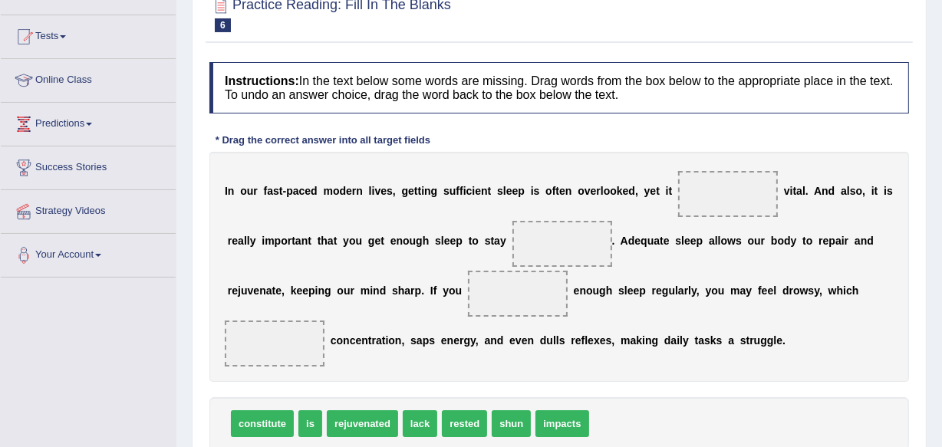
drag, startPoint x: 553, startPoint y: 419, endPoint x: 682, endPoint y: 314, distance: 166.2
drag, startPoint x: 574, startPoint y: 420, endPoint x: 638, endPoint y: 334, distance: 107.5
drag, startPoint x: 563, startPoint y: 422, endPoint x: 575, endPoint y: 376, distance: 47.6
drag, startPoint x: 557, startPoint y: 423, endPoint x: 725, endPoint y: 187, distance: 289.8
drag, startPoint x: 359, startPoint y: 421, endPoint x: 496, endPoint y: 327, distance: 166.1
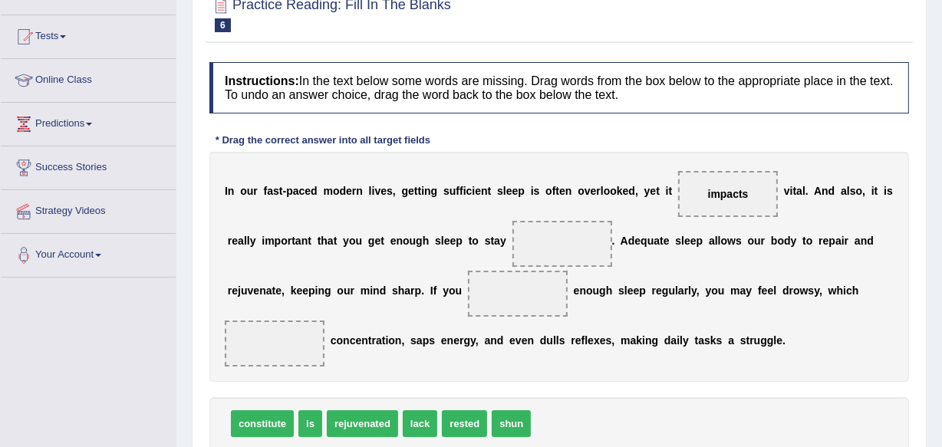
drag, startPoint x: 370, startPoint y: 424, endPoint x: 450, endPoint y: 334, distance: 121.1
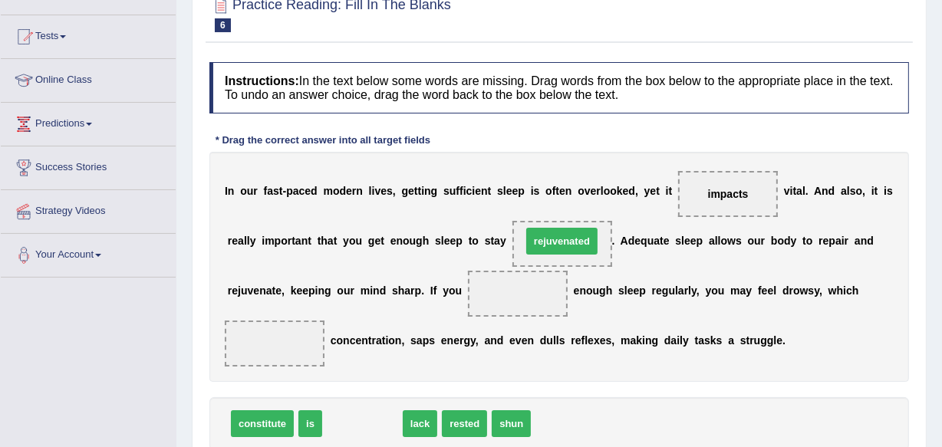
drag, startPoint x: 360, startPoint y: 417, endPoint x: 560, endPoint y: 235, distance: 270.9
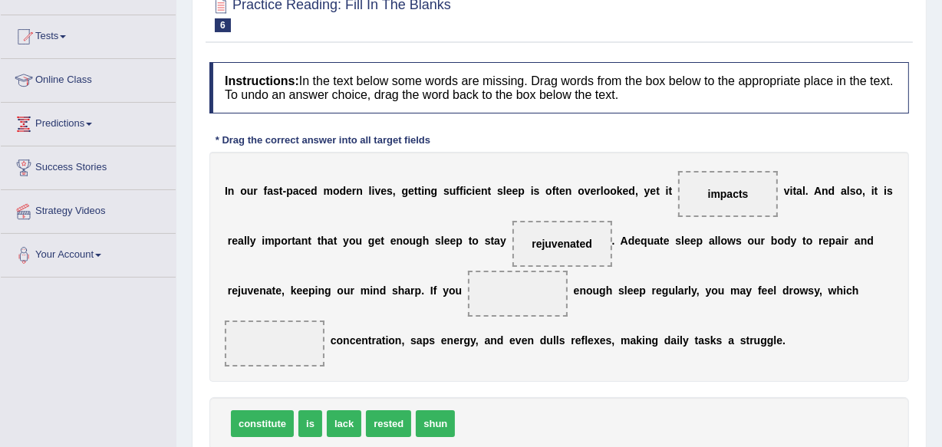
drag, startPoint x: 347, startPoint y: 423, endPoint x: 368, endPoint y: 383, distance: 46.0
drag, startPoint x: 345, startPoint y: 415, endPoint x: 507, endPoint y: 291, distance: 203.5
drag, startPoint x: 261, startPoint y: 420, endPoint x: 281, endPoint y: 314, distance: 107.7
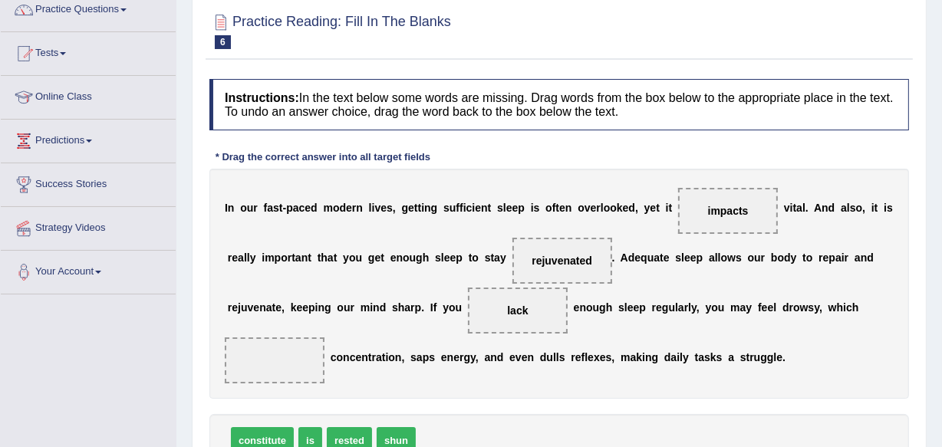
scroll to position [130, 0]
drag, startPoint x: 275, startPoint y: 433, endPoint x: 265, endPoint y: 362, distance: 72.0
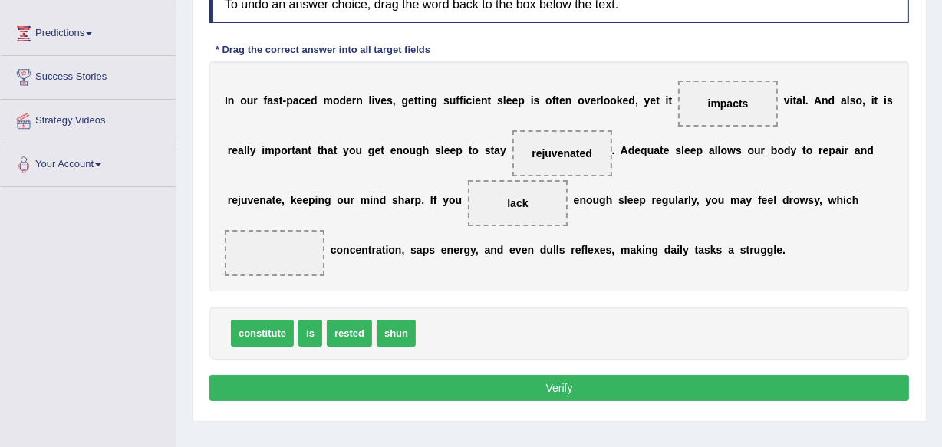
scroll to position [358, 0]
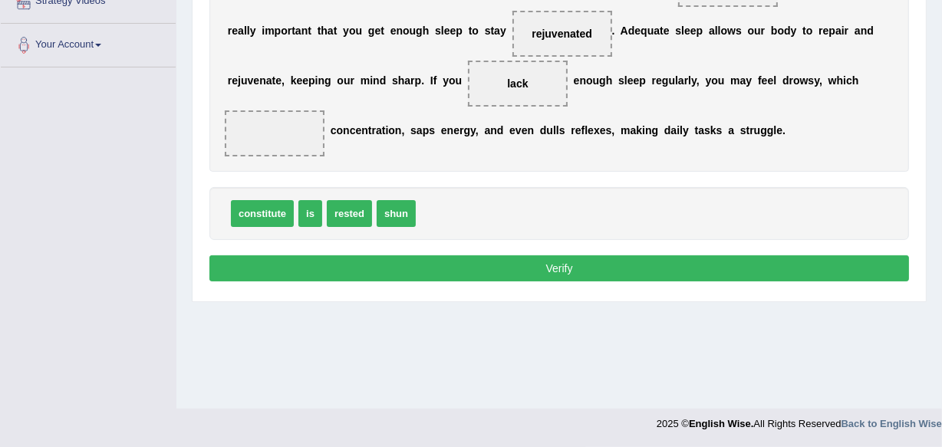
drag, startPoint x: 271, startPoint y: 204, endPoint x: 278, endPoint y: 155, distance: 49.6
drag, startPoint x: 278, startPoint y: 155, endPoint x: 259, endPoint y: 222, distance: 69.9
click at [259, 222] on div "Instructions: In the text below some words are missing. Drag words from the box…" at bounding box center [559, 68] width 707 height 449
drag, startPoint x: 256, startPoint y: 216, endPoint x: 276, endPoint y: 156, distance: 63.8
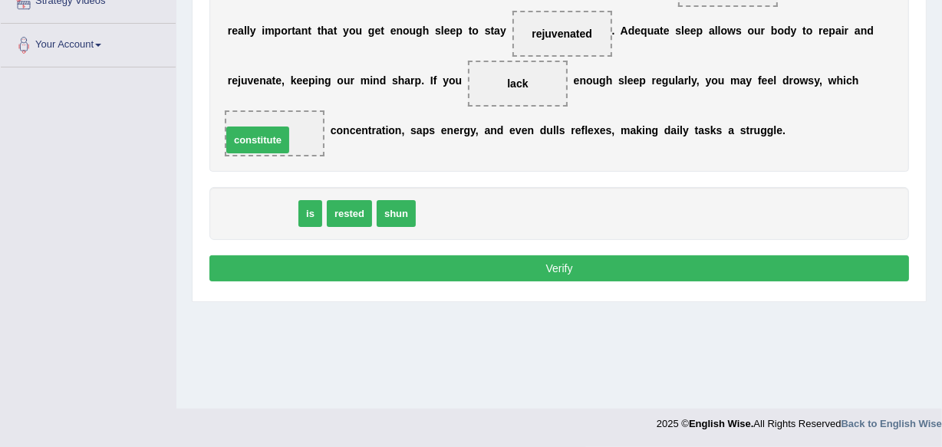
drag, startPoint x: 258, startPoint y: 210, endPoint x: 254, endPoint y: 137, distance: 73.8
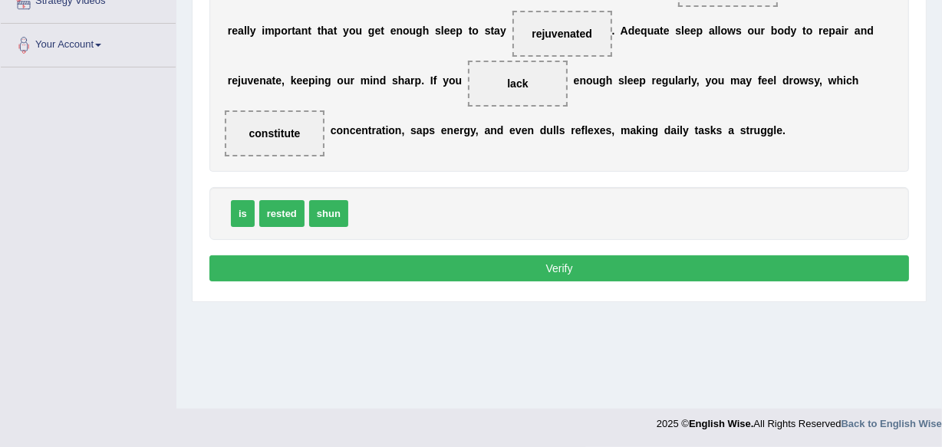
click at [554, 269] on button "Verify" at bounding box center [558, 268] width 699 height 26
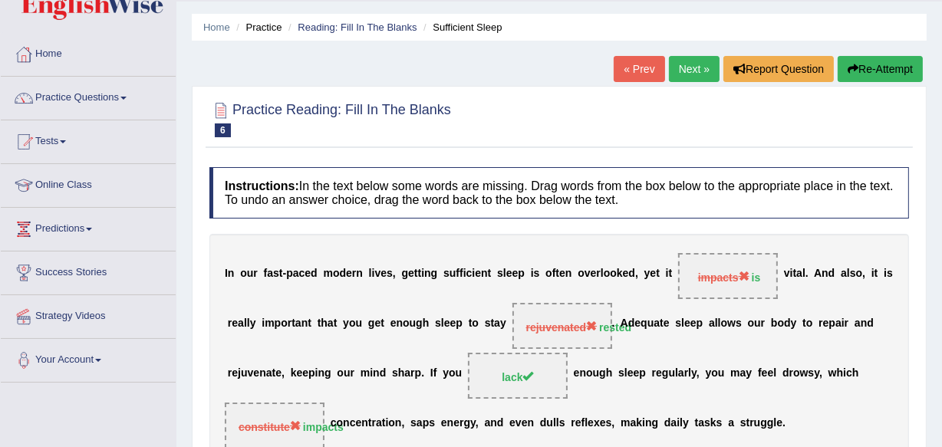
scroll to position [15, 0]
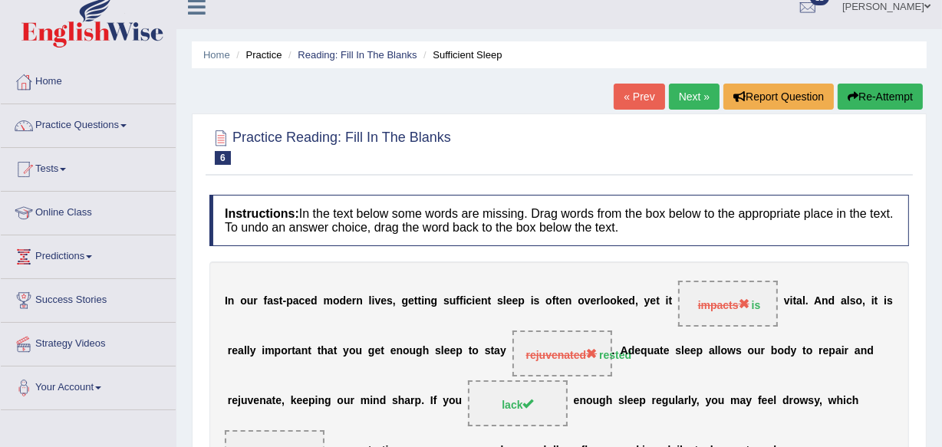
click at [698, 100] on link "Next »" at bounding box center [694, 97] width 51 height 26
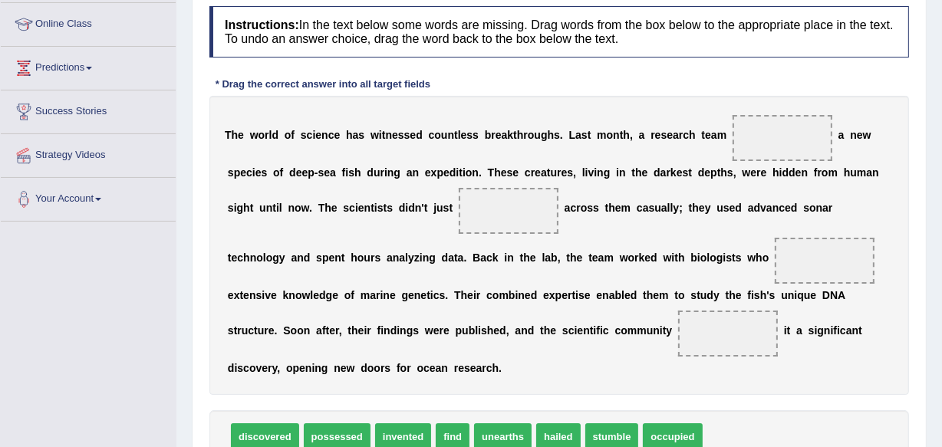
scroll to position [240, 0]
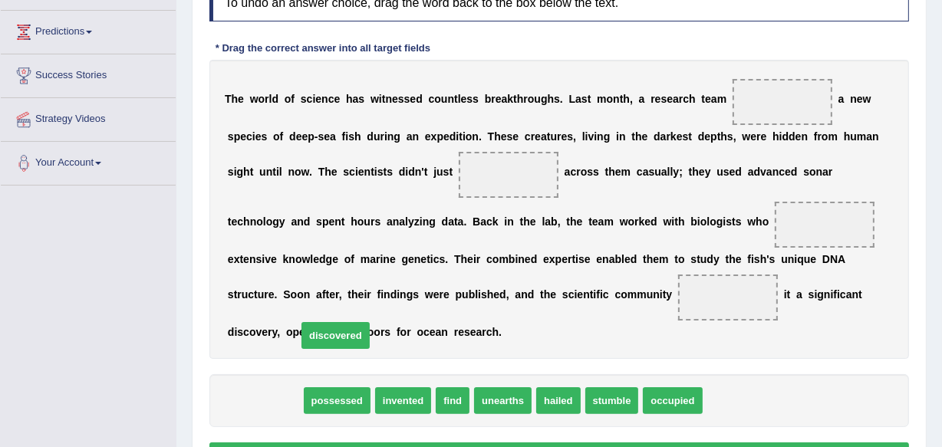
drag, startPoint x: 266, startPoint y: 398, endPoint x: 335, endPoint y: 331, distance: 96.5
click at [335, 331] on span "discovered" at bounding box center [335, 335] width 68 height 27
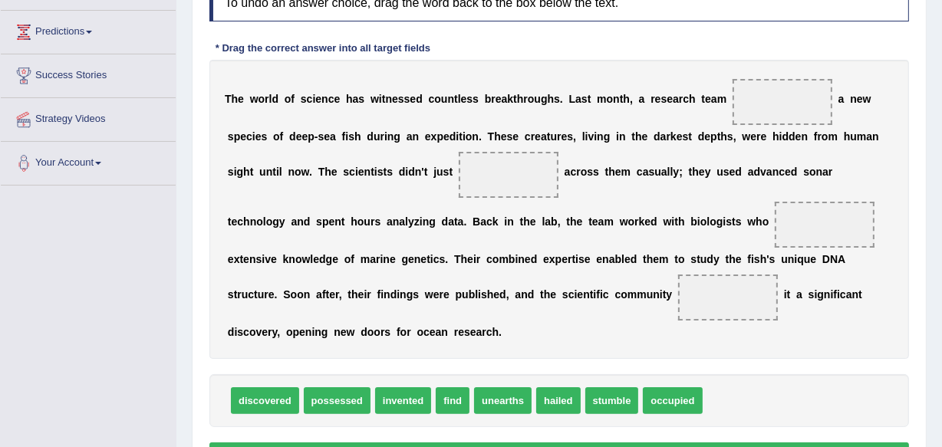
drag, startPoint x: 416, startPoint y: 316, endPoint x: 268, endPoint y: 399, distance: 170.3
click at [268, 399] on div "Instructions: In the text below some words are missing. Drag words from the box…" at bounding box center [559, 221] width 707 height 518
drag, startPoint x: 268, startPoint y: 399, endPoint x: 788, endPoint y: 99, distance: 600.2
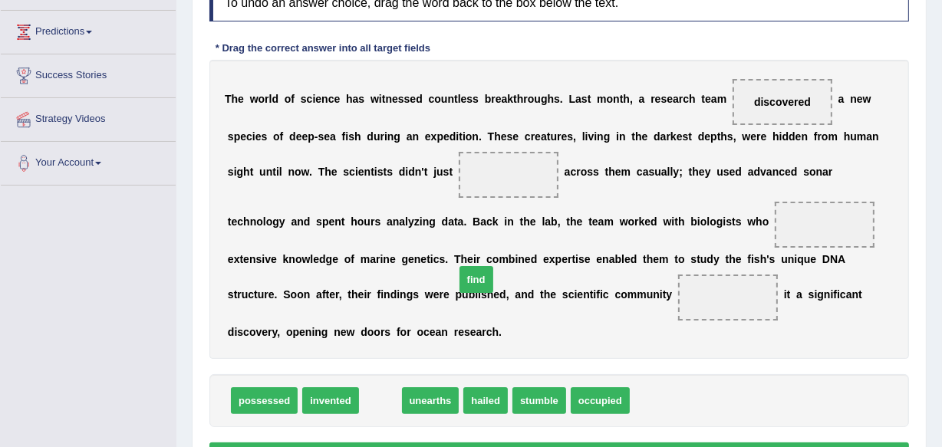
drag, startPoint x: 380, startPoint y: 400, endPoint x: 501, endPoint y: 183, distance: 248.6
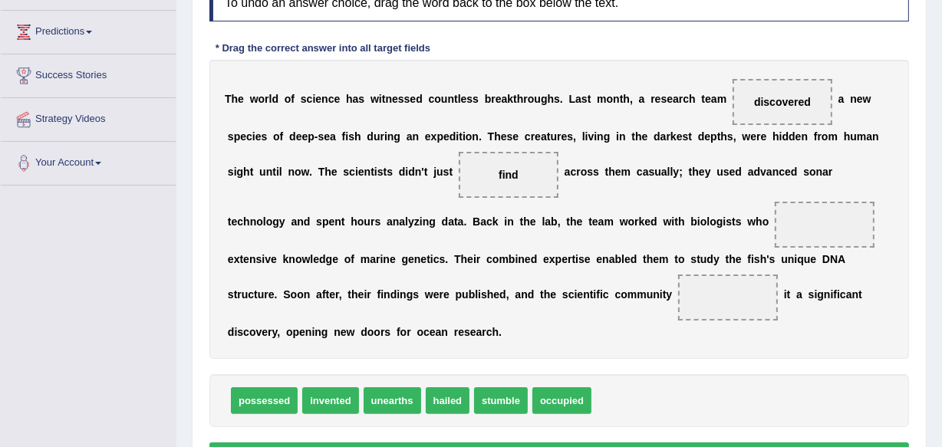
click at [521, 146] on div "T h e w o r l d o f s c i e n c e h a s w i t n e s s e d c o u n t l e s s b r…" at bounding box center [558, 209] width 699 height 299
drag, startPoint x: 250, startPoint y: 396, endPoint x: 801, endPoint y: 224, distance: 577.5
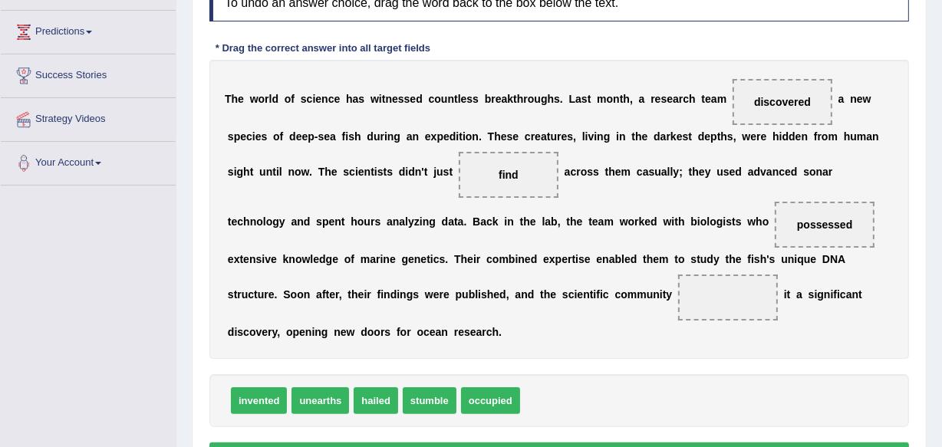
drag, startPoint x: 377, startPoint y: 399, endPoint x: 475, endPoint y: 352, distance: 109.4
drag, startPoint x: 367, startPoint y: 403, endPoint x: 453, endPoint y: 362, distance: 95.4
drag, startPoint x: 380, startPoint y: 401, endPoint x: 381, endPoint y: 369, distance: 32.2
drag, startPoint x: 369, startPoint y: 401, endPoint x: 737, endPoint y: 294, distance: 383.4
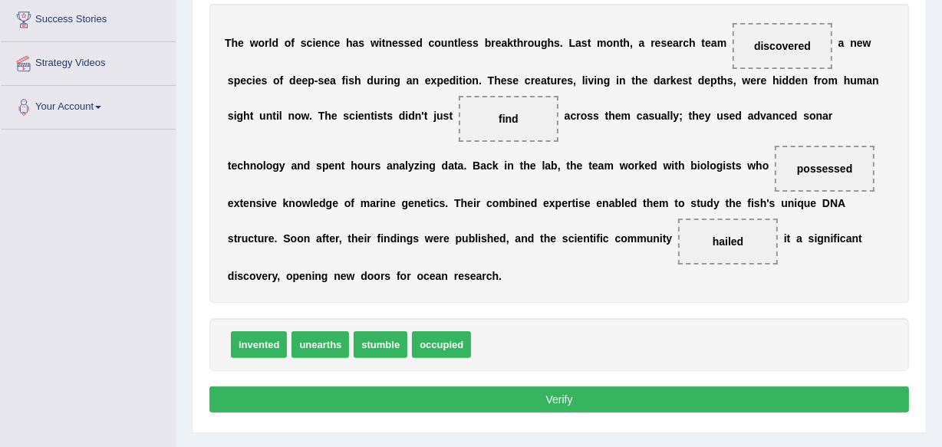
scroll to position [352, 0]
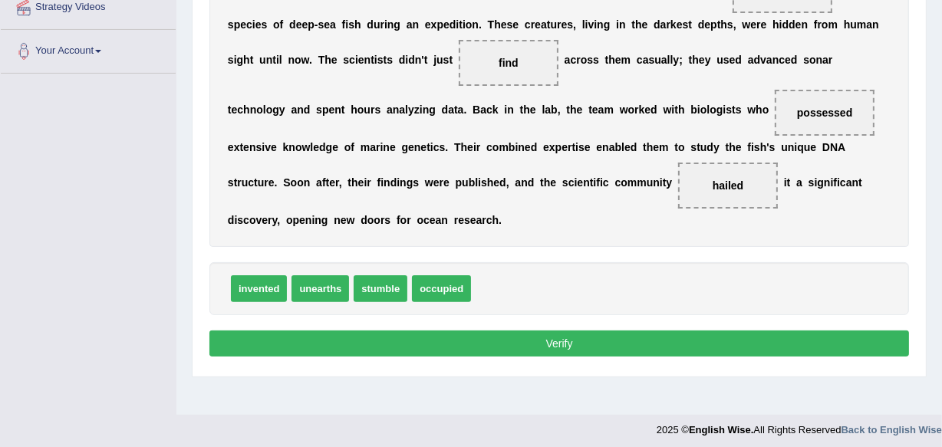
click at [552, 342] on button "Verify" at bounding box center [558, 344] width 699 height 26
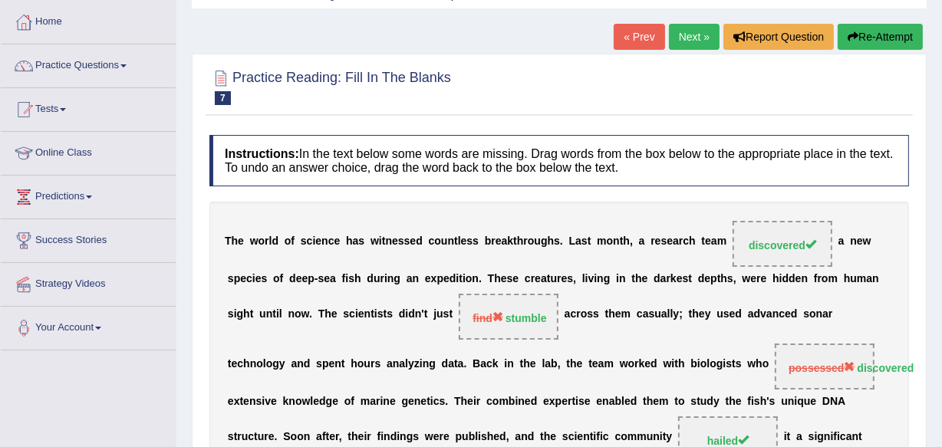
scroll to position [66, 0]
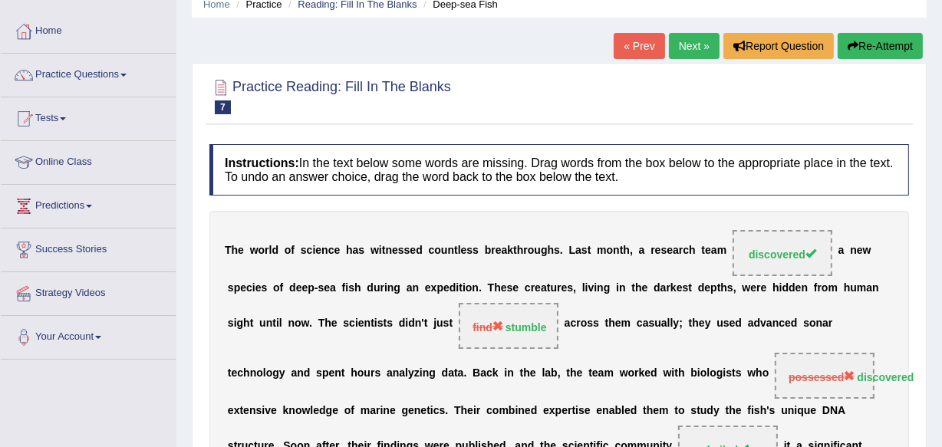
click at [691, 38] on link "Next »" at bounding box center [694, 46] width 51 height 26
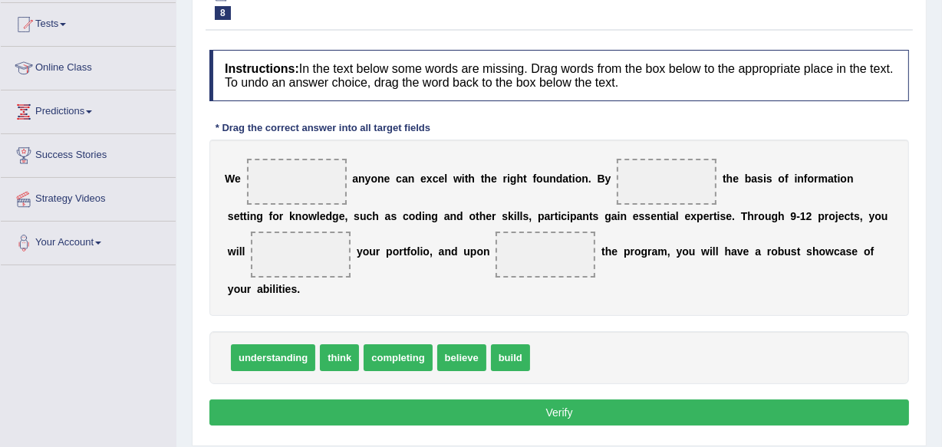
scroll to position [160, 0]
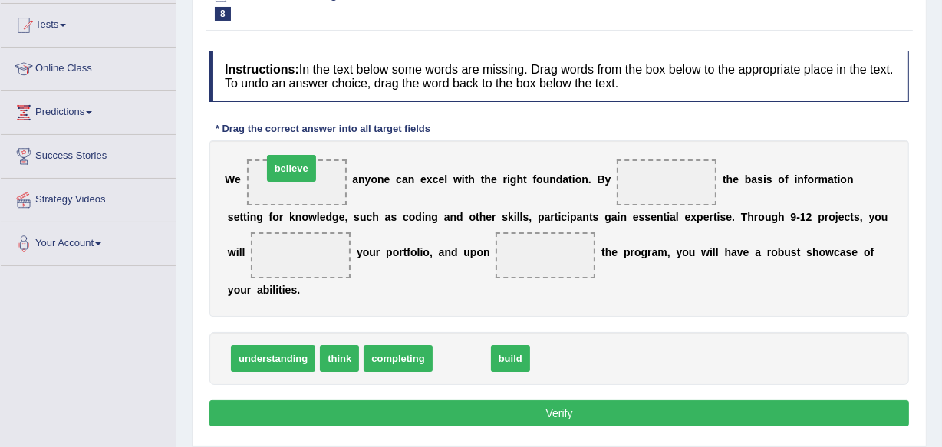
drag, startPoint x: 473, startPoint y: 345, endPoint x: 303, endPoint y: 156, distance: 254.7
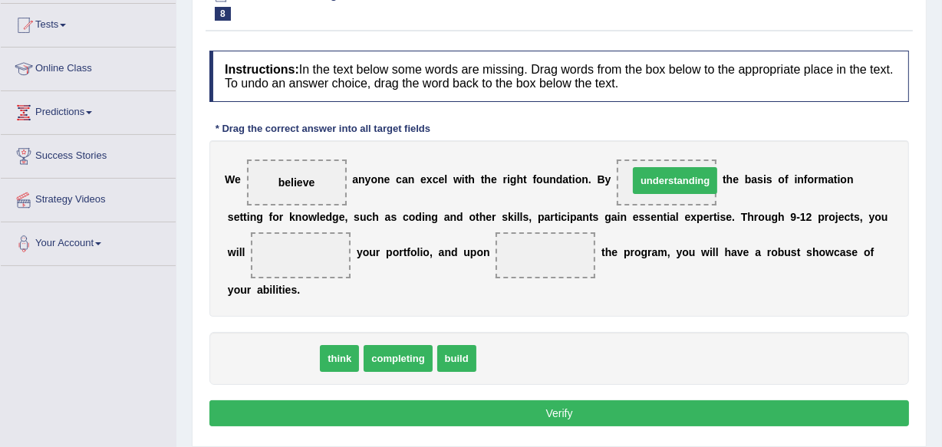
drag, startPoint x: 270, startPoint y: 354, endPoint x: 669, endPoint y: 176, distance: 437.7
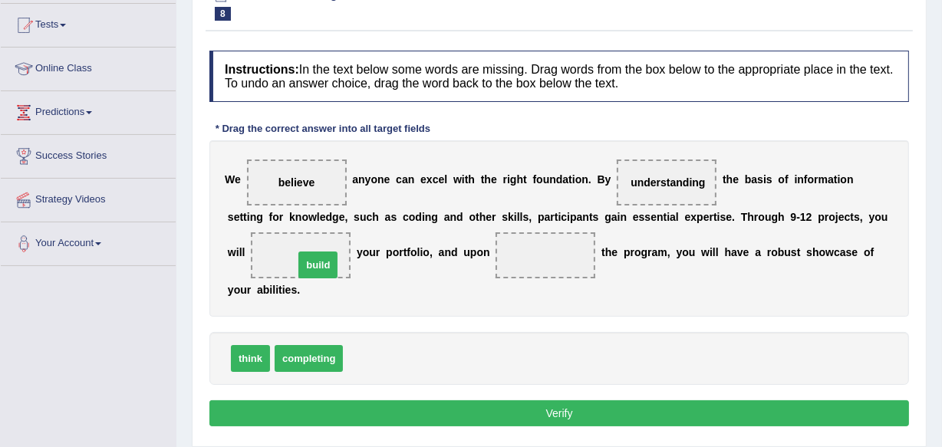
drag, startPoint x: 368, startPoint y: 353, endPoint x: 315, endPoint y: 260, distance: 106.8
drag, startPoint x: 313, startPoint y: 354, endPoint x: 584, endPoint y: 291, distance: 278.8
drag, startPoint x: 311, startPoint y: 349, endPoint x: 410, endPoint y: 311, distance: 106.1
drag, startPoint x: 318, startPoint y: 355, endPoint x: 409, endPoint y: 321, distance: 96.8
drag, startPoint x: 300, startPoint y: 354, endPoint x: 363, endPoint y: 214, distance: 153.8
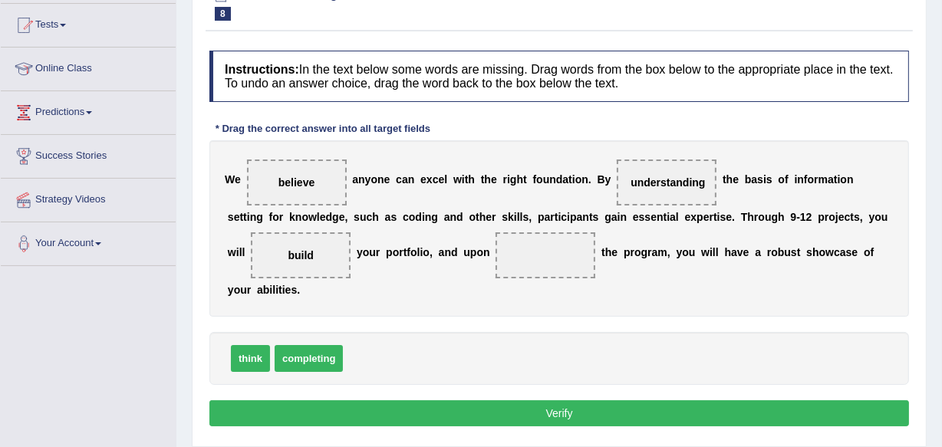
drag, startPoint x: 289, startPoint y: 360, endPoint x: 377, endPoint y: 318, distance: 96.7
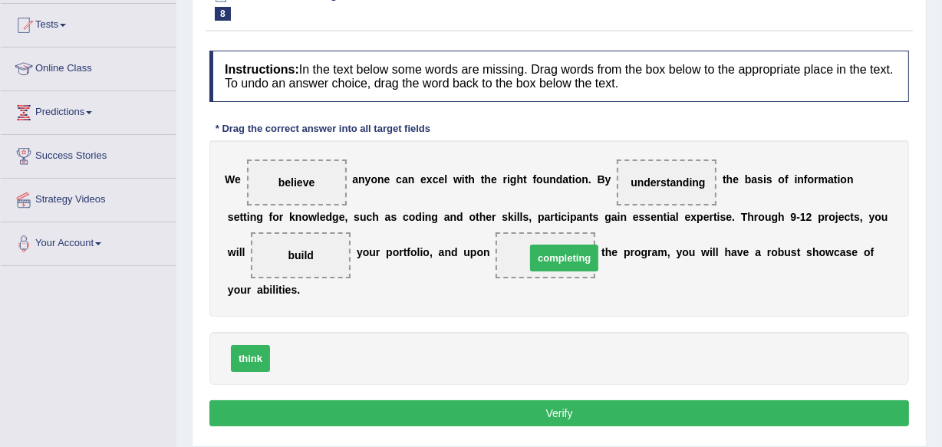
drag, startPoint x: 297, startPoint y: 357, endPoint x: 552, endPoint y: 256, distance: 274.4
click at [564, 415] on button "Verify" at bounding box center [558, 413] width 699 height 26
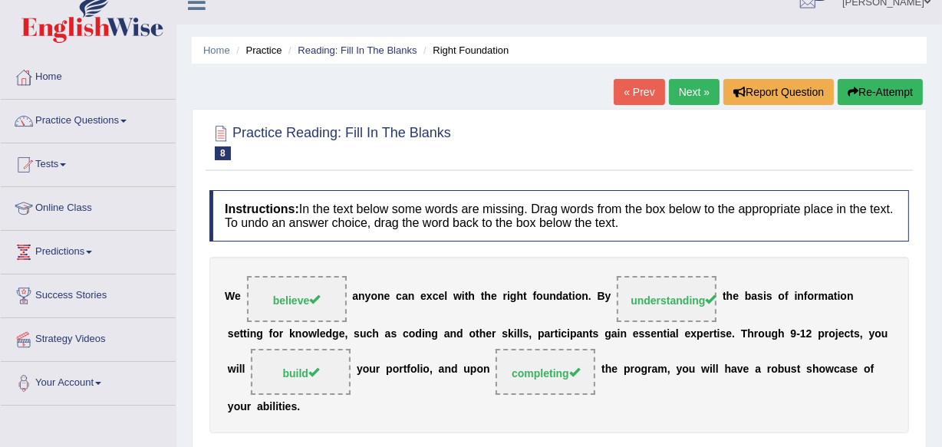
scroll to position [0, 0]
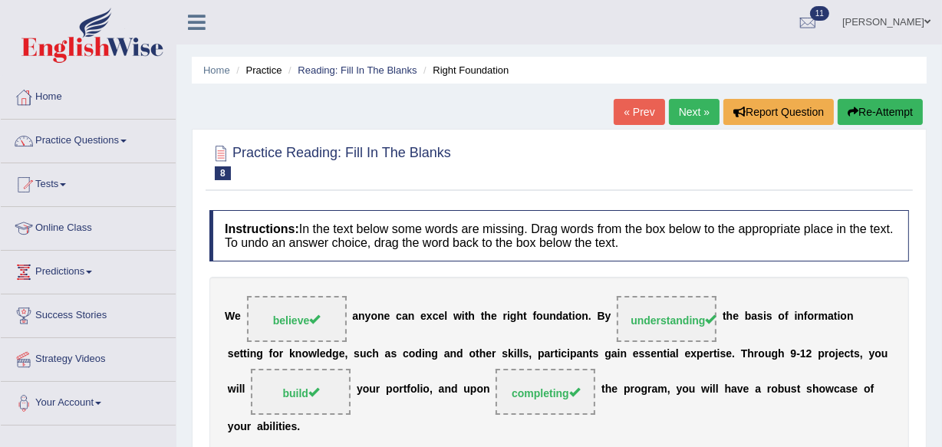
click at [688, 110] on link "Next »" at bounding box center [694, 112] width 51 height 26
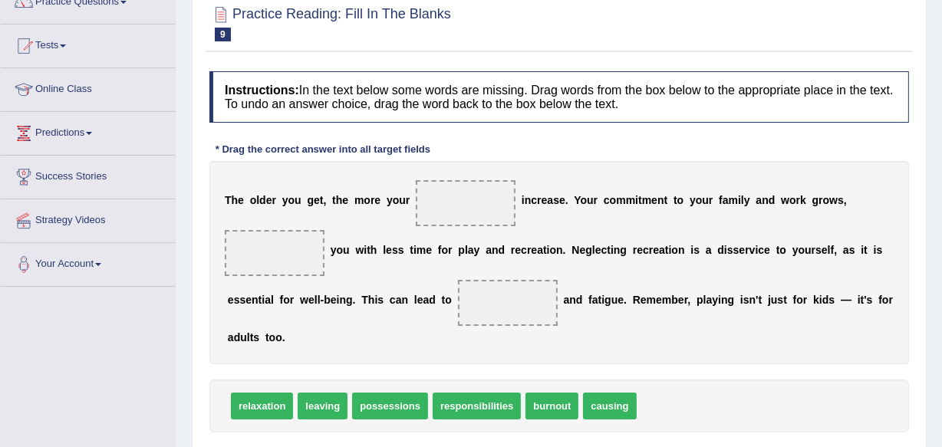
scroll to position [167, 0]
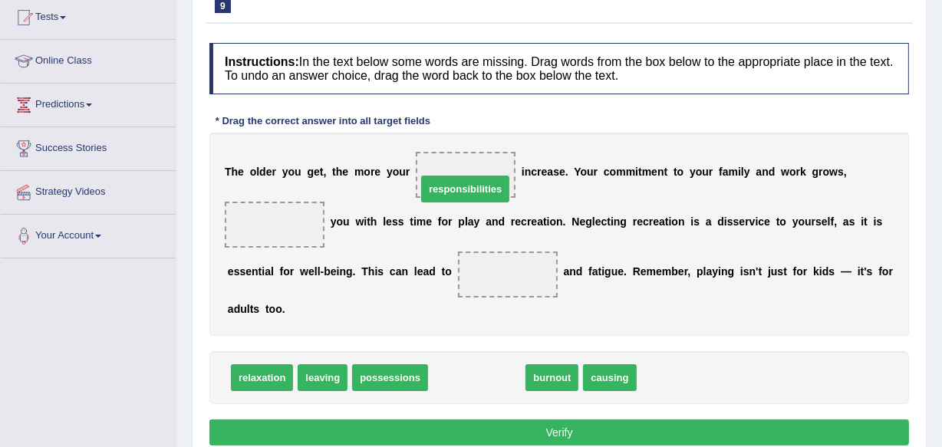
drag, startPoint x: 479, startPoint y: 373, endPoint x: 467, endPoint y: 179, distance: 195.1
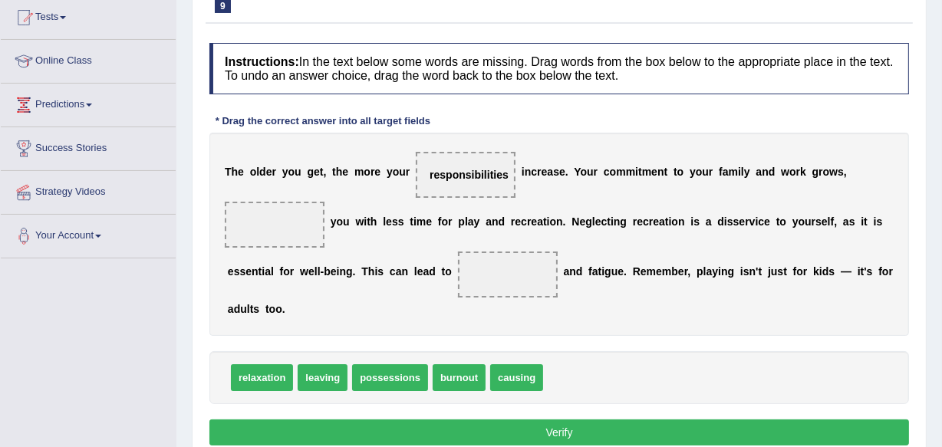
drag, startPoint x: 513, startPoint y: 371, endPoint x: 514, endPoint y: 350, distance: 21.5
drag, startPoint x: 511, startPoint y: 375, endPoint x: 502, endPoint y: 375, distance: 8.4
drag, startPoint x: 528, startPoint y: 371, endPoint x: 539, endPoint y: 339, distance: 34.0
drag, startPoint x: 499, startPoint y: 380, endPoint x: 531, endPoint y: 326, distance: 62.9
drag, startPoint x: 517, startPoint y: 375, endPoint x: 506, endPoint y: 322, distance: 54.0
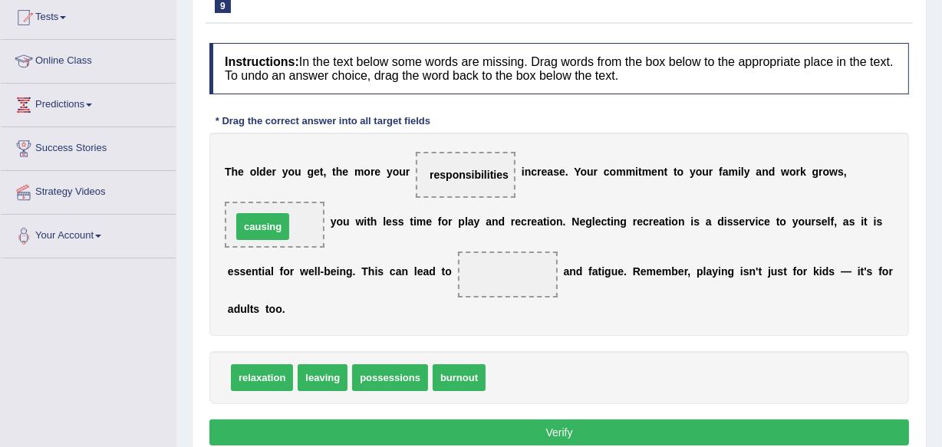
drag, startPoint x: 512, startPoint y: 375, endPoint x: 258, endPoint y: 225, distance: 295.0
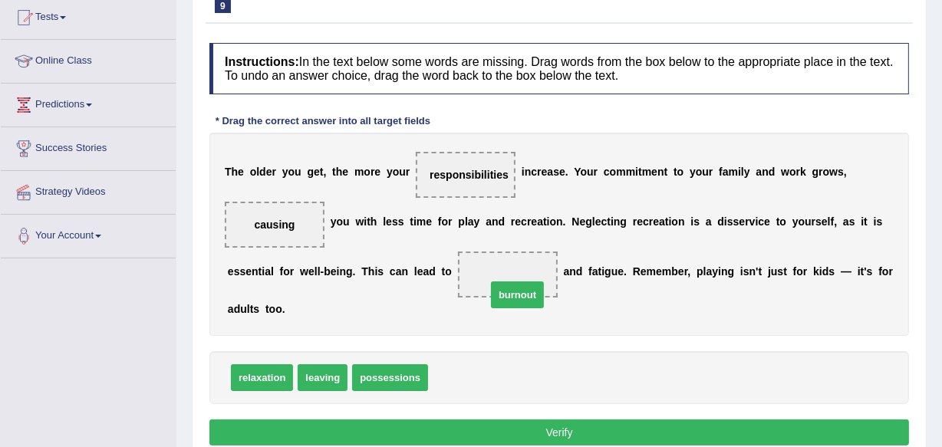
drag, startPoint x: 452, startPoint y: 367, endPoint x: 511, endPoint y: 285, distance: 100.6
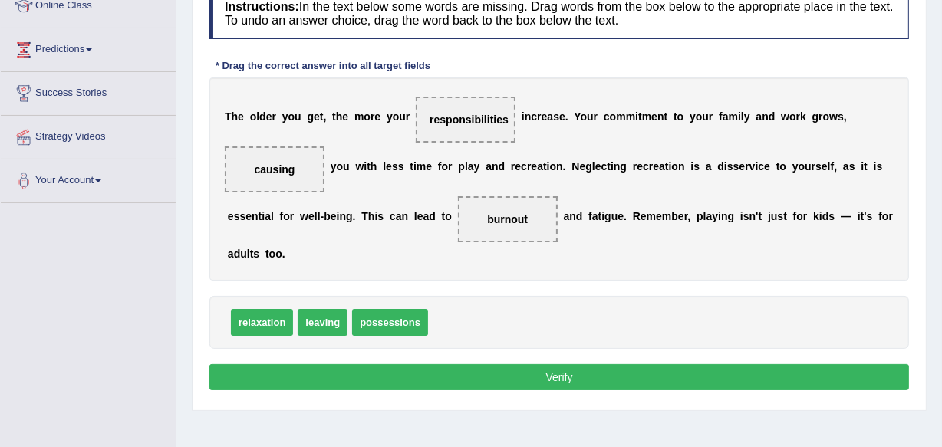
scroll to position [251, 0]
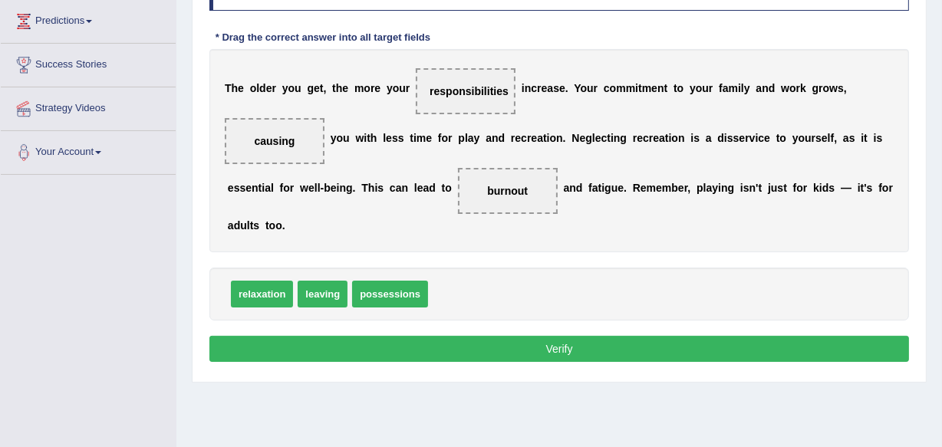
click at [559, 339] on button "Verify" at bounding box center [558, 349] width 699 height 26
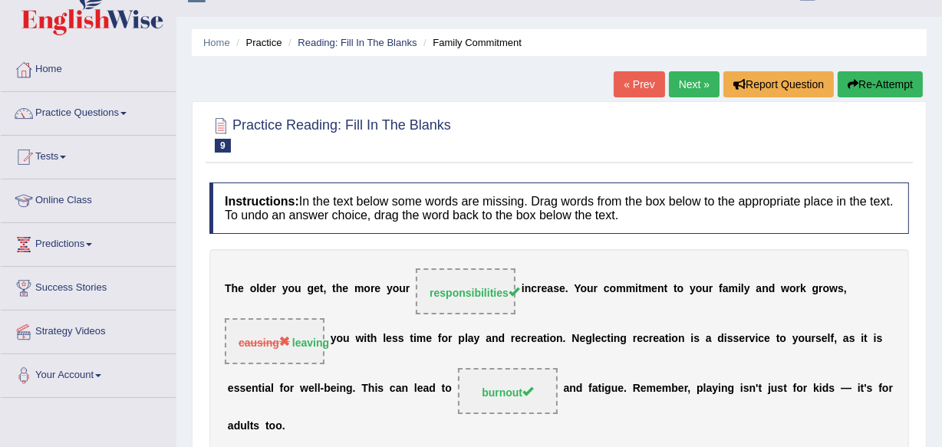
scroll to position [0, 0]
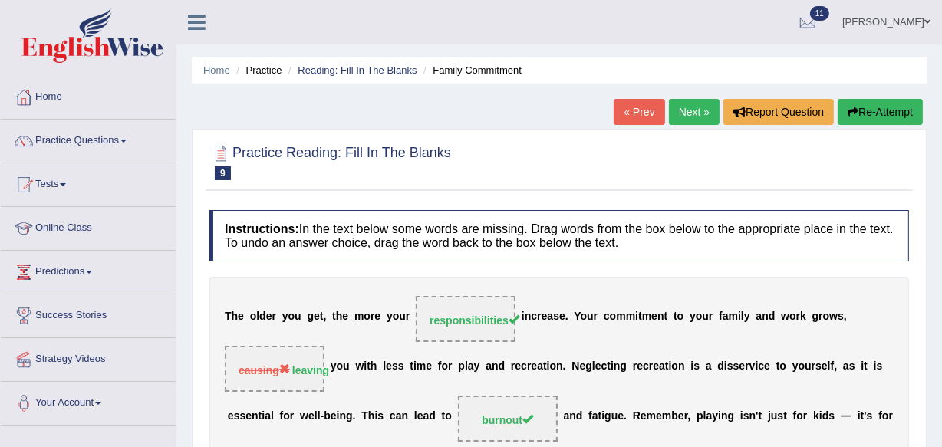
click at [698, 116] on link "Next »" at bounding box center [694, 112] width 51 height 26
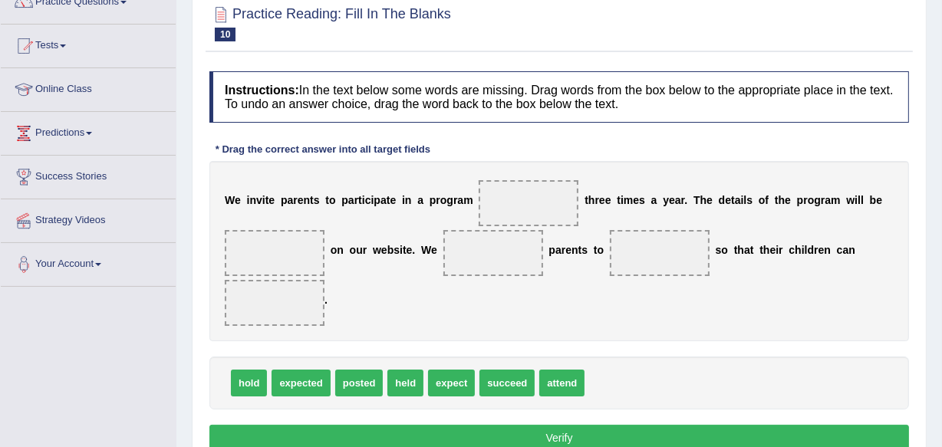
scroll to position [167, 0]
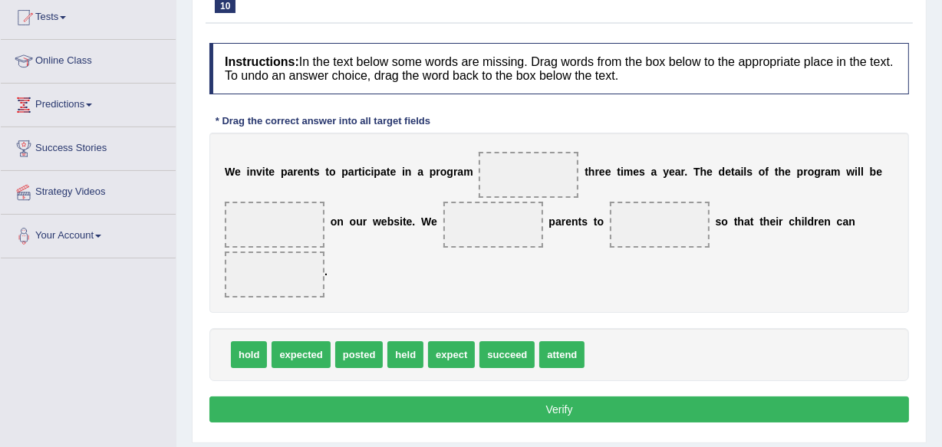
drag, startPoint x: 416, startPoint y: 350, endPoint x: 422, endPoint y: 266, distance: 84.5
drag, startPoint x: 406, startPoint y: 357, endPoint x: 432, endPoint y: 314, distance: 49.2
click at [432, 314] on span "held" at bounding box center [424, 319] width 36 height 27
drag, startPoint x: 403, startPoint y: 357, endPoint x: 535, endPoint y: 182, distance: 219.6
drag, startPoint x: 360, startPoint y: 352, endPoint x: 376, endPoint y: 278, distance: 76.1
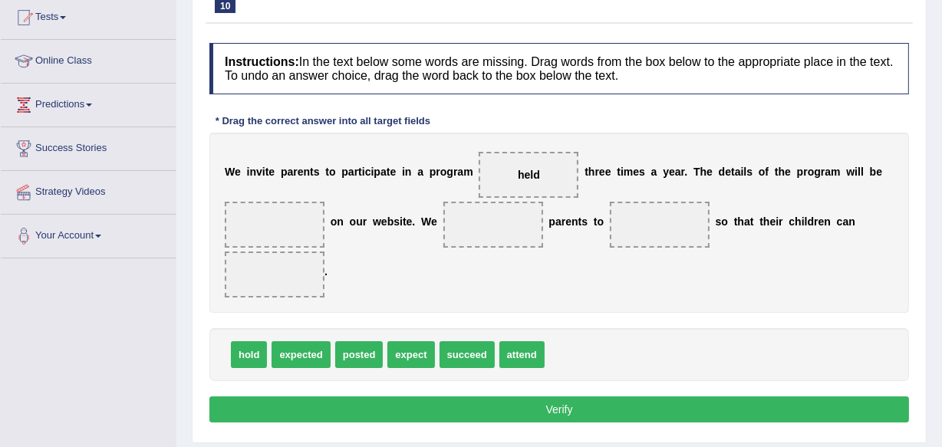
drag, startPoint x: 357, startPoint y: 347, endPoint x: 361, endPoint y: 338, distance: 10.3
drag, startPoint x: 361, startPoint y: 347, endPoint x: 416, endPoint y: 275, distance: 90.3
drag, startPoint x: 344, startPoint y: 350, endPoint x: 392, endPoint y: 297, distance: 71.1
drag, startPoint x: 354, startPoint y: 350, endPoint x: 389, endPoint y: 298, distance: 61.9
drag, startPoint x: 360, startPoint y: 351, endPoint x: 291, endPoint y: 218, distance: 149.9
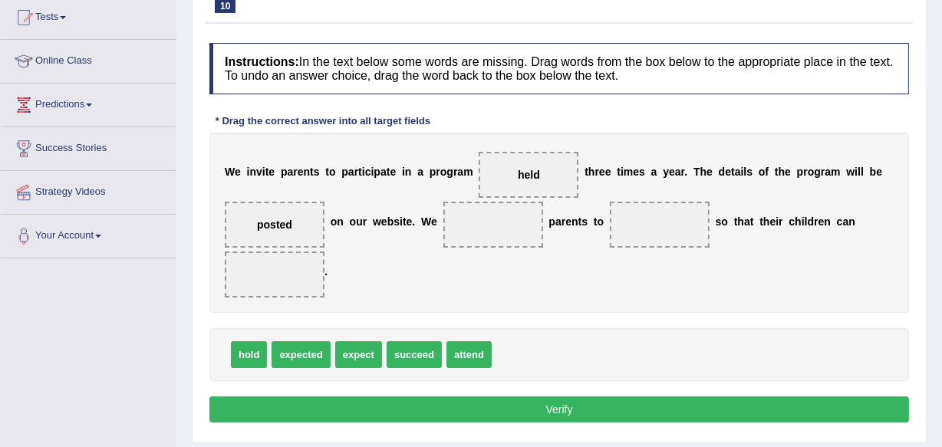
drag, startPoint x: 356, startPoint y: 357, endPoint x: 430, endPoint y: 262, distance: 120.7
drag, startPoint x: 346, startPoint y: 358, endPoint x: 405, endPoint y: 338, distance: 62.3
drag, startPoint x: 405, startPoint y: 338, endPoint x: 347, endPoint y: 349, distance: 58.5
click at [347, 349] on div "hold expected expect succeed attend" at bounding box center [558, 354] width 699 height 53
drag, startPoint x: 347, startPoint y: 349, endPoint x: 452, endPoint y: 245, distance: 147.5
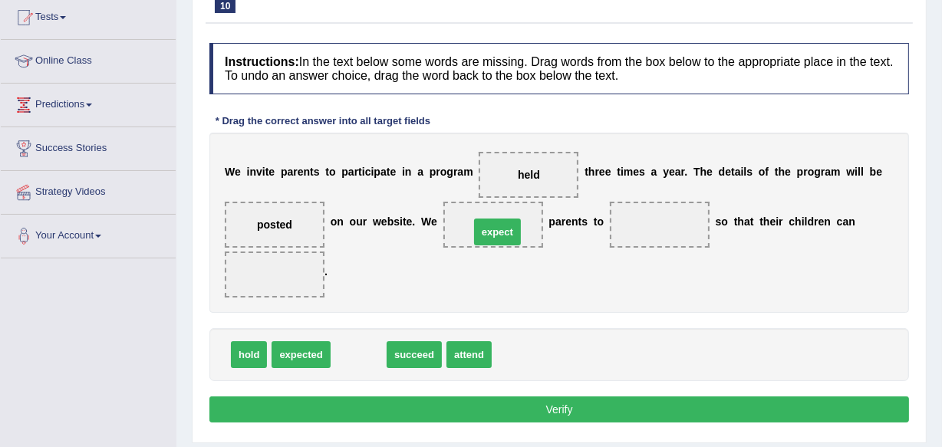
drag, startPoint x: 352, startPoint y: 357, endPoint x: 491, endPoint y: 234, distance: 185.3
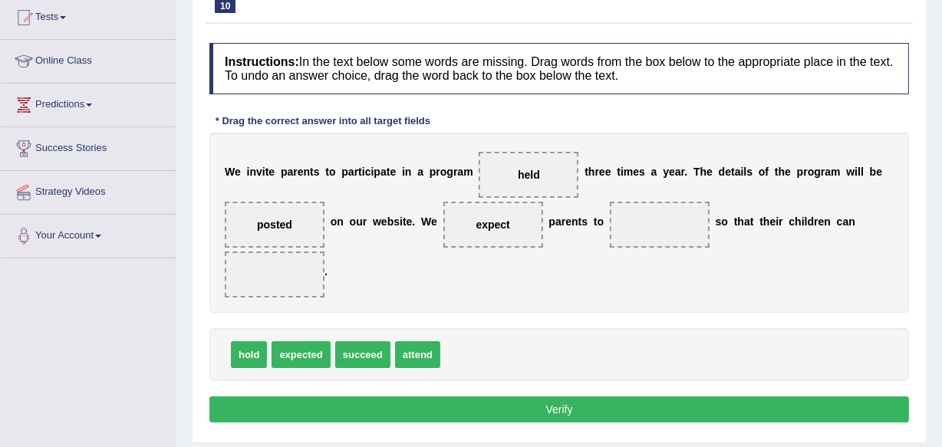
drag, startPoint x: 408, startPoint y: 340, endPoint x: 466, endPoint y: 271, distance: 90.9
drag, startPoint x: 409, startPoint y: 359, endPoint x: 502, endPoint y: 292, distance: 114.3
drag, startPoint x: 502, startPoint y: 292, endPoint x: 418, endPoint y: 352, distance: 102.8
click at [418, 352] on div "Instructions: In the text below some words are missing. Drag words from the box…" at bounding box center [559, 235] width 707 height 400
drag, startPoint x: 418, startPoint y: 352, endPoint x: 737, endPoint y: 76, distance: 421.9
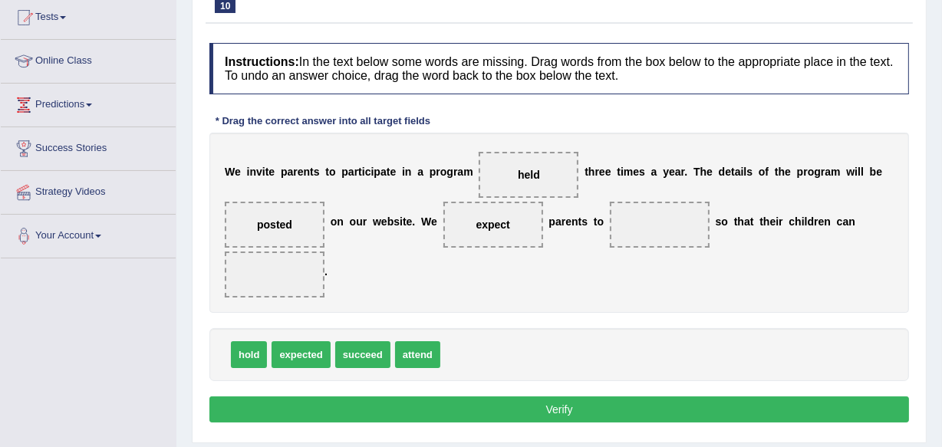
drag, startPoint x: 406, startPoint y: 359, endPoint x: 545, endPoint y: 209, distance: 204.6
drag, startPoint x: 416, startPoint y: 351, endPoint x: 604, endPoint y: 196, distance: 242.9
drag, startPoint x: 401, startPoint y: 361, endPoint x: 658, endPoint y: 223, distance: 291.6
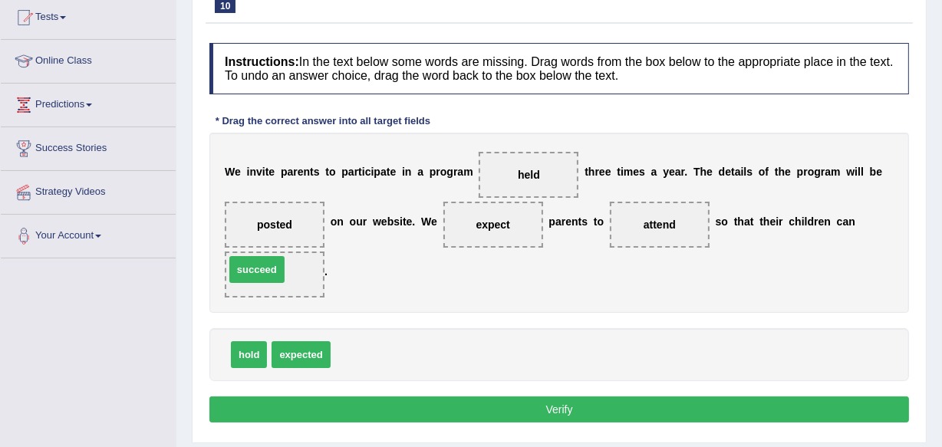
drag, startPoint x: 353, startPoint y: 353, endPoint x: 247, endPoint y: 268, distance: 135.3
click at [247, 268] on span "succeed" at bounding box center [274, 275] width 58 height 28
click at [564, 413] on button "Verify" at bounding box center [558, 409] width 699 height 26
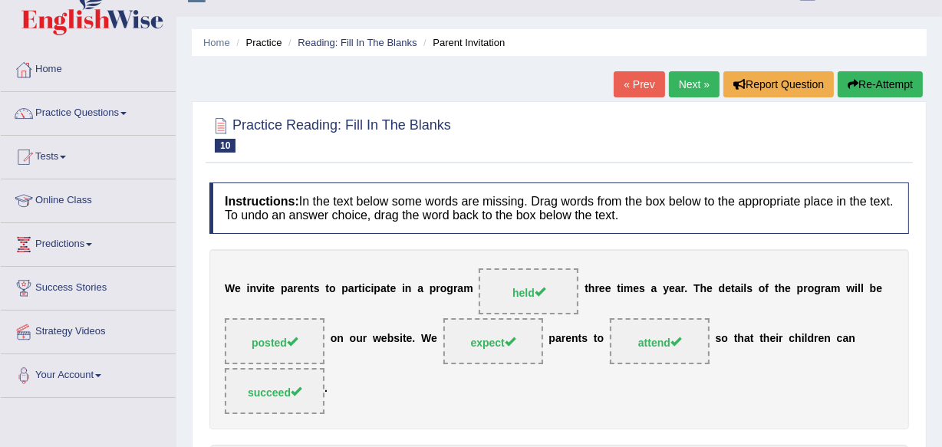
scroll to position [0, 0]
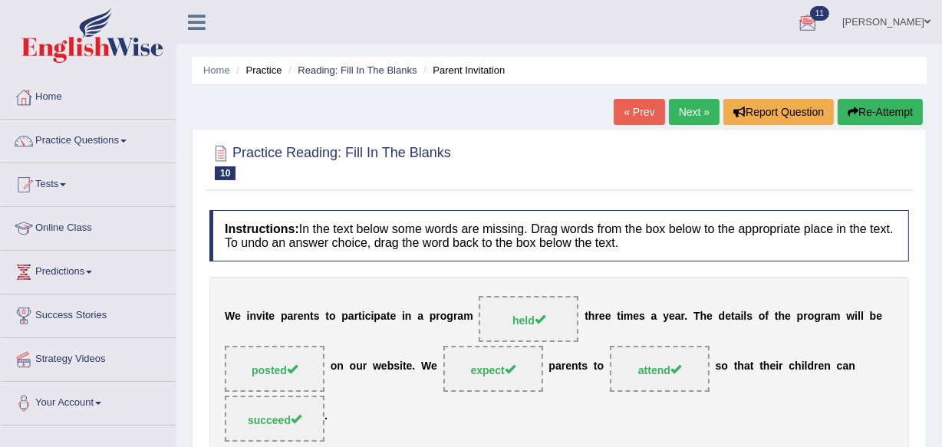
click at [685, 110] on link "Next »" at bounding box center [694, 112] width 51 height 26
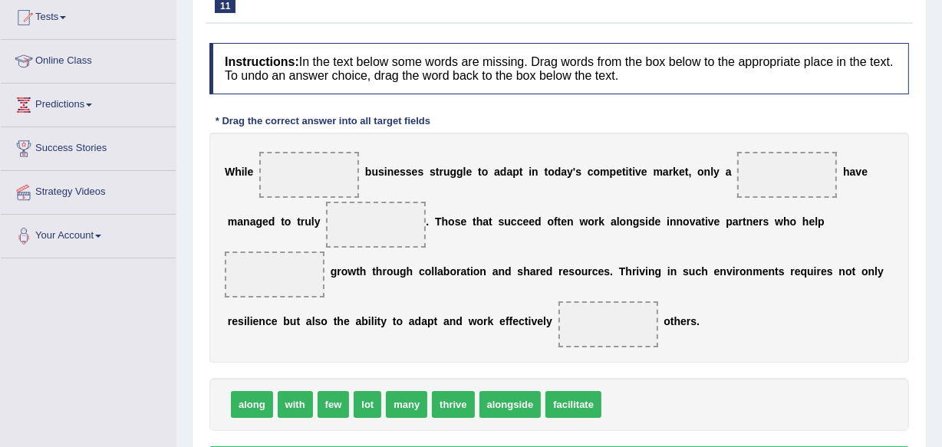
scroll to position [195, 0]
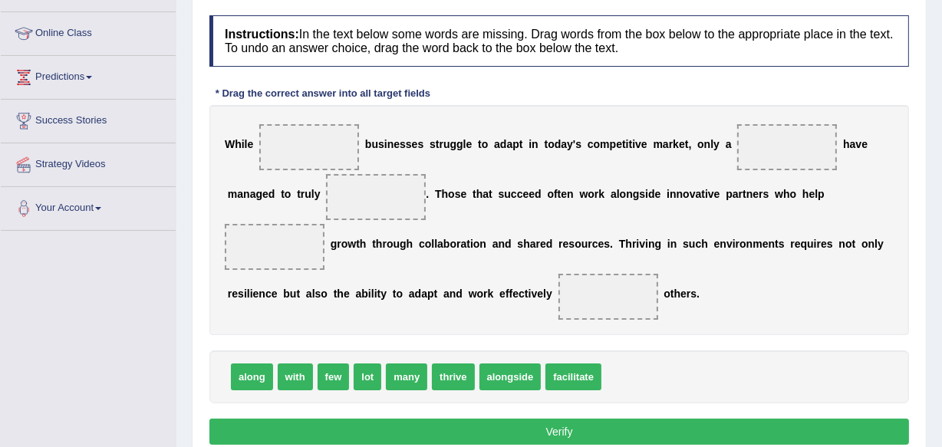
drag, startPoint x: 333, startPoint y: 383, endPoint x: 333, endPoint y: 150, distance: 233.1
drag, startPoint x: 325, startPoint y: 373, endPoint x: 312, endPoint y: 138, distance: 235.8
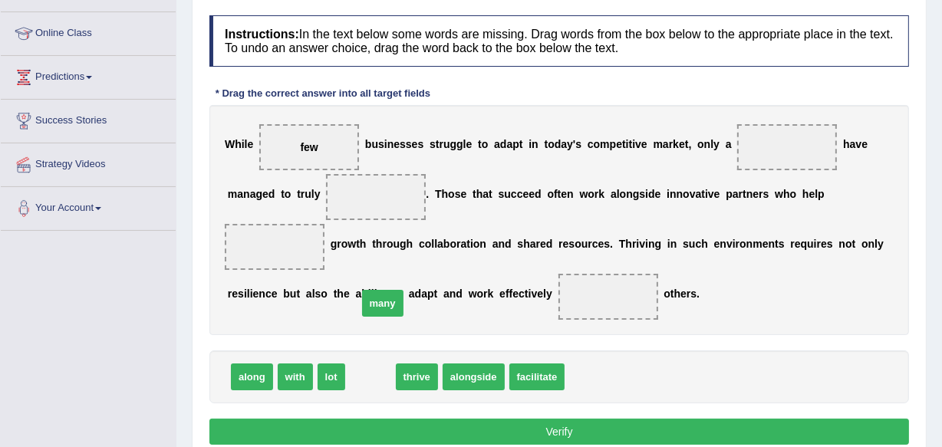
drag, startPoint x: 370, startPoint y: 362, endPoint x: 397, endPoint y: 244, distance: 121.3
click at [397, 290] on span "many" at bounding box center [382, 303] width 41 height 27
click at [393, 238] on b "u" at bounding box center [396, 244] width 7 height 12
drag, startPoint x: 392, startPoint y: 237, endPoint x: 369, endPoint y: 384, distance: 149.0
click at [369, 384] on div "Instructions: In the text below some words are missing. Drag words from the box…" at bounding box center [559, 232] width 707 height 449
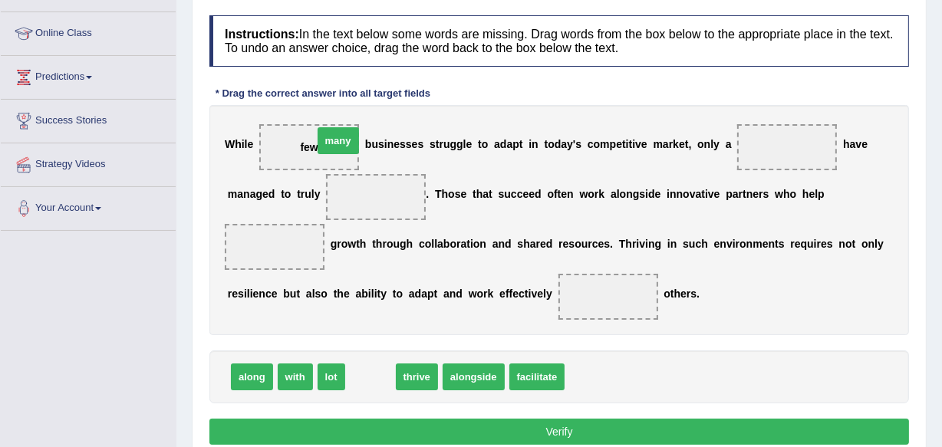
drag, startPoint x: 367, startPoint y: 377, endPoint x: 335, endPoint y: 146, distance: 233.8
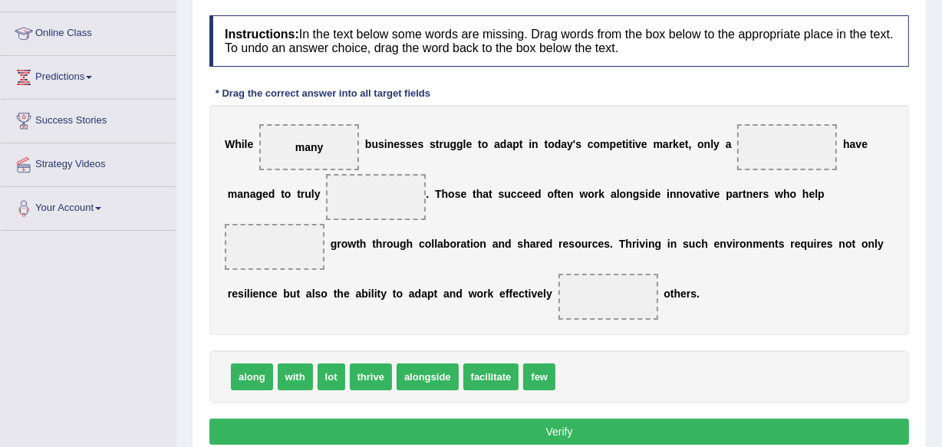
drag, startPoint x: 533, startPoint y: 373, endPoint x: 585, endPoint y: 312, distance: 80.5
drag, startPoint x: 544, startPoint y: 371, endPoint x: 629, endPoint y: 242, distance: 154.6
drag, startPoint x: 544, startPoint y: 379, endPoint x: 598, endPoint y: 285, distance: 108.2
drag, startPoint x: 544, startPoint y: 369, endPoint x: 807, endPoint y: 130, distance: 355.0
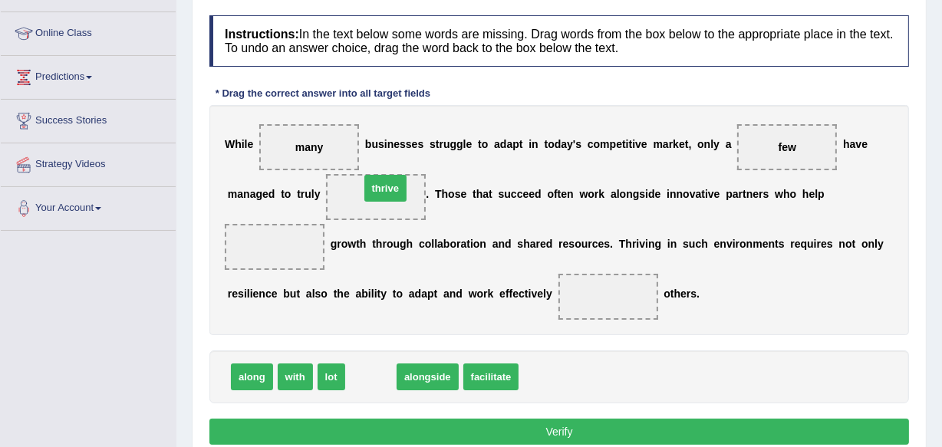
drag, startPoint x: 363, startPoint y: 379, endPoint x: 377, endPoint y: 193, distance: 186.2
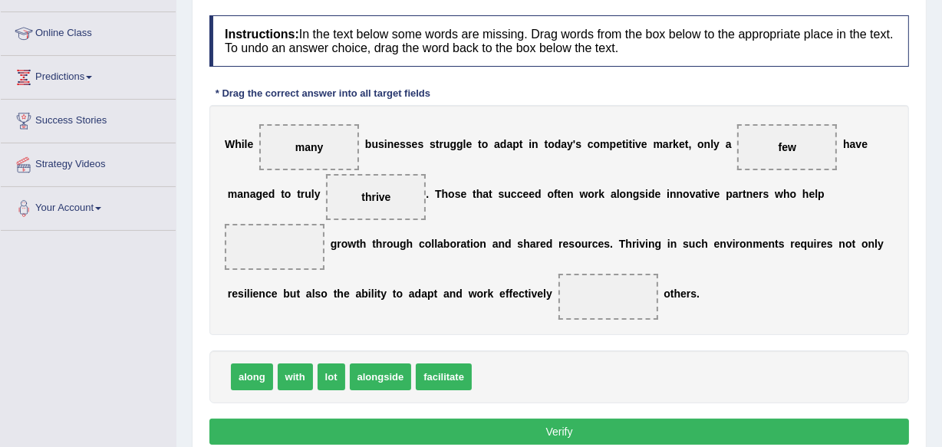
drag, startPoint x: 369, startPoint y: 382, endPoint x: 309, endPoint y: 207, distance: 184.8
drag, startPoint x: 397, startPoint y: 367, endPoint x: 308, endPoint y: 226, distance: 166.2
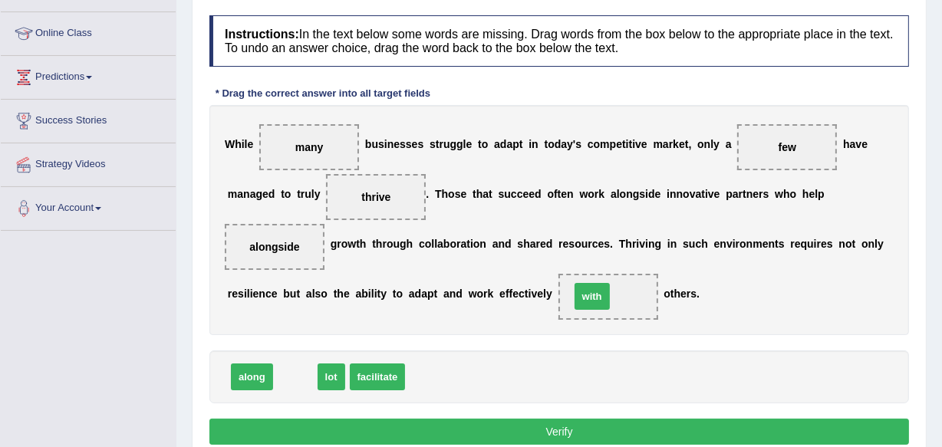
drag, startPoint x: 298, startPoint y: 380, endPoint x: 595, endPoint y: 299, distance: 307.7
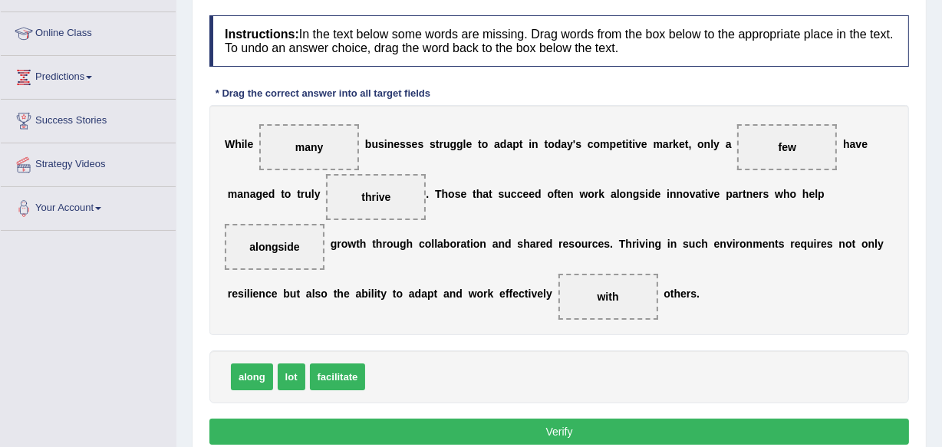
click at [560, 434] on button "Verify" at bounding box center [558, 432] width 699 height 26
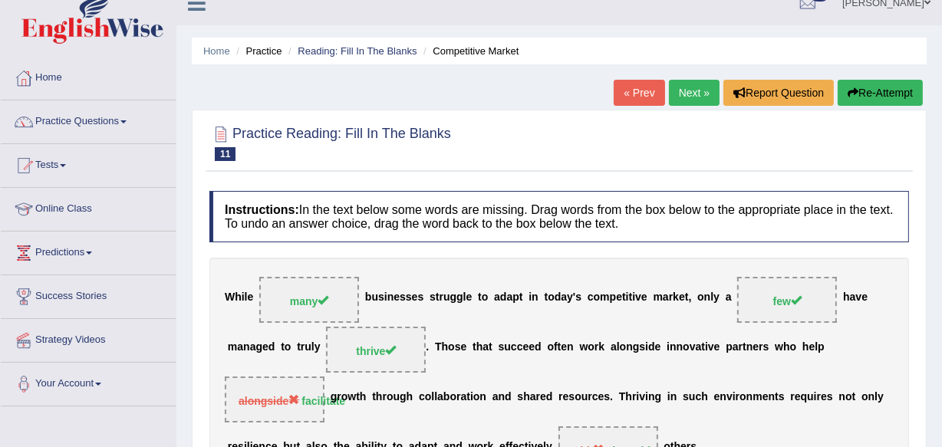
scroll to position [0, 0]
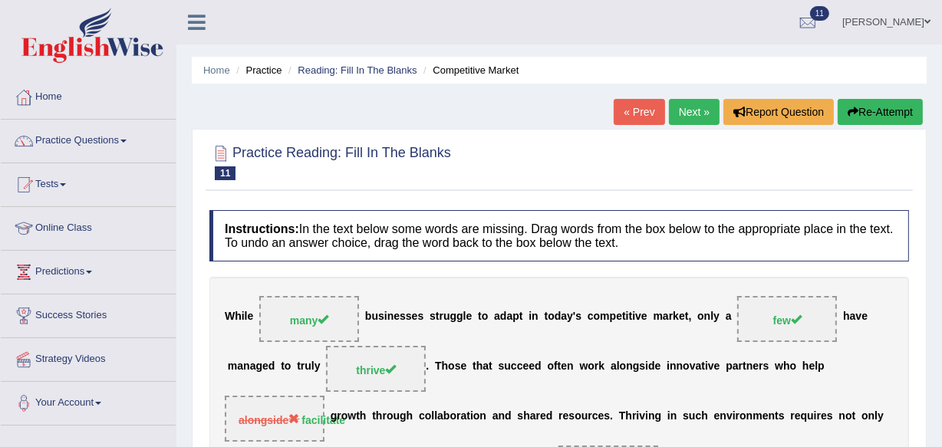
click at [683, 109] on link "Next »" at bounding box center [694, 112] width 51 height 26
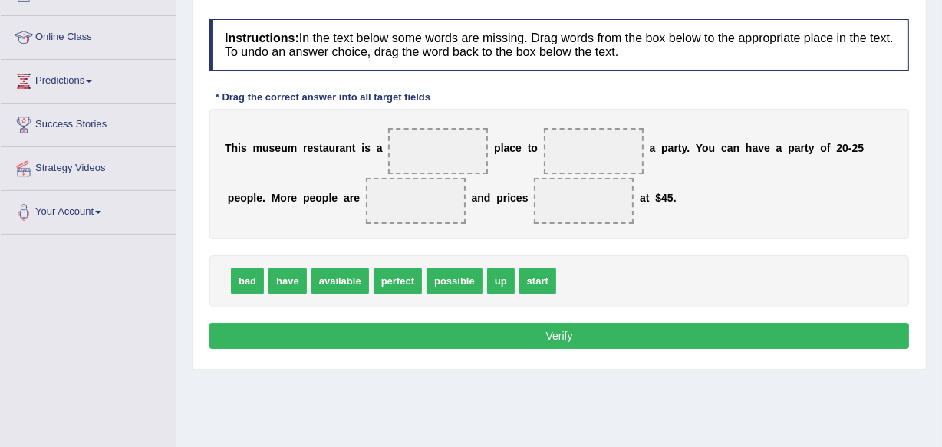
scroll to position [163, 0]
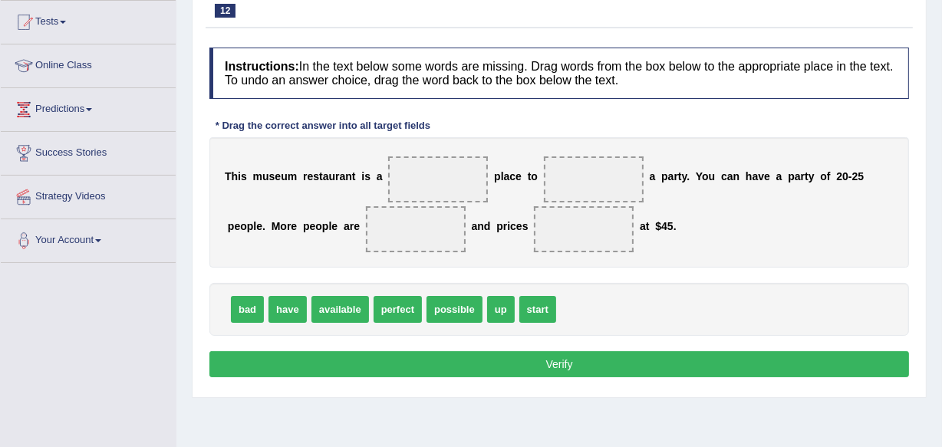
click at [396, 304] on span "perfect" at bounding box center [397, 309] width 48 height 27
drag, startPoint x: 396, startPoint y: 304, endPoint x: 432, endPoint y: 171, distance: 138.2
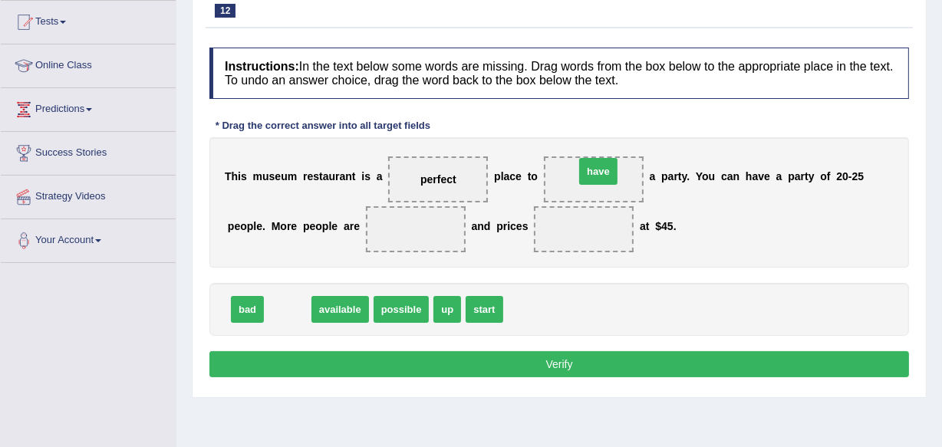
drag, startPoint x: 288, startPoint y: 304, endPoint x: 599, endPoint y: 166, distance: 339.6
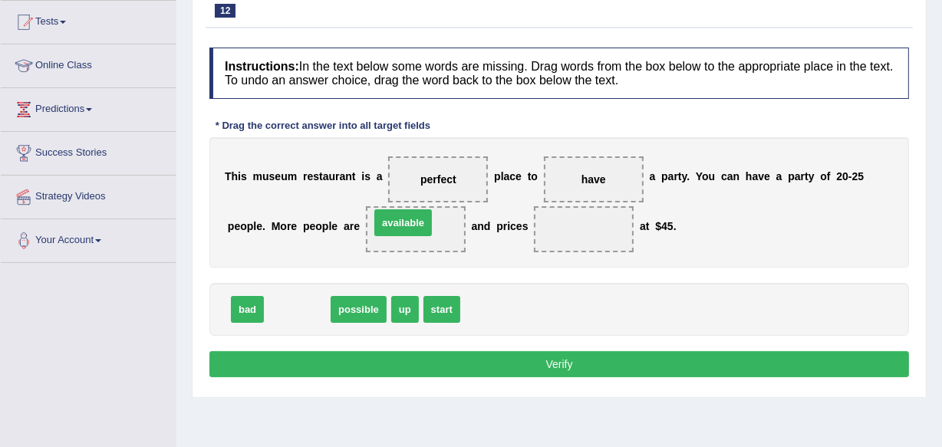
drag, startPoint x: 314, startPoint y: 310, endPoint x: 420, endPoint y: 224, distance: 136.3
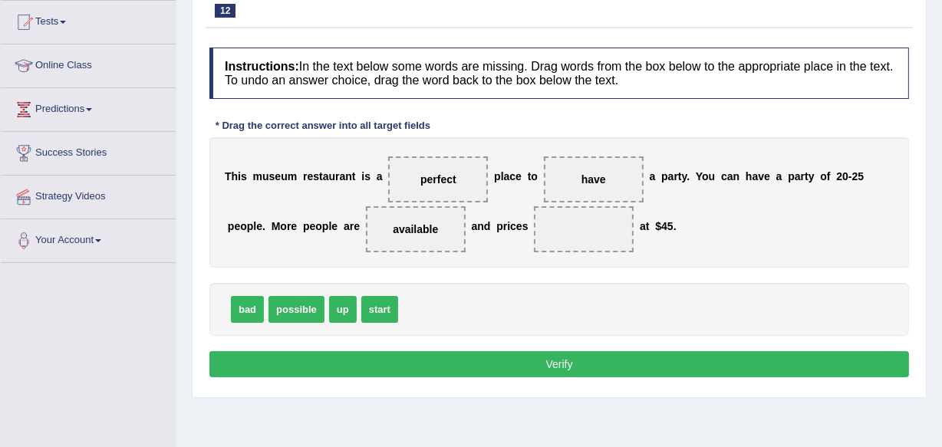
drag, startPoint x: 342, startPoint y: 310, endPoint x: 420, endPoint y: 278, distance: 84.6
drag, startPoint x: 341, startPoint y: 304, endPoint x: 587, endPoint y: 215, distance: 260.8
click at [560, 356] on button "Verify" at bounding box center [558, 364] width 699 height 26
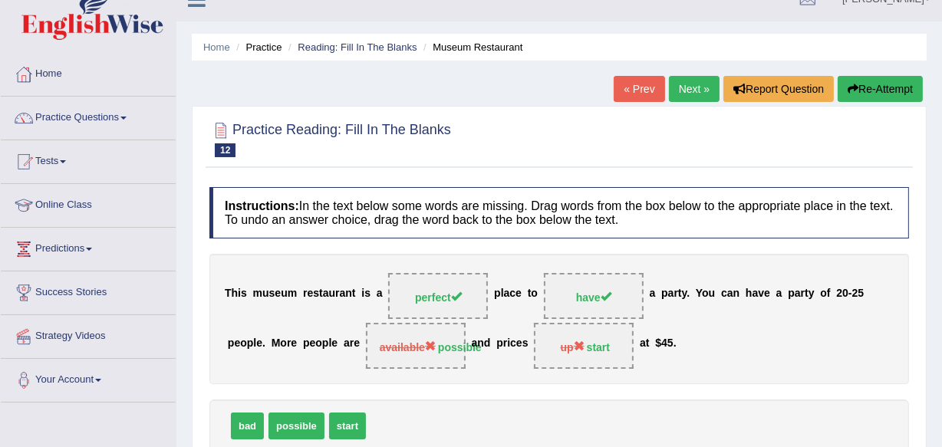
scroll to position [0, 0]
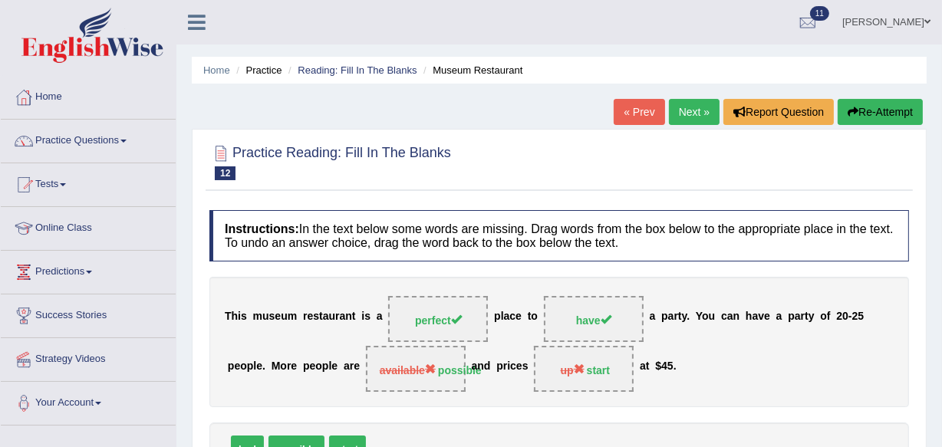
click at [127, 135] on link "Practice Questions" at bounding box center [88, 139] width 175 height 38
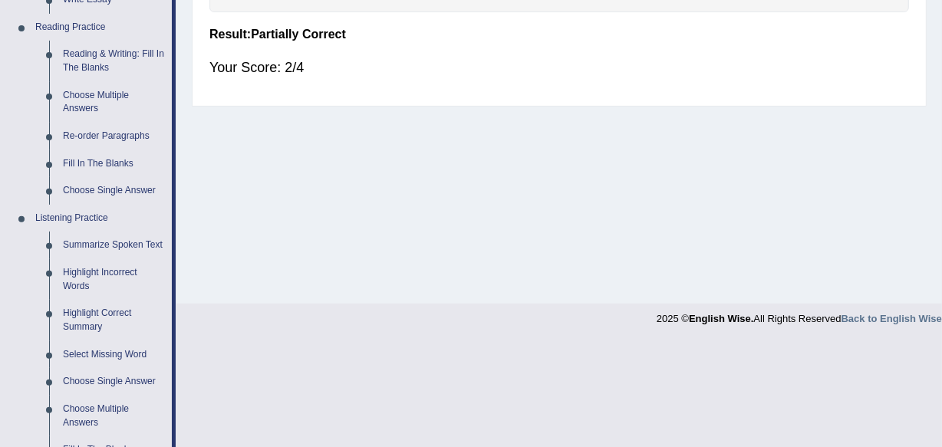
scroll to position [551, 0]
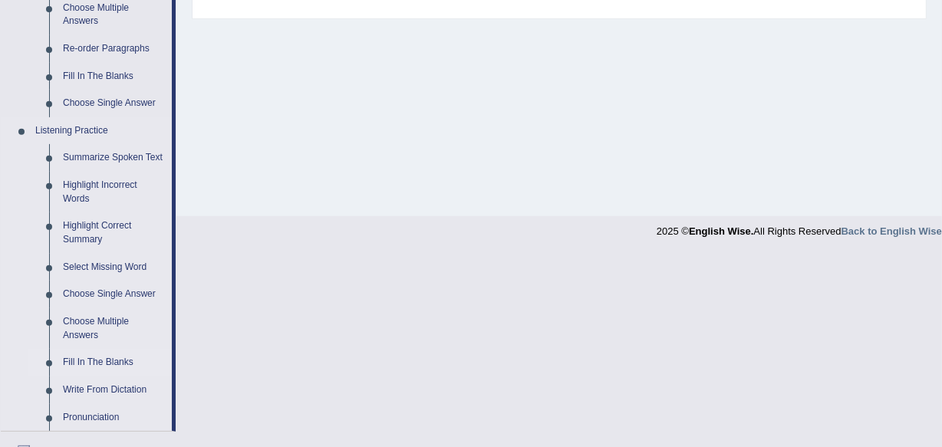
click at [120, 360] on link "Fill In The Blanks" at bounding box center [114, 363] width 116 height 28
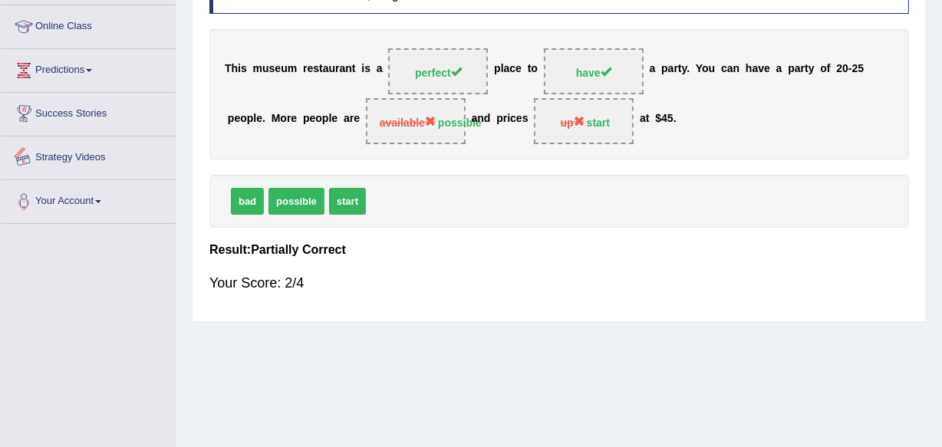
scroll to position [294, 0]
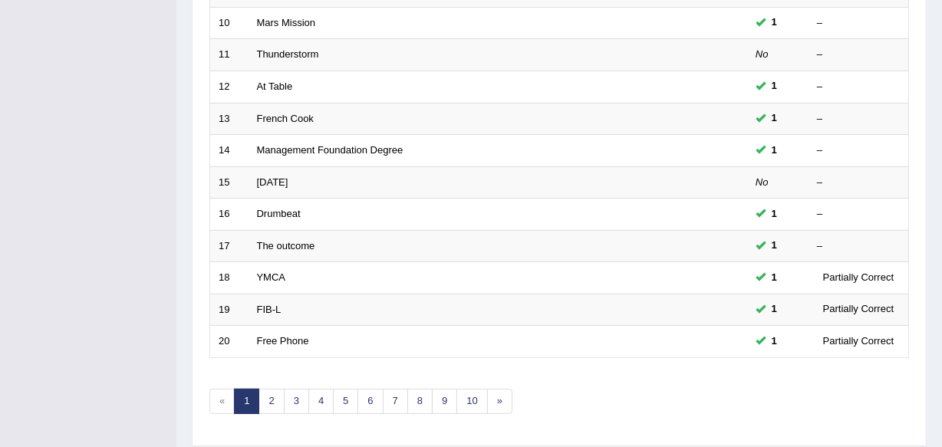
scroll to position [567, 0]
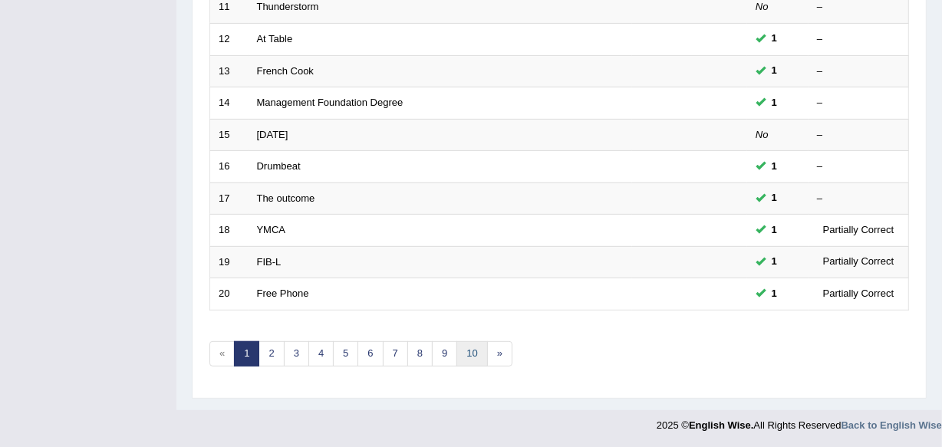
click at [462, 354] on link "10" at bounding box center [471, 353] width 31 height 25
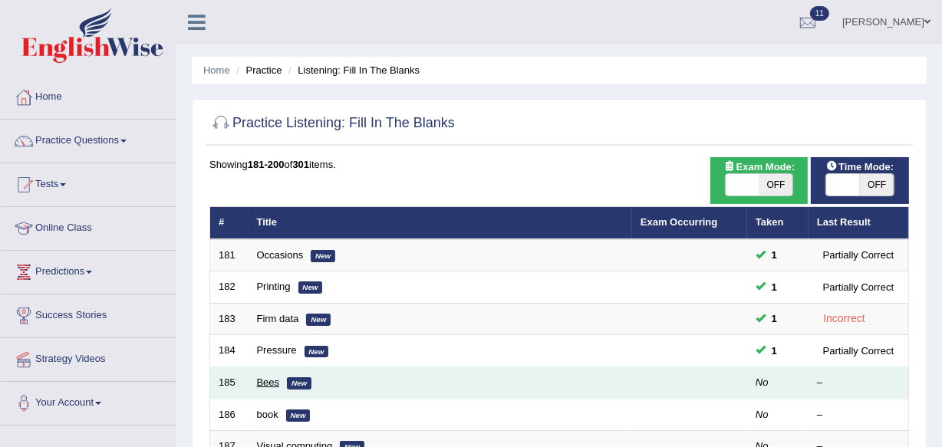
click at [270, 377] on link "Bees" at bounding box center [268, 383] width 23 height 12
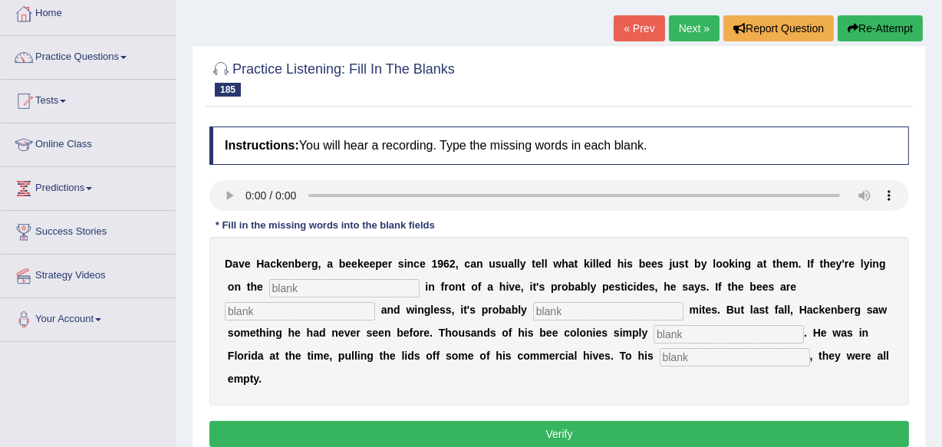
scroll to position [120, 0]
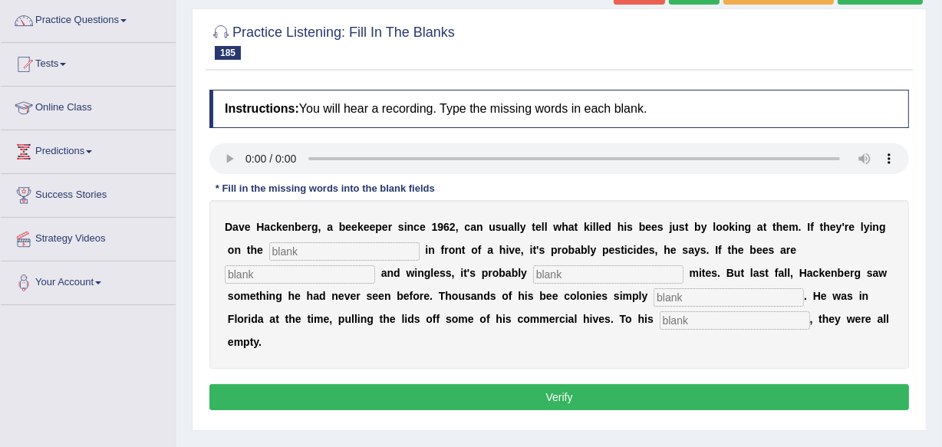
click at [295, 249] on input "text" at bounding box center [344, 251] width 150 height 18
type input "ground"
click at [237, 279] on input "text" at bounding box center [300, 274] width 150 height 18
type input "[PERSON_NAME]"
click at [551, 274] on input "text" at bounding box center [608, 274] width 150 height 18
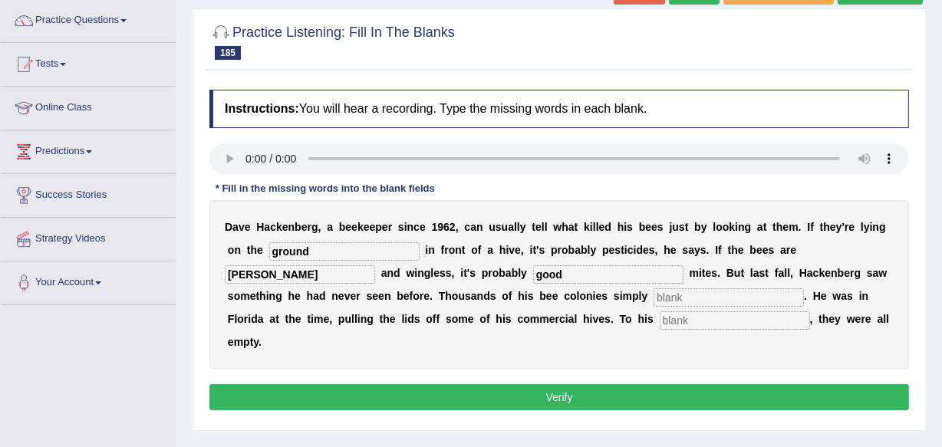
type input "good"
click at [713, 299] on input "text" at bounding box center [728, 297] width 150 height 18
type input "disapear"
click at [713, 315] on input "text" at bounding box center [735, 320] width 150 height 18
type input "house"
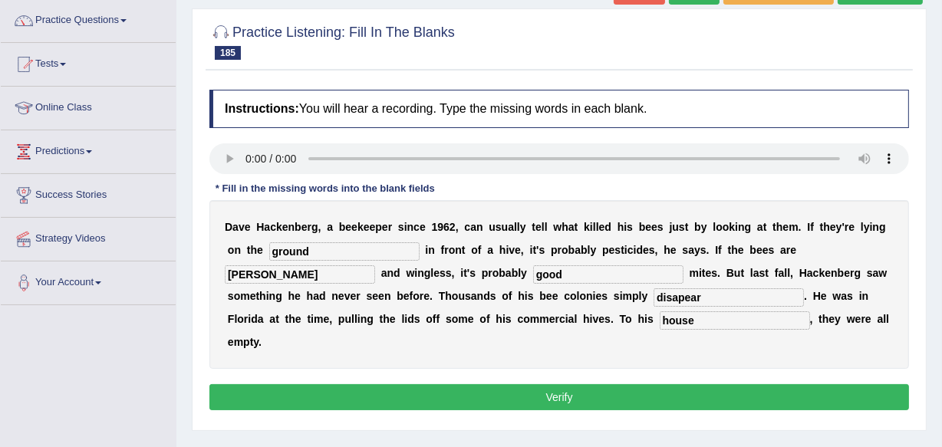
click at [583, 400] on button "Verify" at bounding box center [558, 397] width 699 height 26
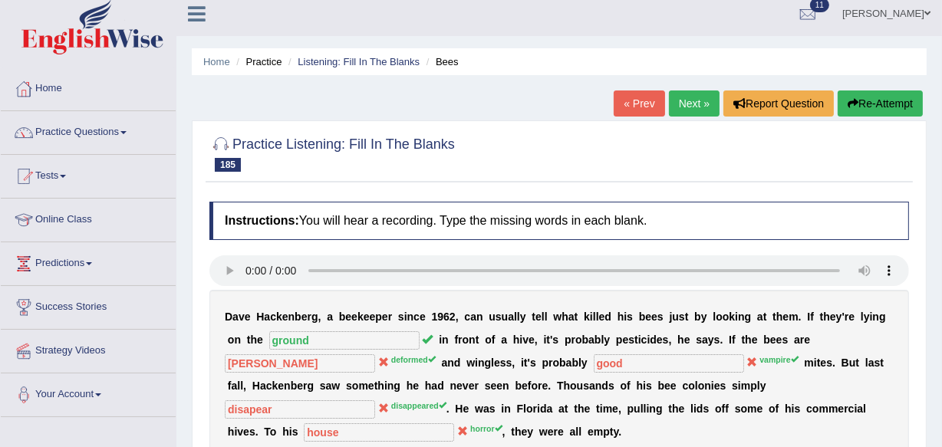
scroll to position [0, 0]
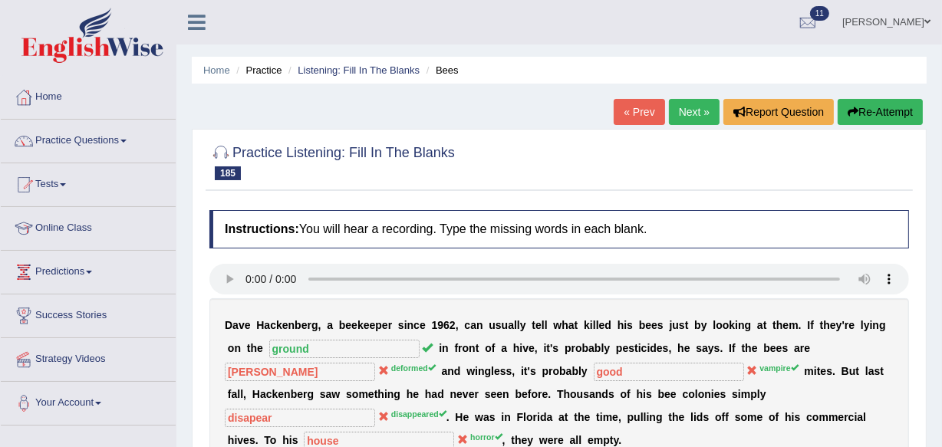
click at [127, 140] on span at bounding box center [123, 141] width 6 height 3
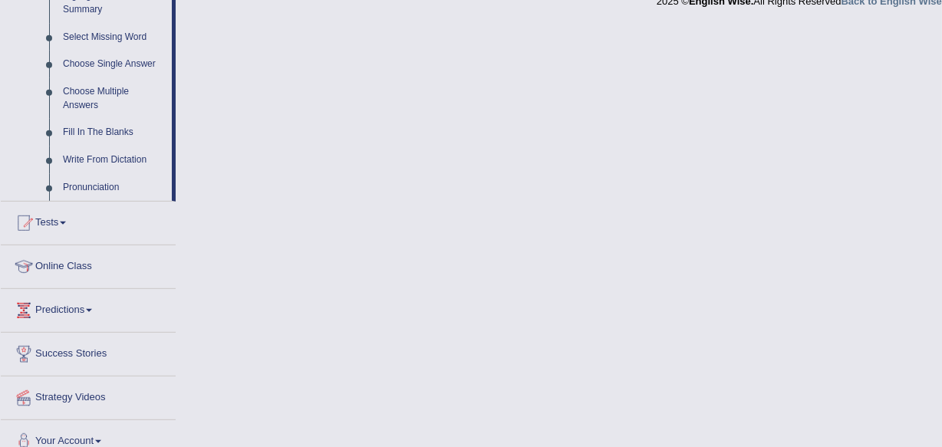
scroll to position [798, 0]
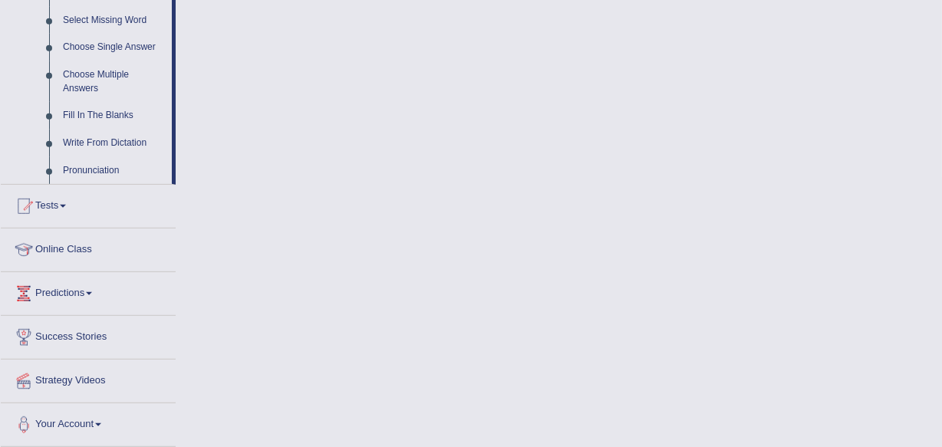
click at [67, 375] on link "Strategy Videos" at bounding box center [88, 379] width 175 height 38
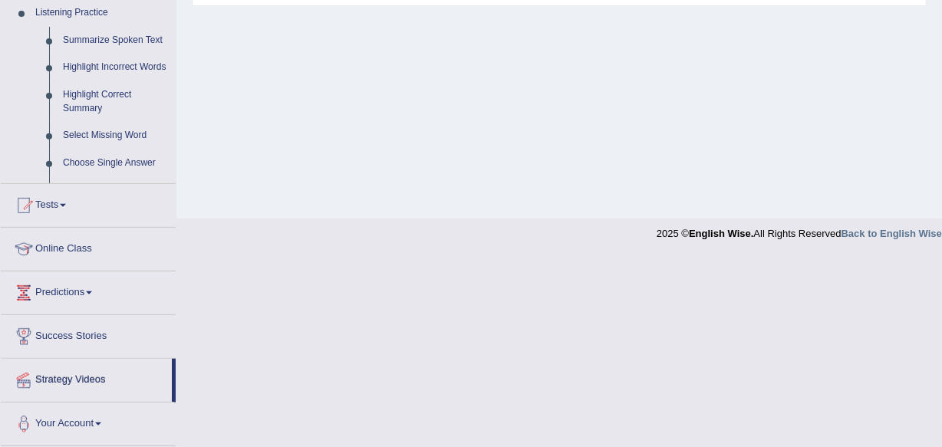
scroll to position [358, 0]
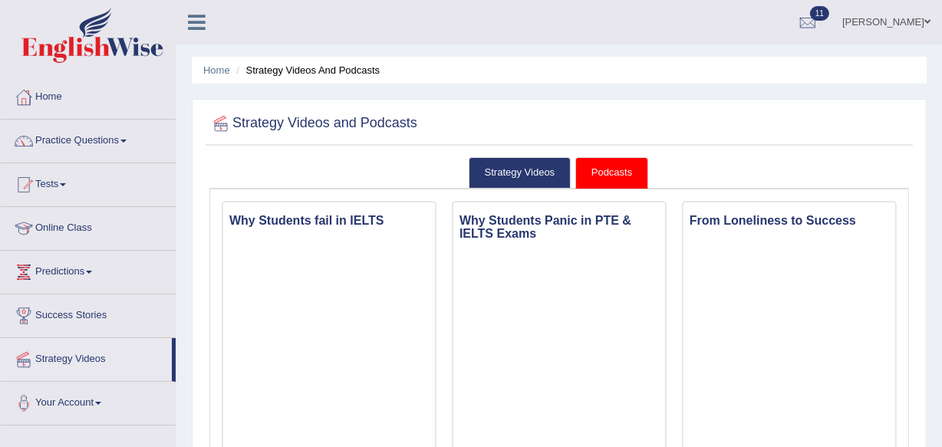
scroll to position [12, 0]
